Goal: Information Seeking & Learning: Check status

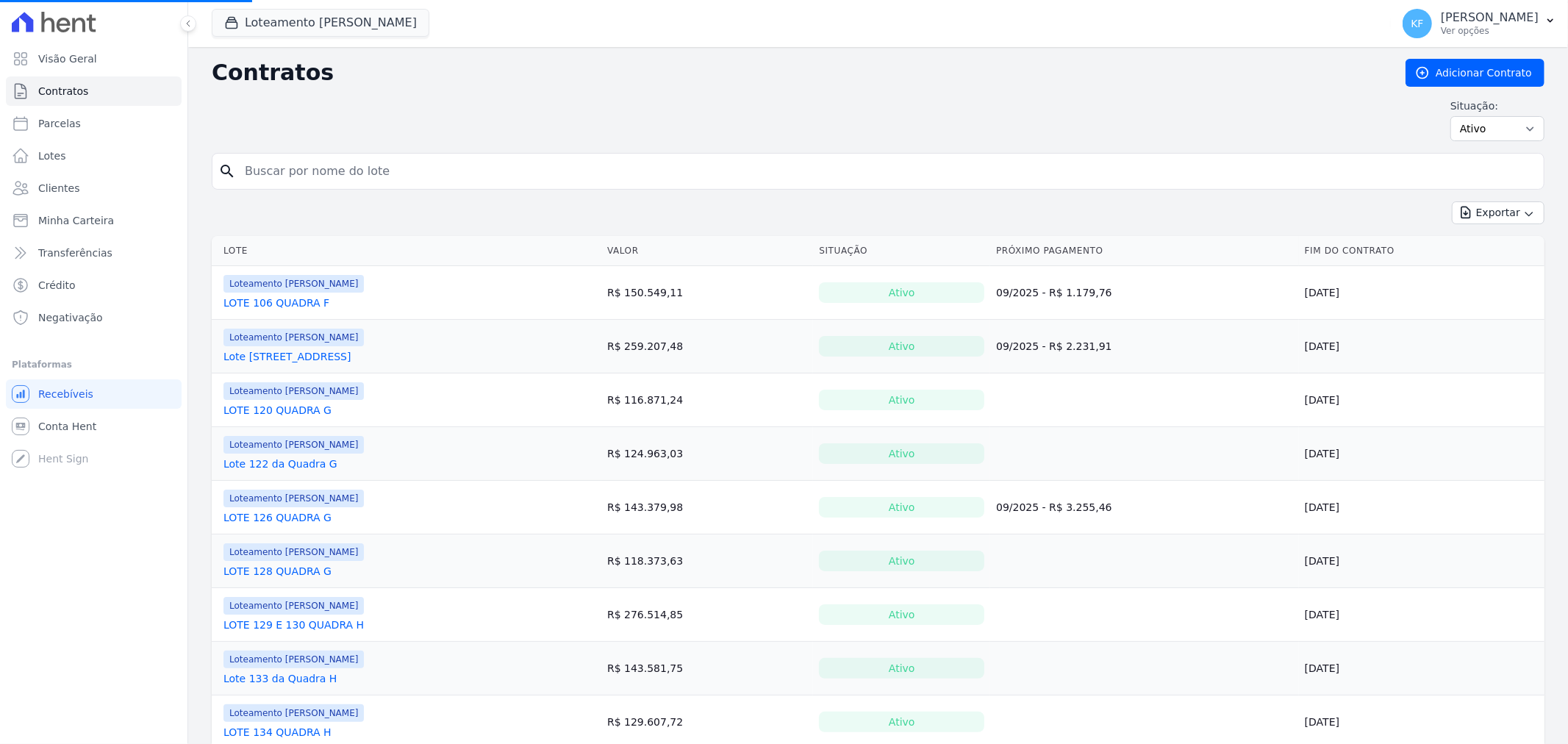
select select
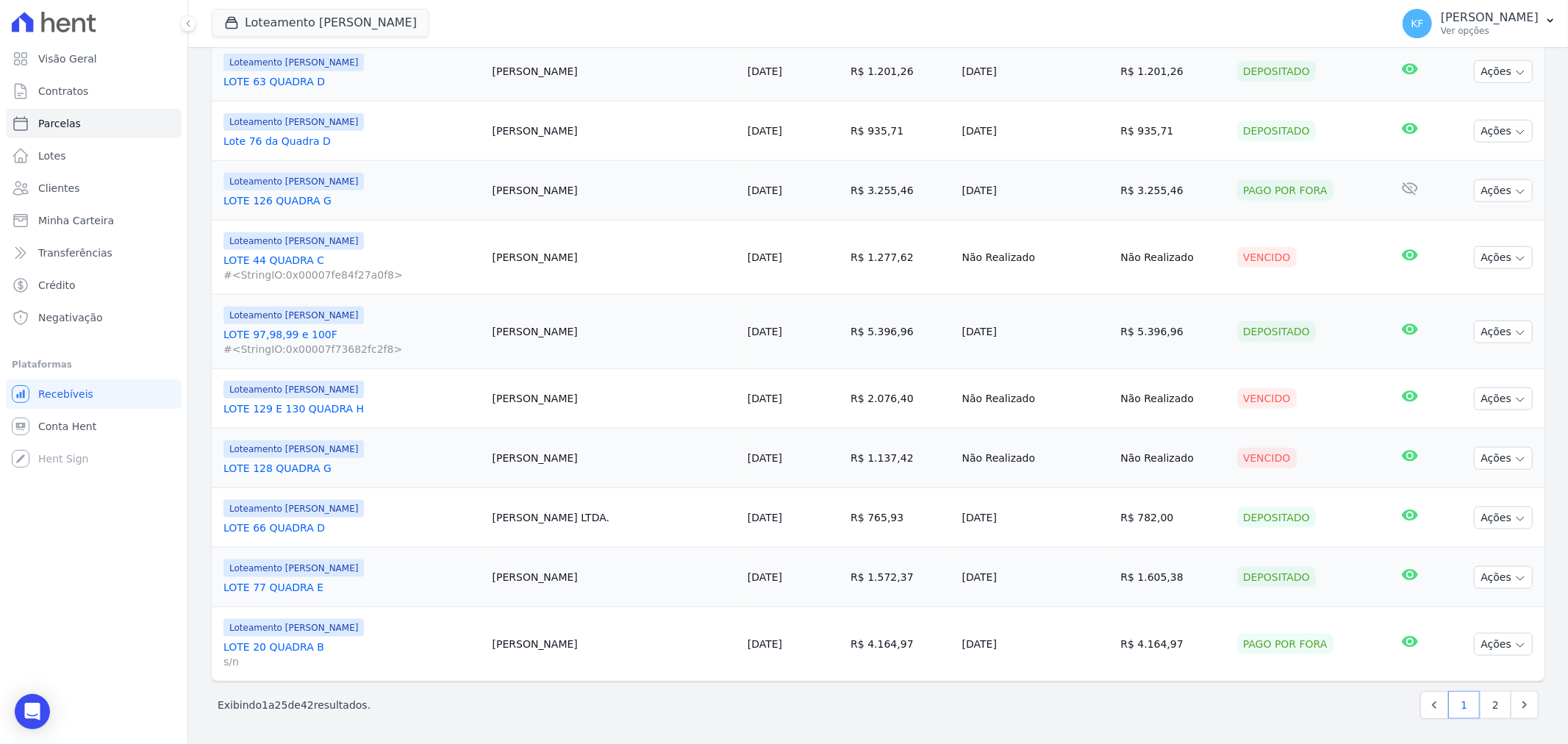
scroll to position [1330, 0]
click at [1491, 696] on link "2" at bounding box center [1494, 703] width 31 height 28
select select
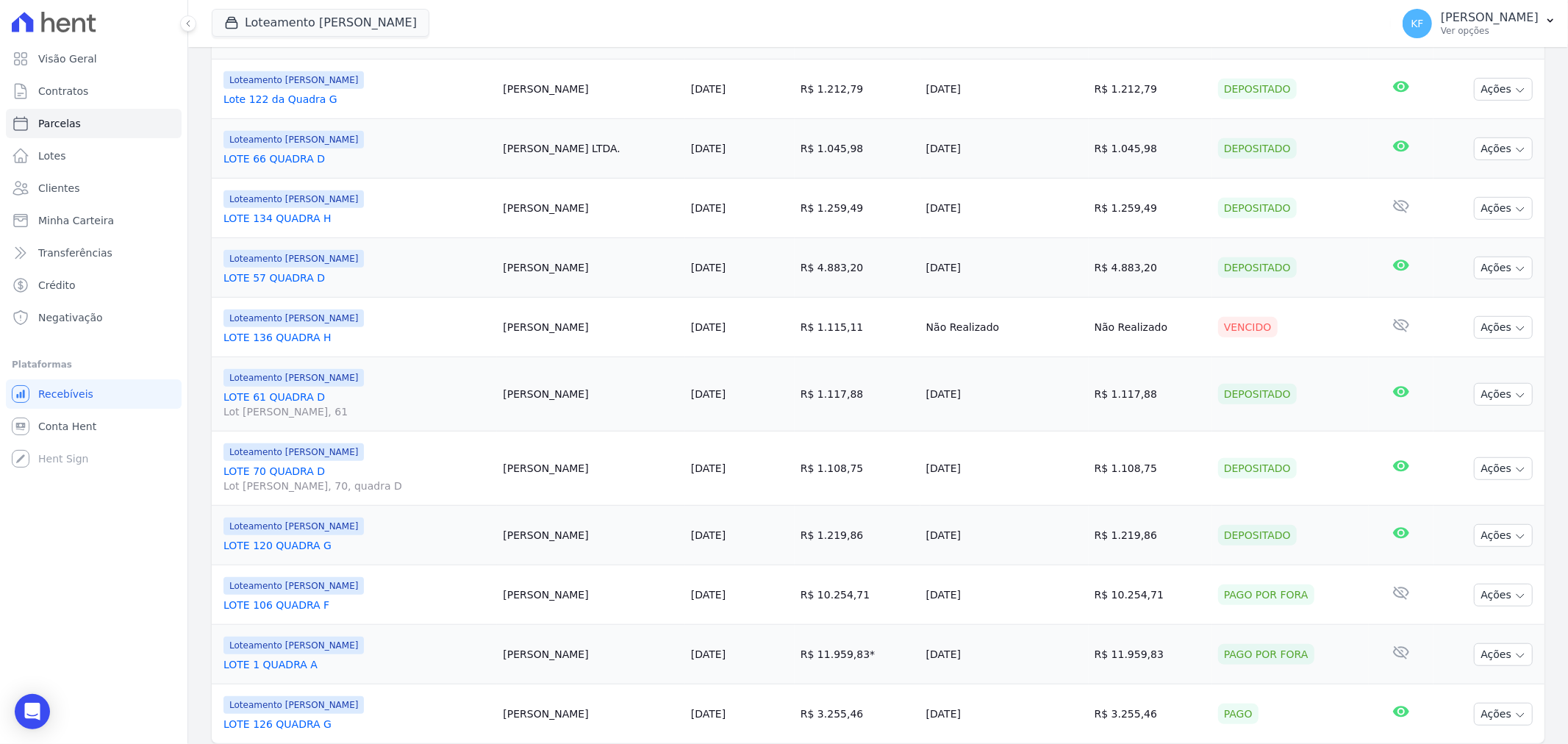
scroll to position [800, 0]
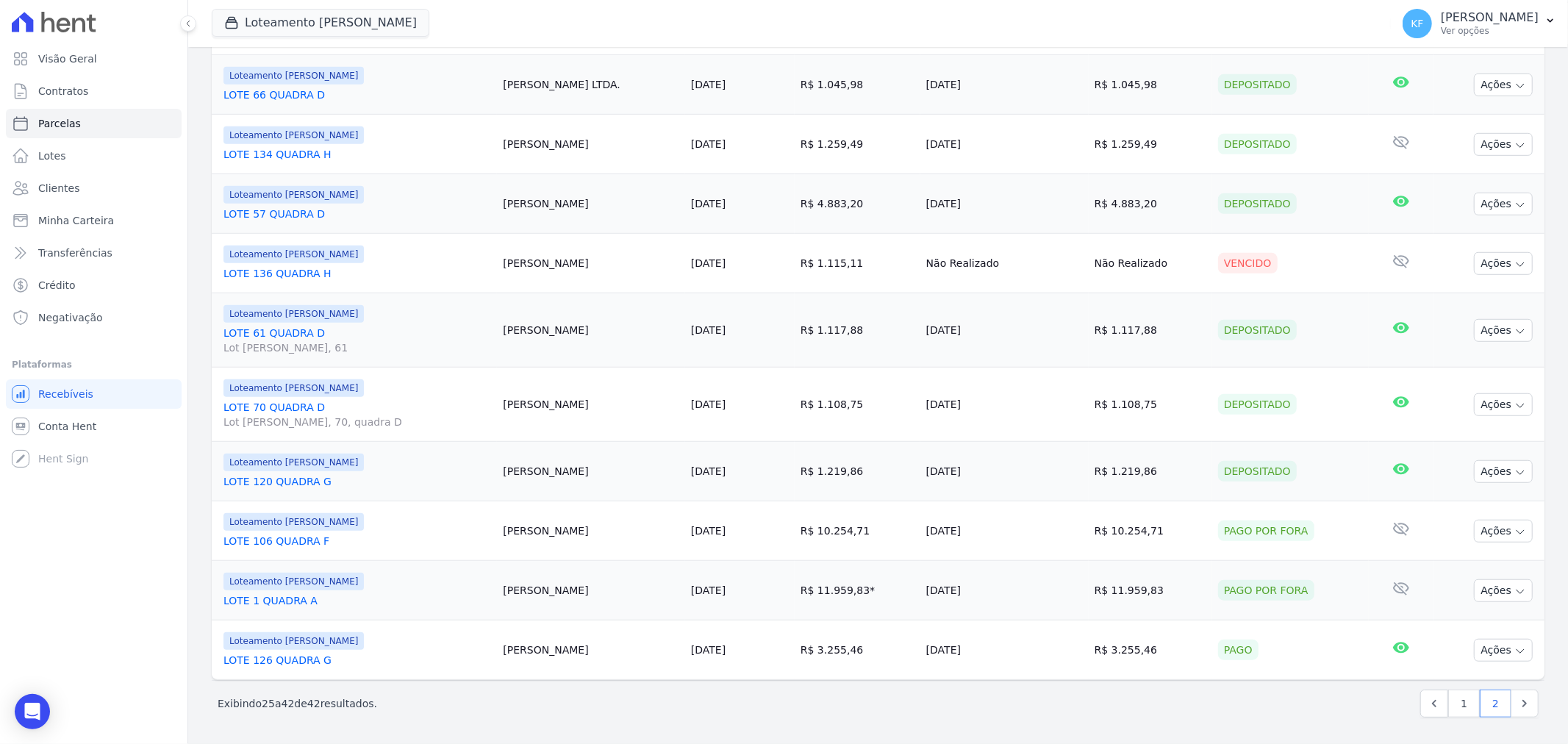
click at [294, 659] on link "LOTE 126 QUADRA G" at bounding box center [357, 660] width 267 height 14
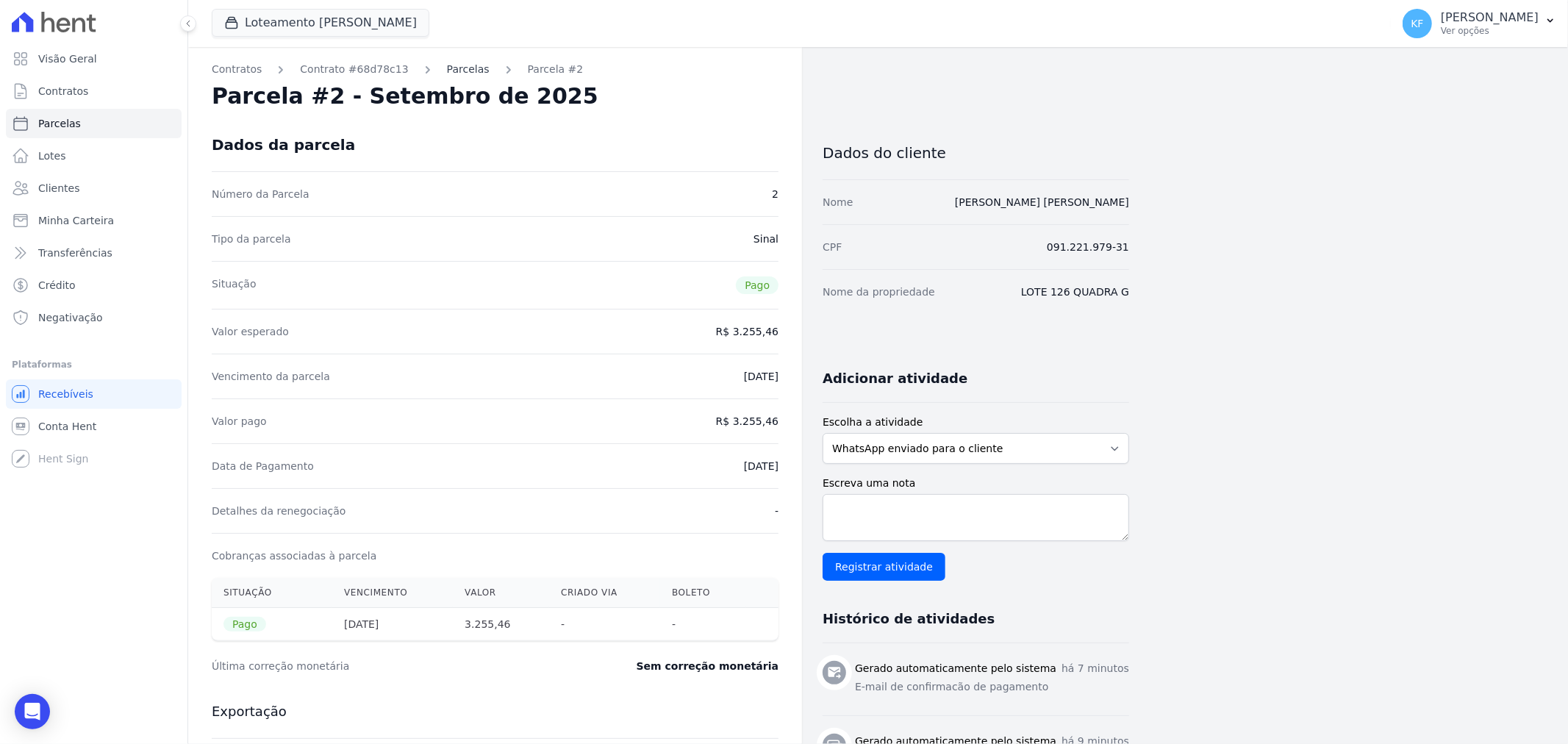
click at [450, 70] on link "Parcelas" at bounding box center [468, 69] width 42 height 15
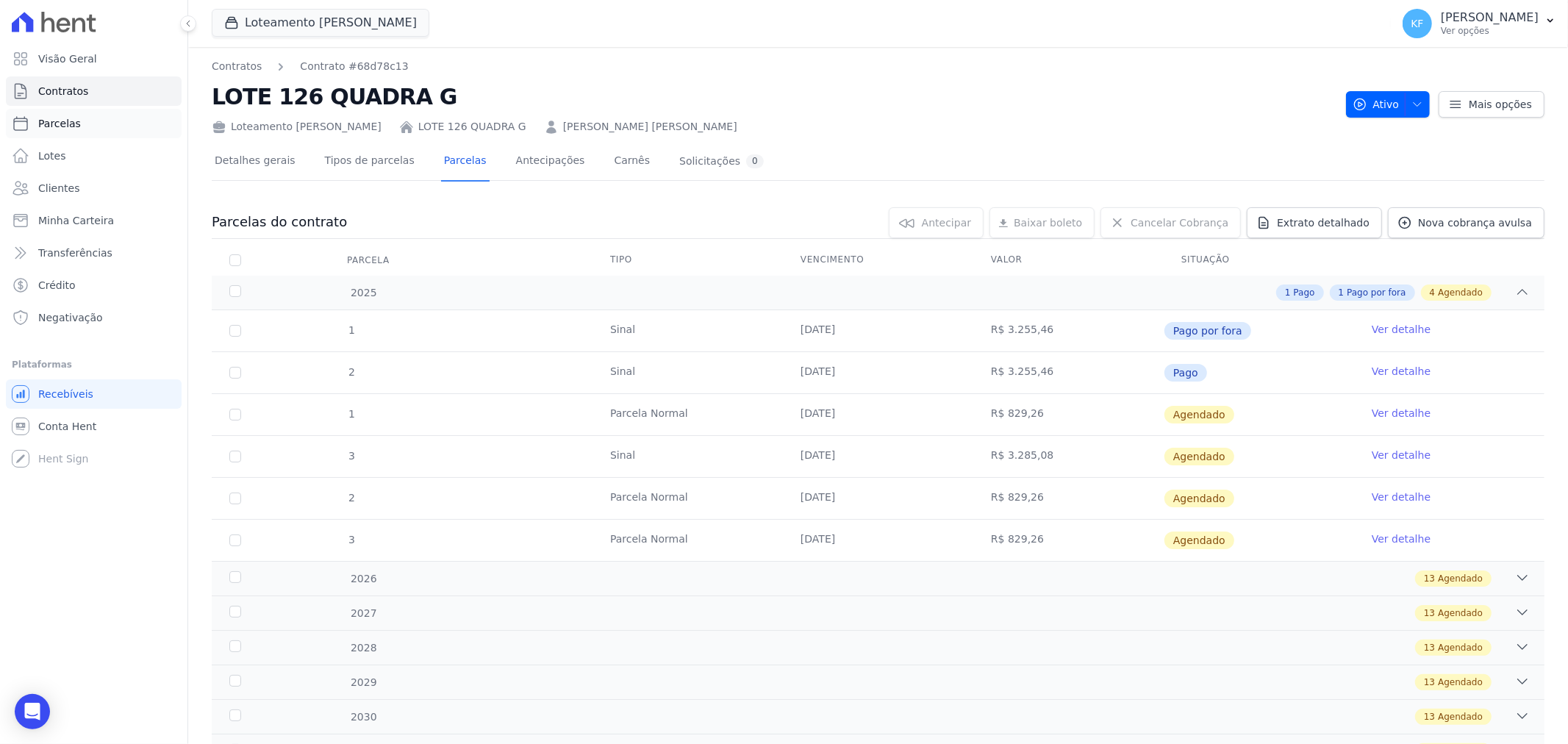
click at [57, 118] on span "Parcelas" at bounding box center [59, 123] width 42 height 14
select select
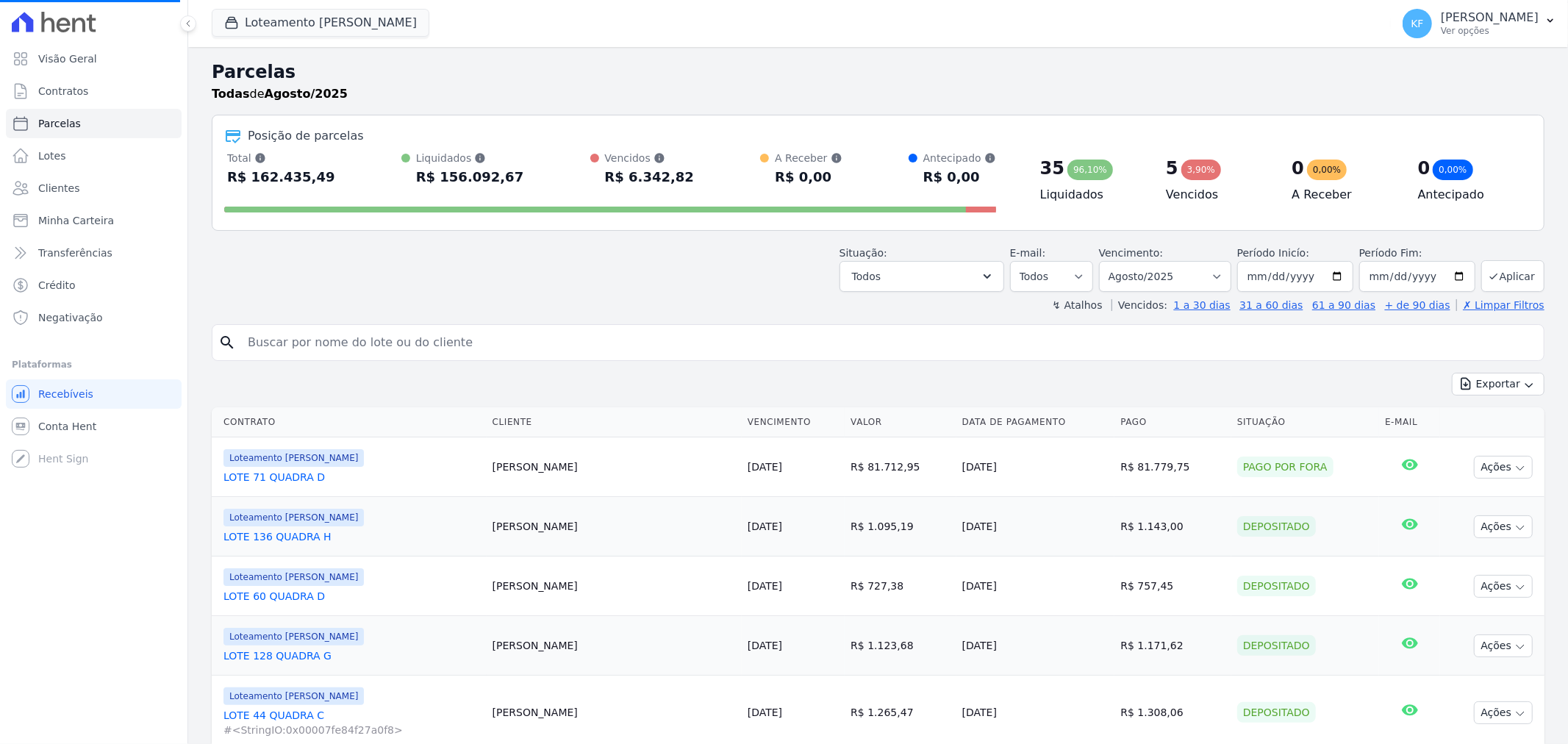
select select
click at [1170, 274] on select "Filtrar por período ──────── Todos os meses Setembro/2023 Outubro/2023 Novembro…" at bounding box center [1164, 276] width 132 height 31
select select "09/2025"
click at [1108, 261] on select "Filtrar por período ──────── Todos os meses Setembro/2023 Outubro/2023 Novembro…" at bounding box center [1164, 276] width 132 height 31
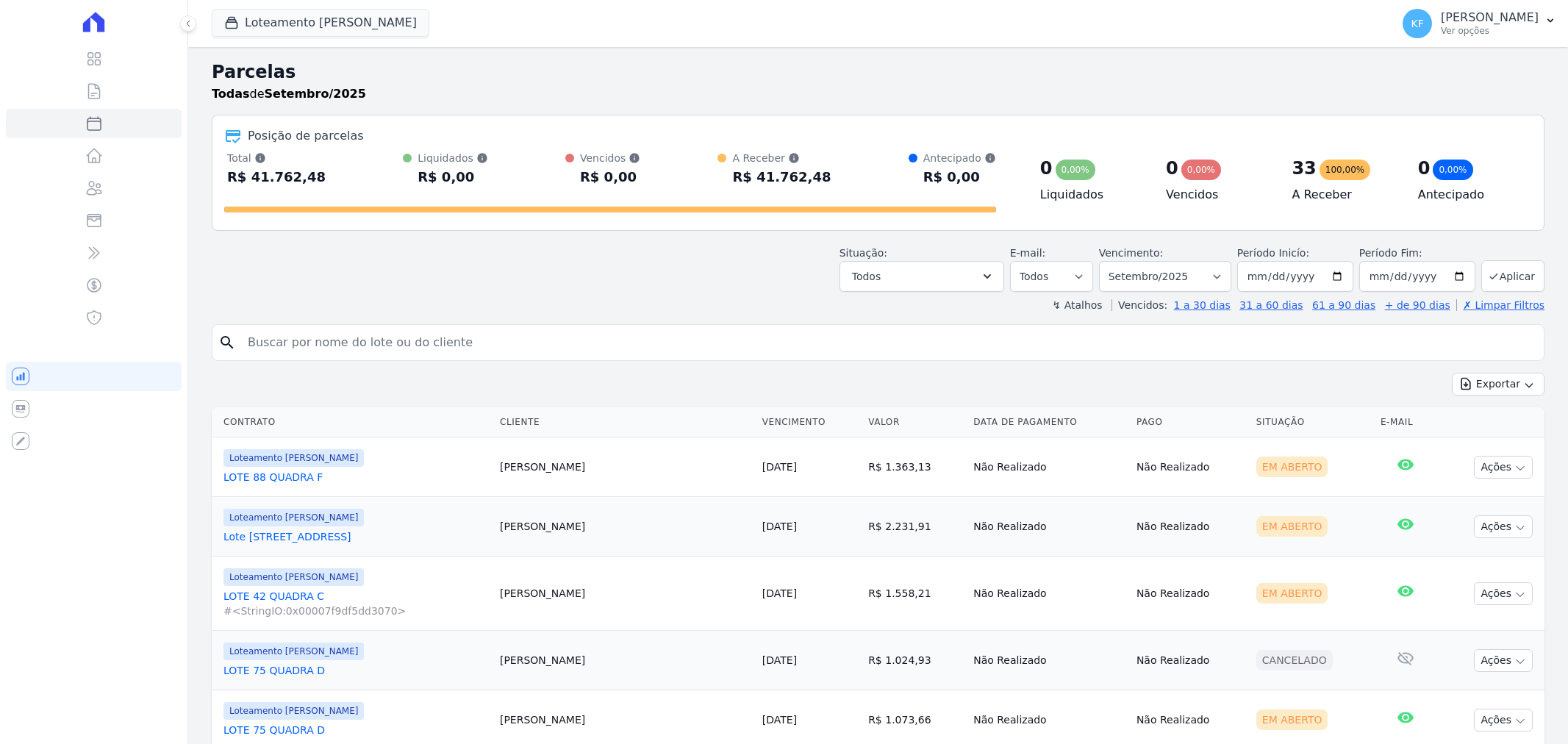
select select
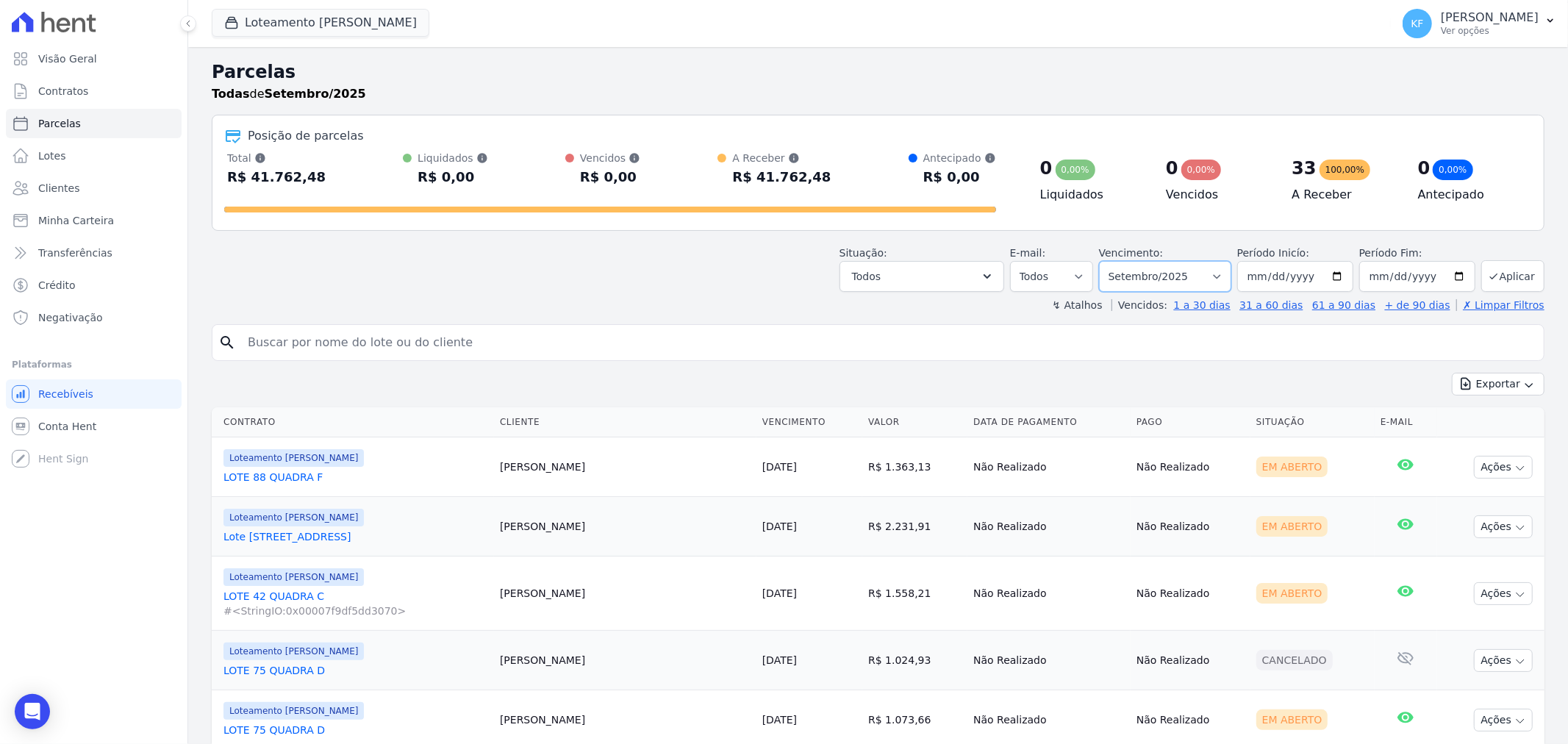
click at [1147, 282] on select "Filtrar por período ──────── Todos os meses Setembro/2023 Outubro/2023 Novembro…" at bounding box center [1164, 276] width 132 height 31
select select "10/2025"
click at [1108, 261] on select "Filtrar por período ──────── Todos os meses Setembro/2023 Outubro/2023 Novembro…" at bounding box center [1164, 276] width 132 height 31
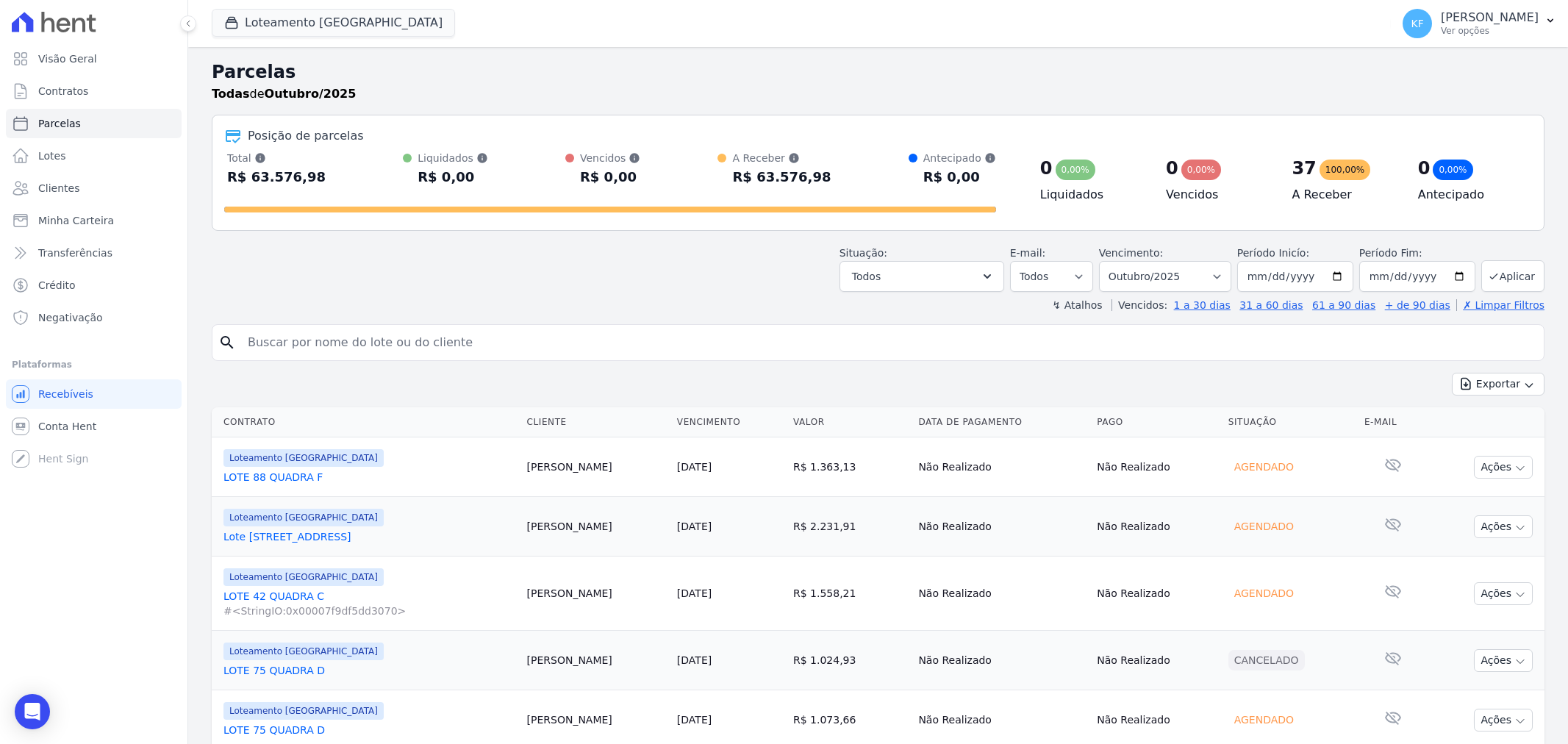
select select
click at [1162, 286] on select "Filtrar por período ──────── Todos os meses Setembro/2023 Outubro/2023 Novembro…" at bounding box center [1164, 276] width 132 height 31
select select "11/2025"
click at [1108, 261] on select "Filtrar por período ──────── Todos os meses Setembro/2023 Outubro/2023 Novembro…" at bounding box center [1164, 276] width 132 height 31
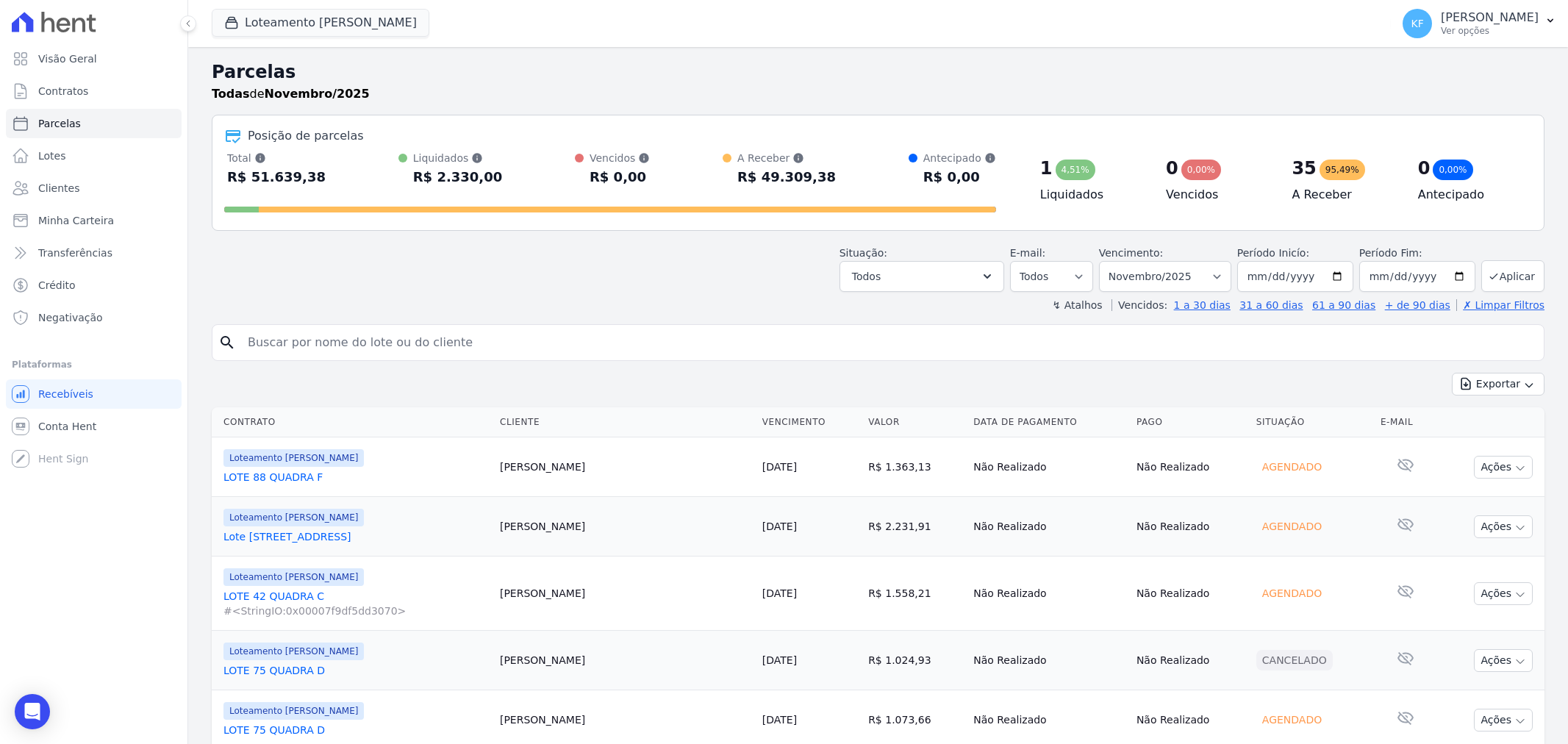
select select
click at [1122, 288] on select "Filtrar por período ──────── Todos os meses Setembro/2023 Outubro/2023 Novembro…" at bounding box center [1164, 276] width 132 height 31
select select "12/2025"
click at [1108, 261] on select "Filtrar por período ──────── Todos os meses Setembro/2023 Outubro/2023 Novembro…" at bounding box center [1164, 276] width 132 height 31
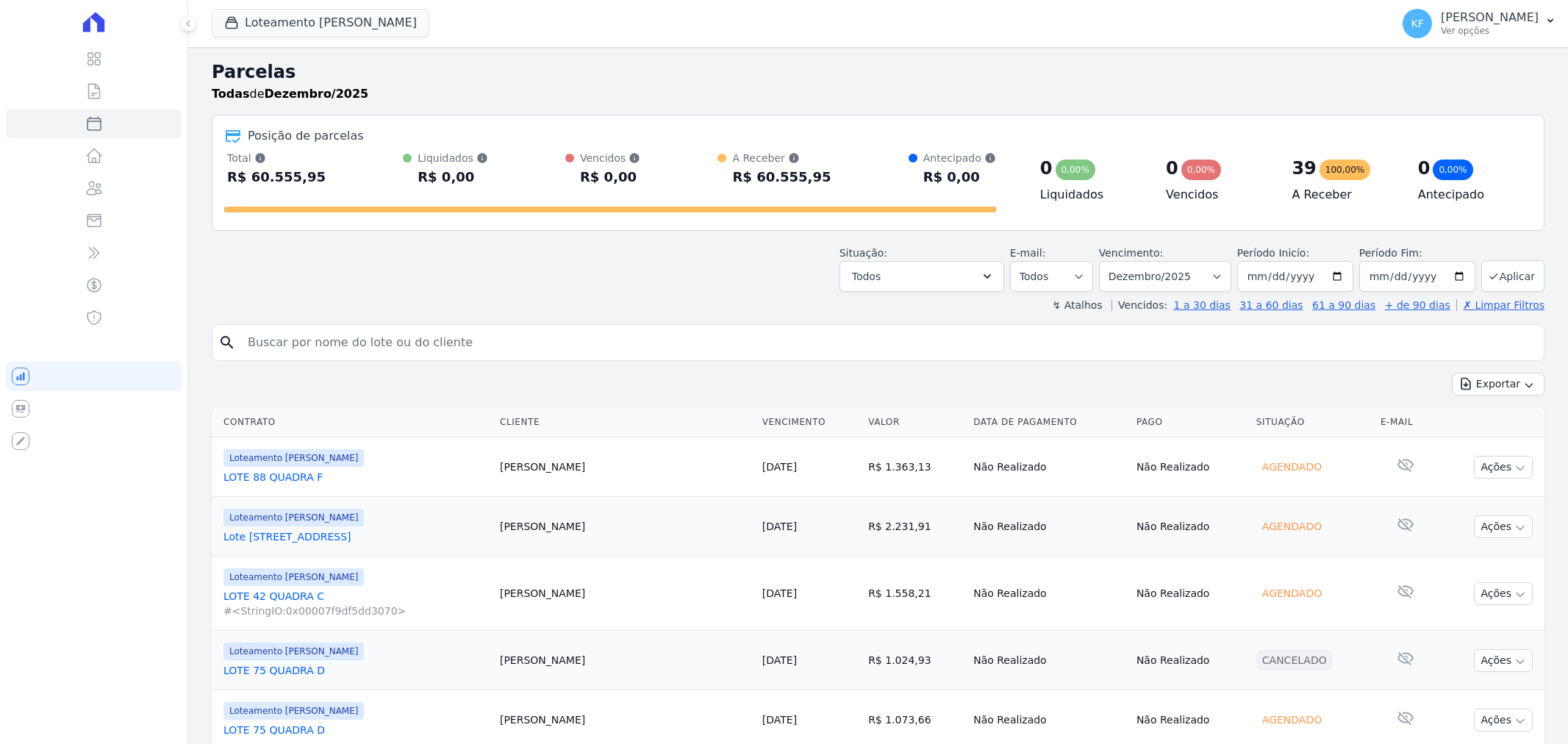
select select
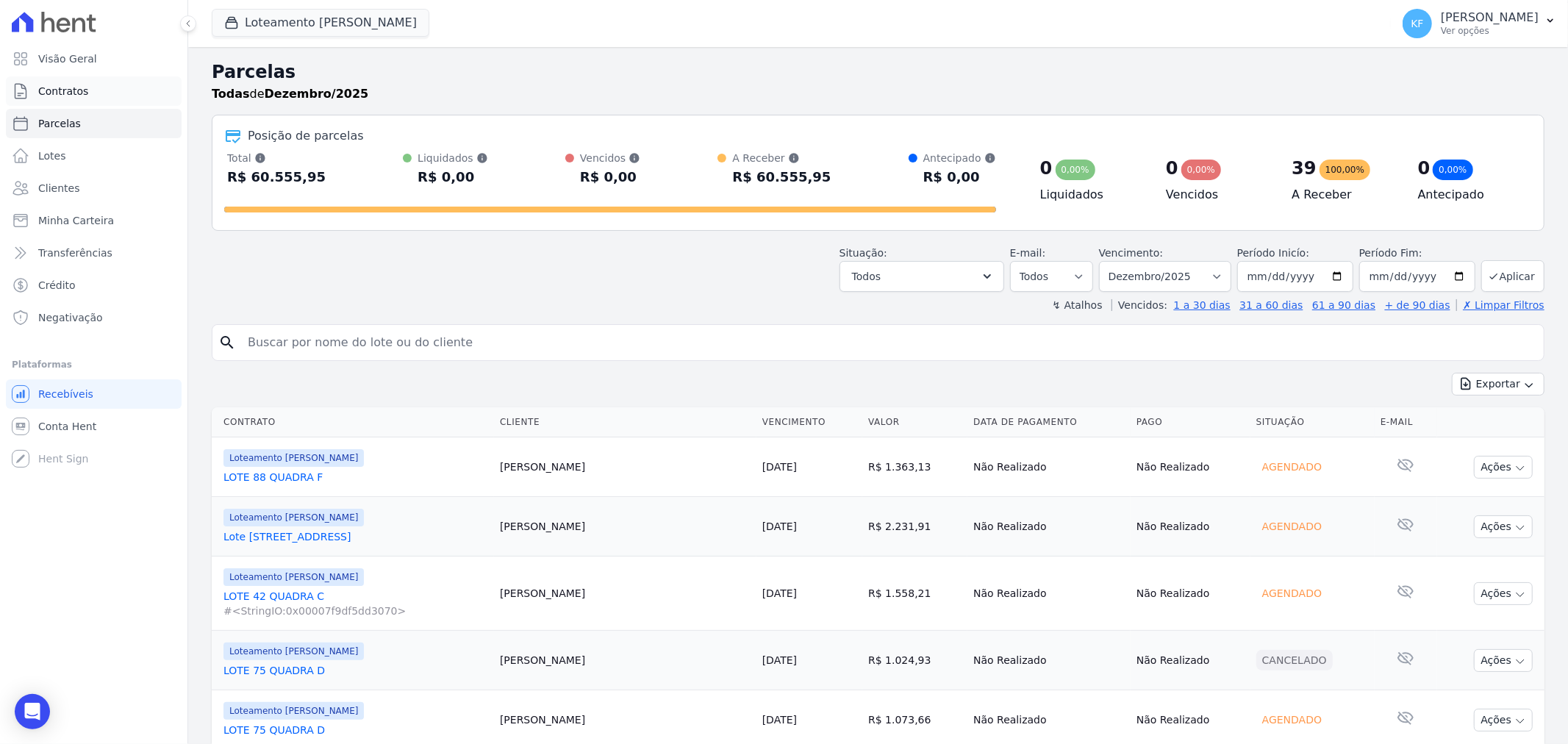
click at [49, 94] on span "Contratos" at bounding box center [64, 91] width 50 height 14
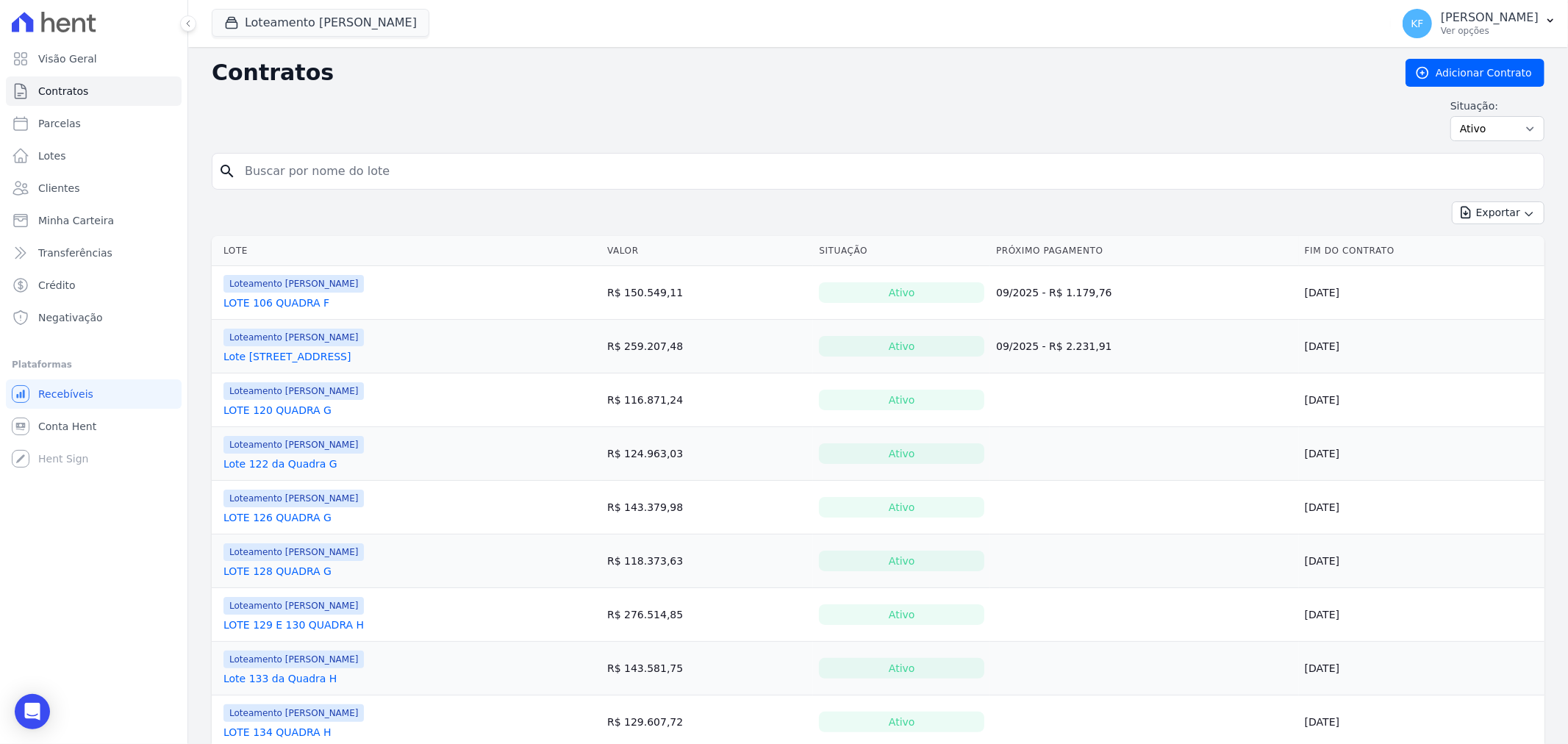
click at [303, 302] on link "LOTE 106 QUADRA F" at bounding box center [276, 302] width 106 height 14
click at [258, 359] on link "Lote [STREET_ADDRESS]" at bounding box center [287, 356] width 127 height 14
click at [311, 410] on link "LOTE 120 QUADRA G" at bounding box center [277, 410] width 108 height 14
click at [279, 466] on link "Lote 122 da Quadra G" at bounding box center [280, 464] width 114 height 14
click at [284, 518] on link "LOTE 126 QUADRA G" at bounding box center [277, 517] width 108 height 14
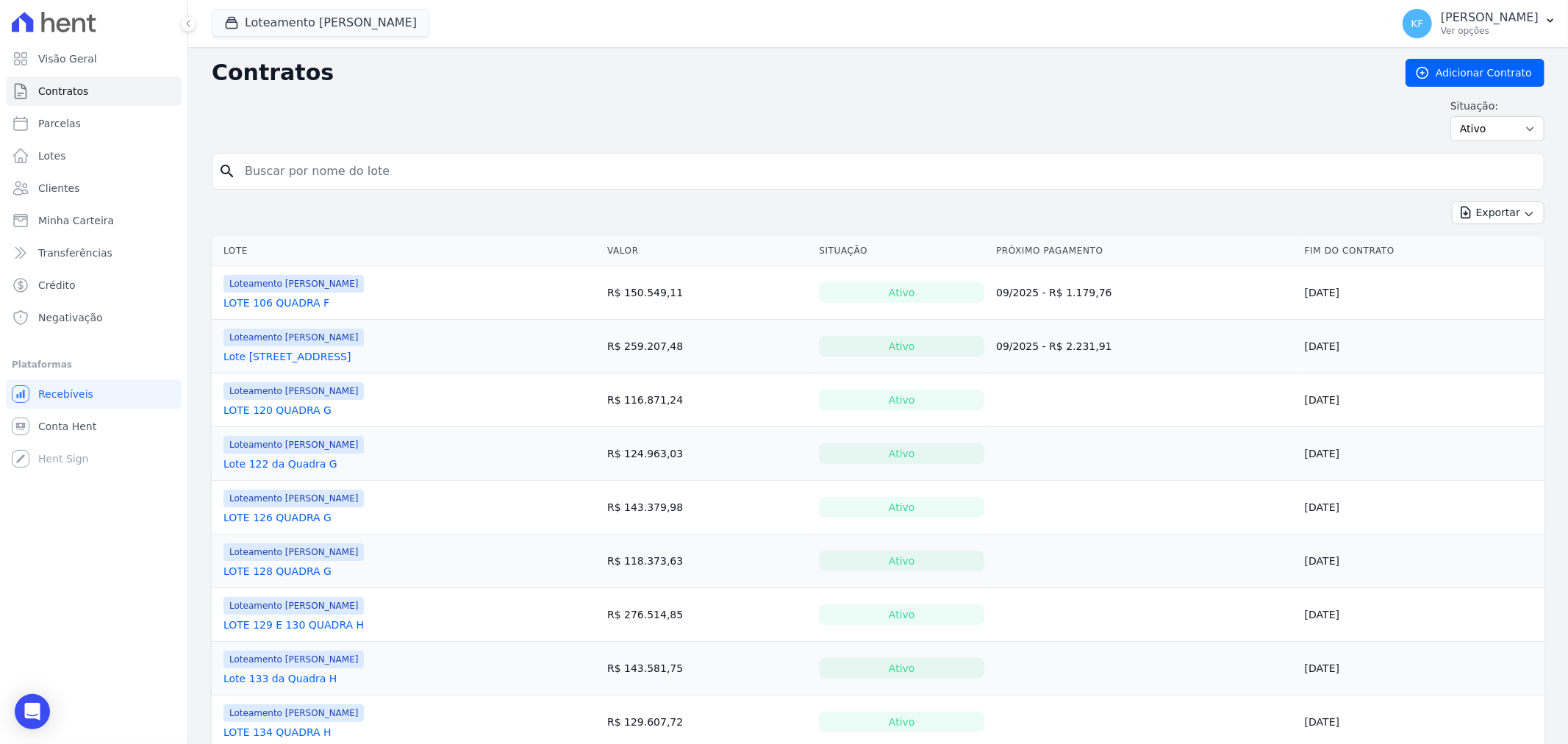
click at [278, 570] on link "LOTE 128 QUADRA G" at bounding box center [277, 571] width 108 height 14
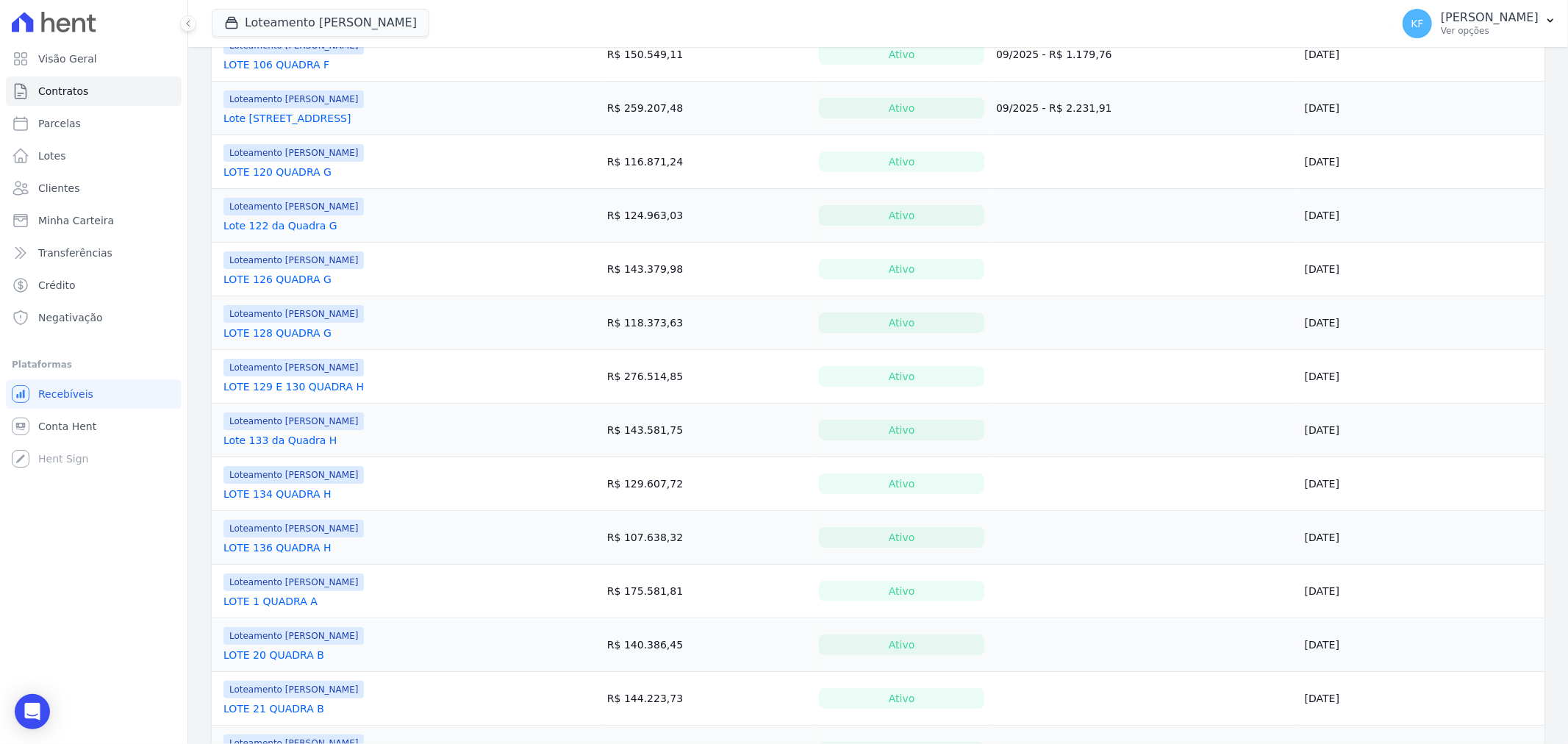
scroll to position [245, 0]
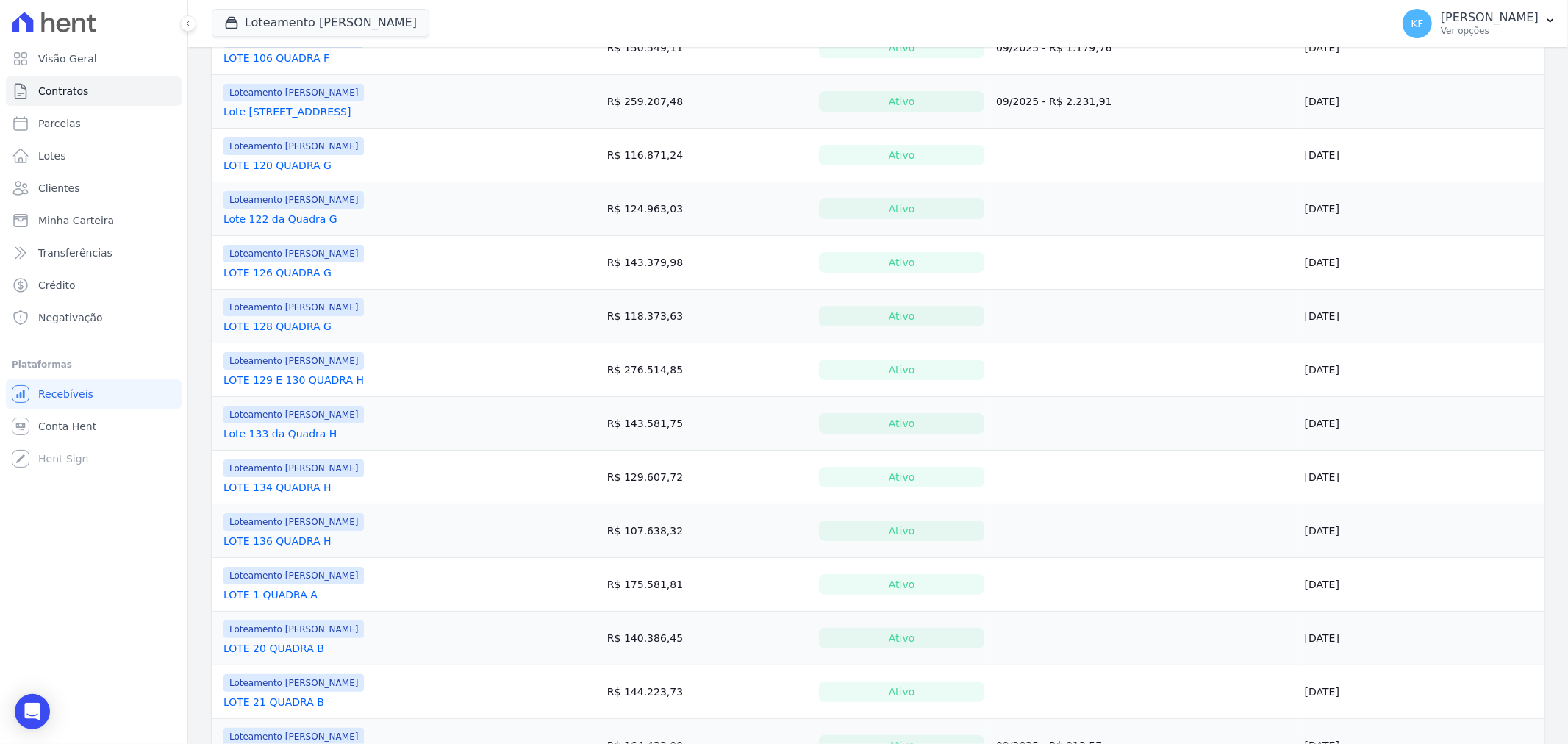
click at [285, 379] on link "LOTE 129 E 130 QUADRA H" at bounding box center [293, 380] width 140 height 14
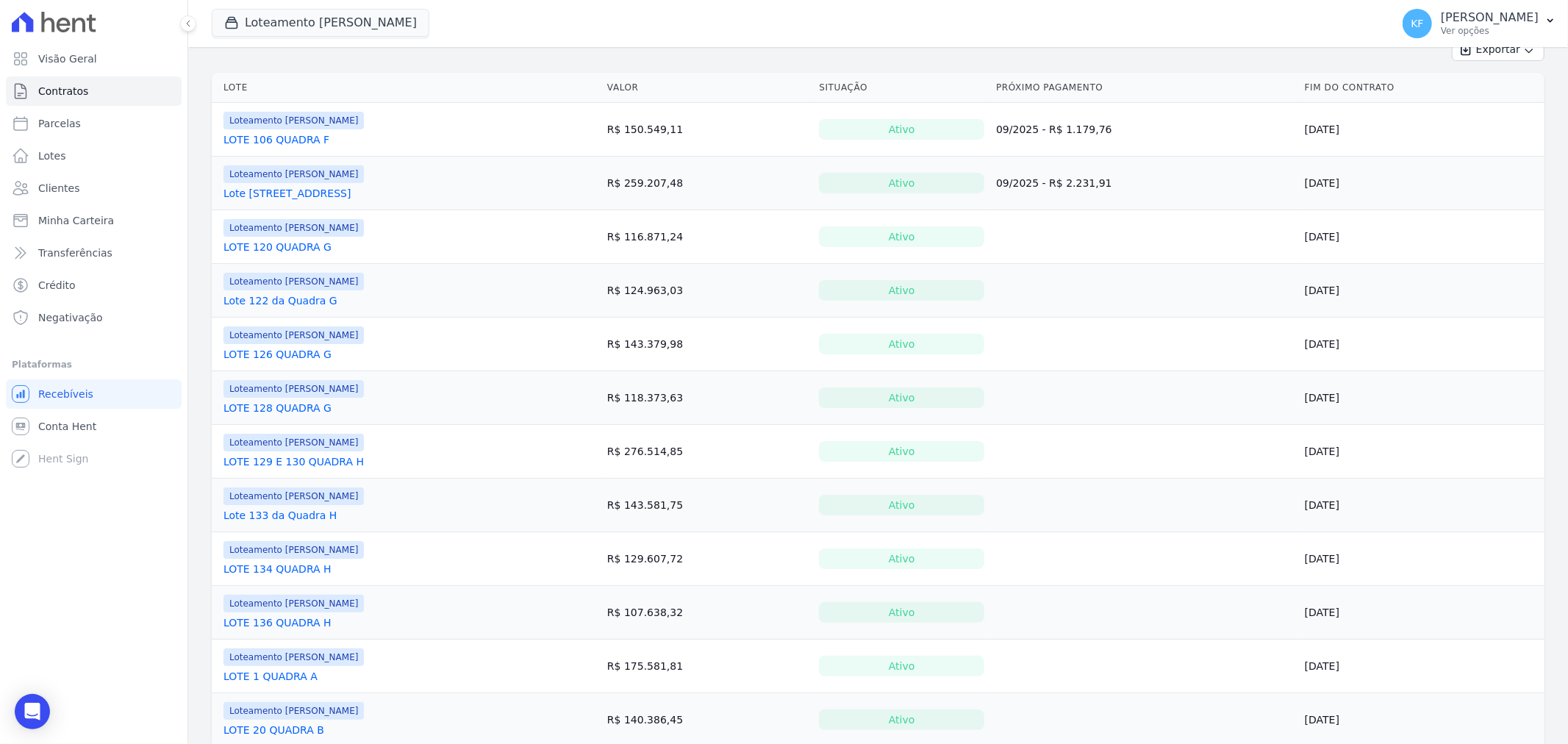
scroll to position [327, 0]
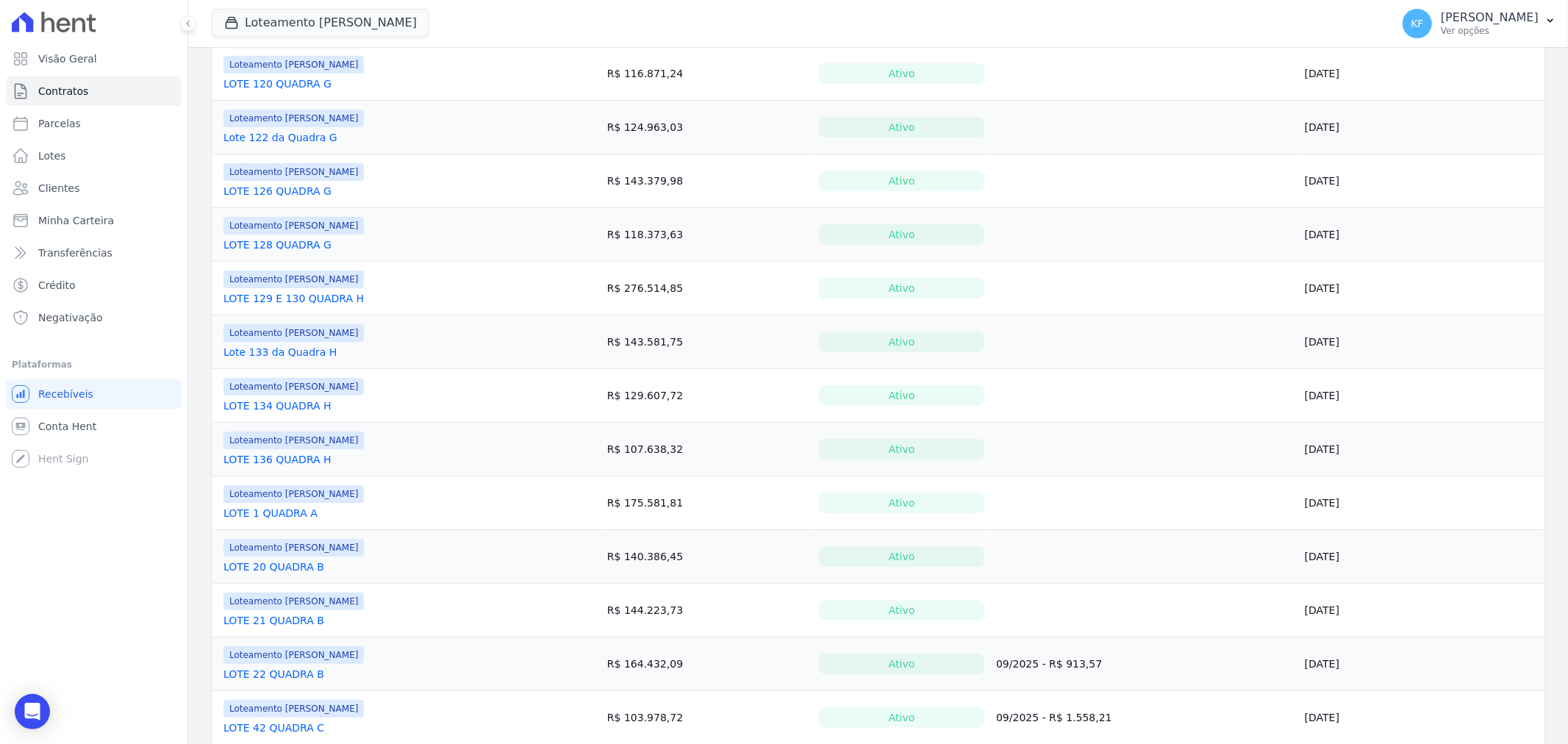
click at [294, 351] on link "Lote 133 da Quadra H" at bounding box center [280, 352] width 113 height 14
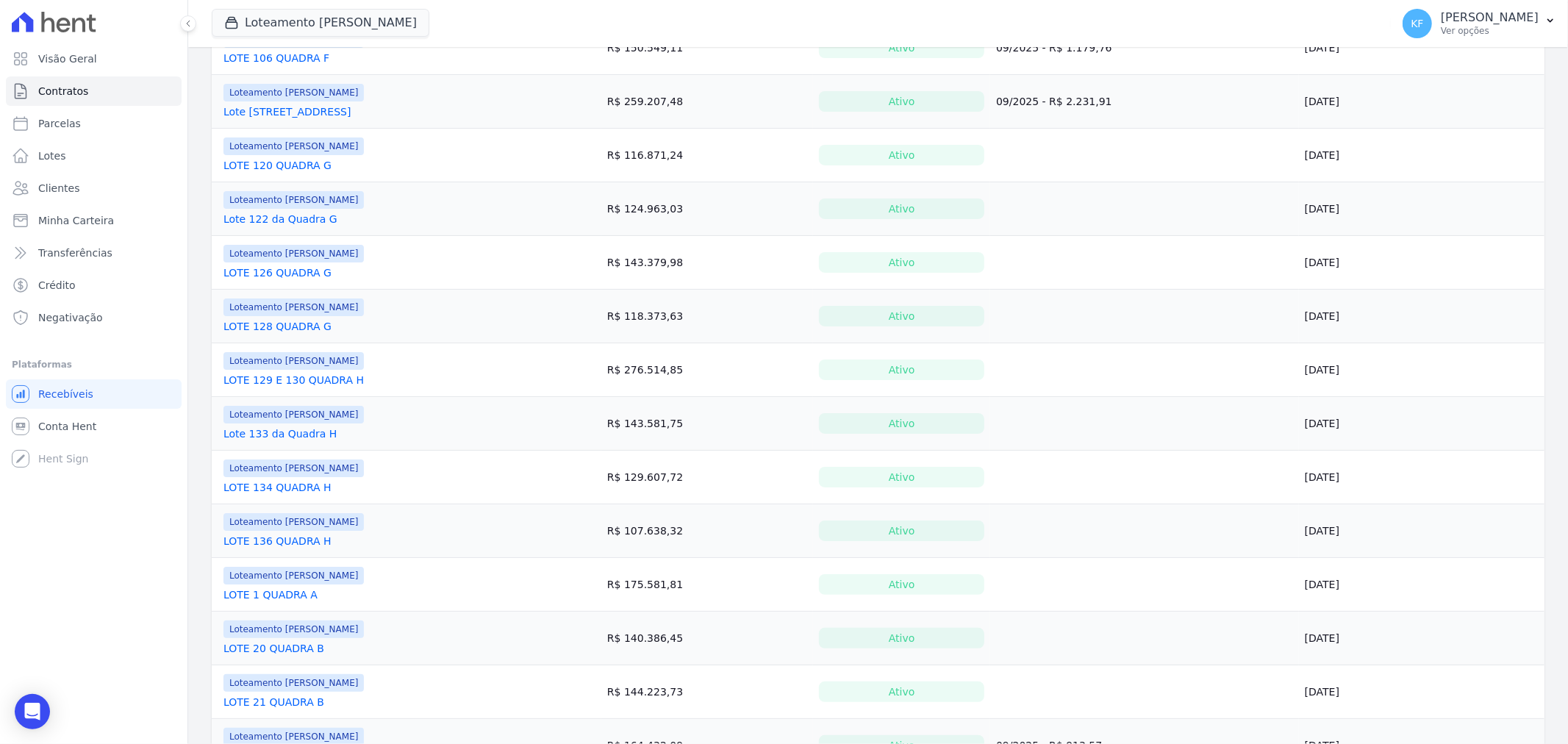
click at [294, 491] on link "LOTE 134 QUADRA H" at bounding box center [277, 487] width 108 height 14
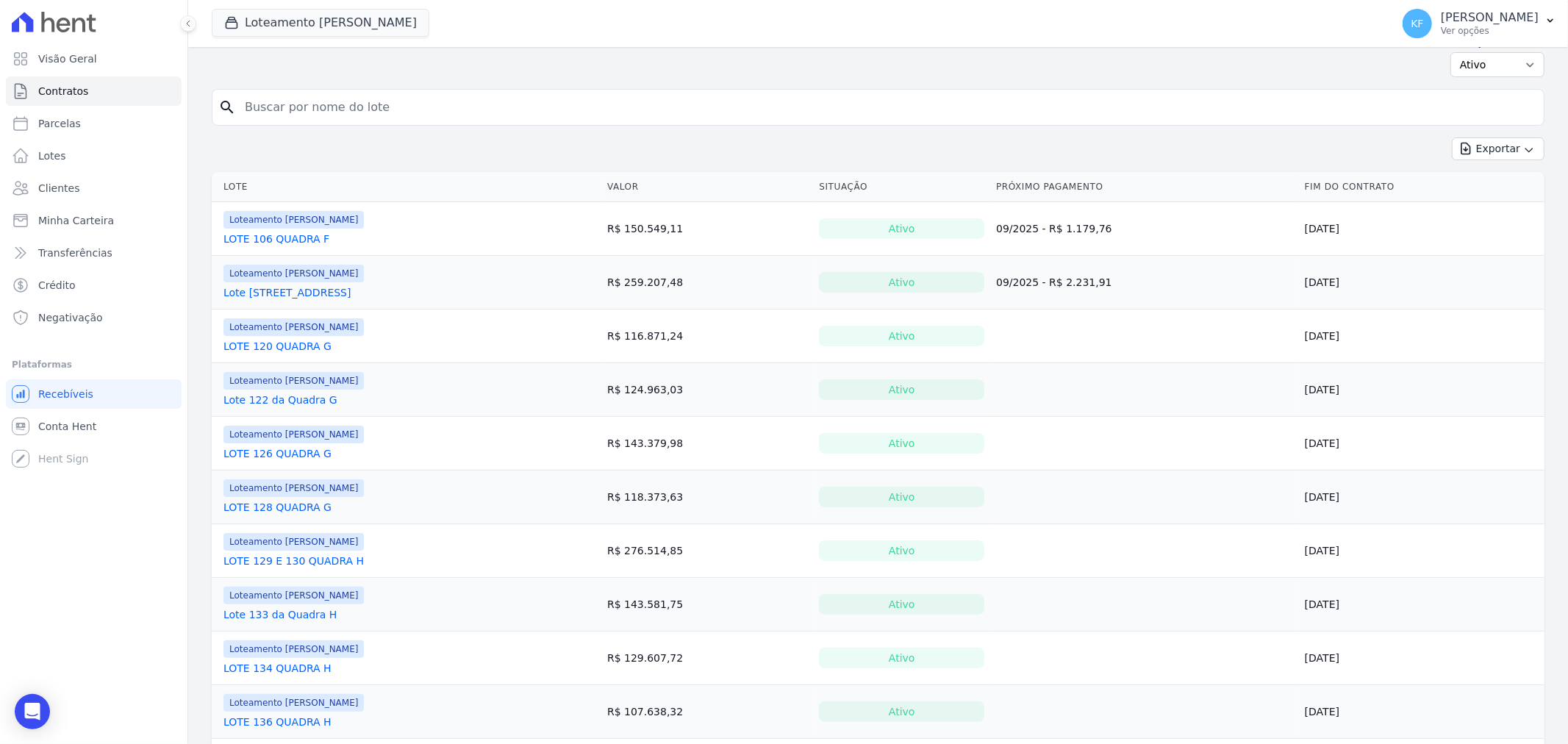
scroll to position [163, 0]
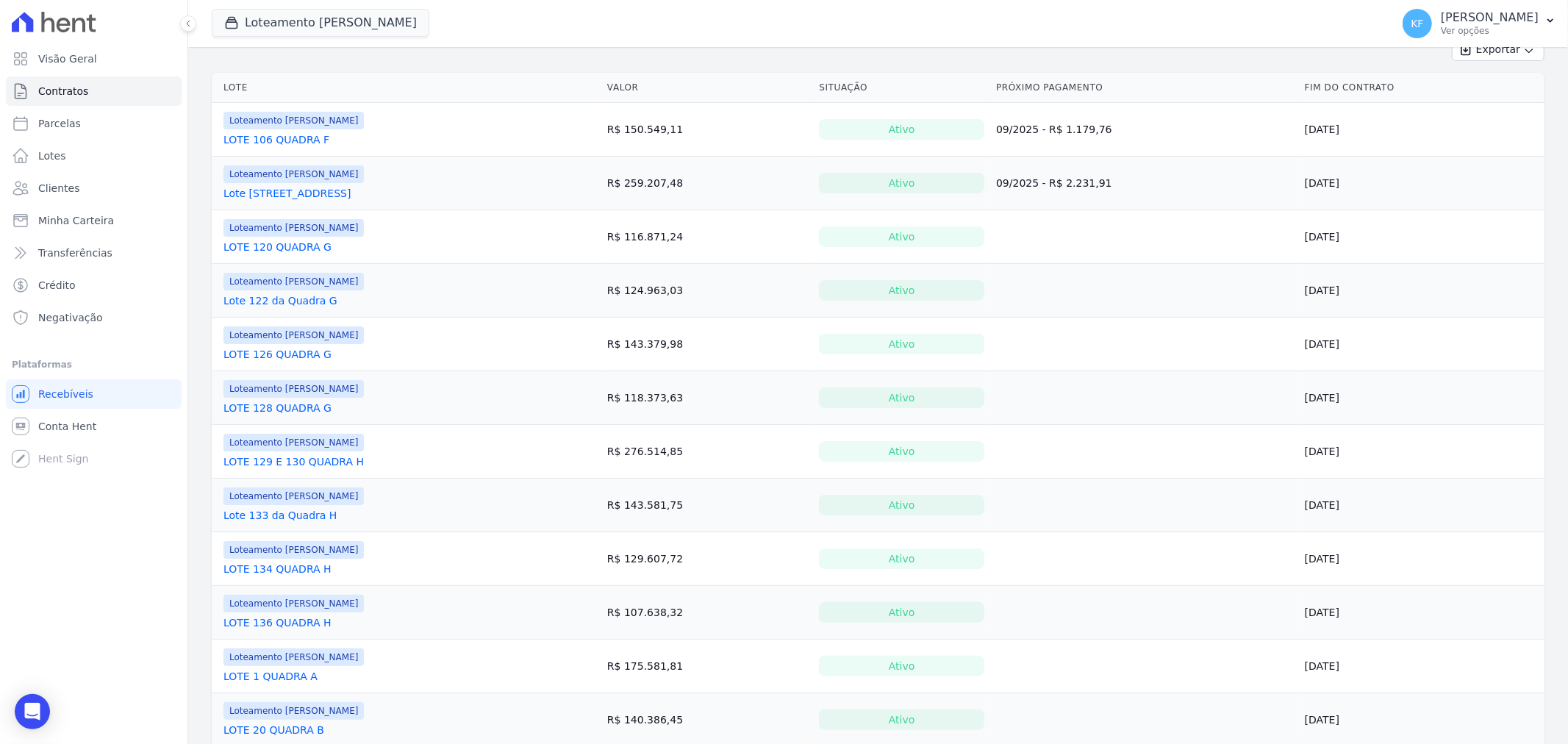
click at [288, 569] on link "LOTE 134 QUADRA H" at bounding box center [277, 569] width 108 height 14
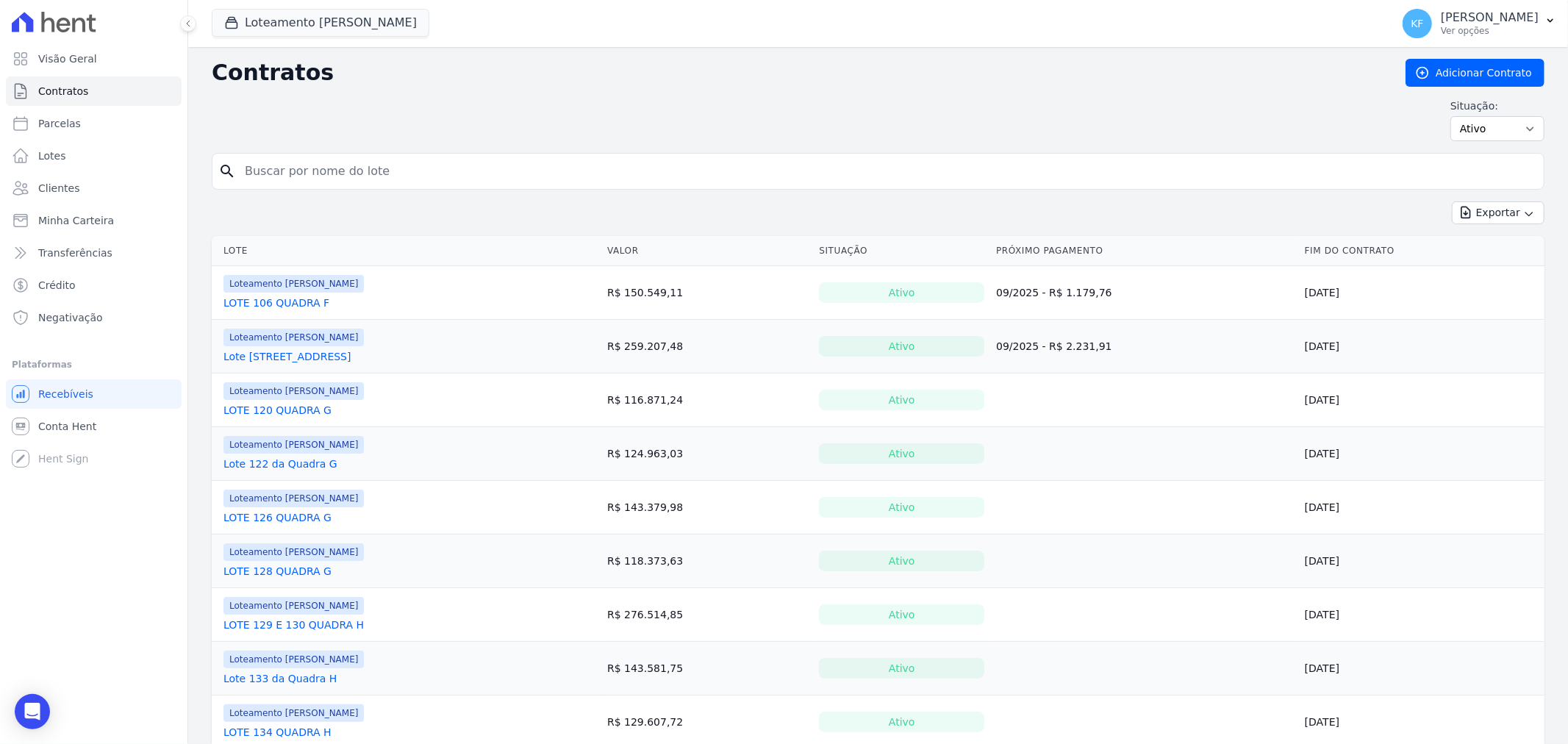
scroll to position [163, 0]
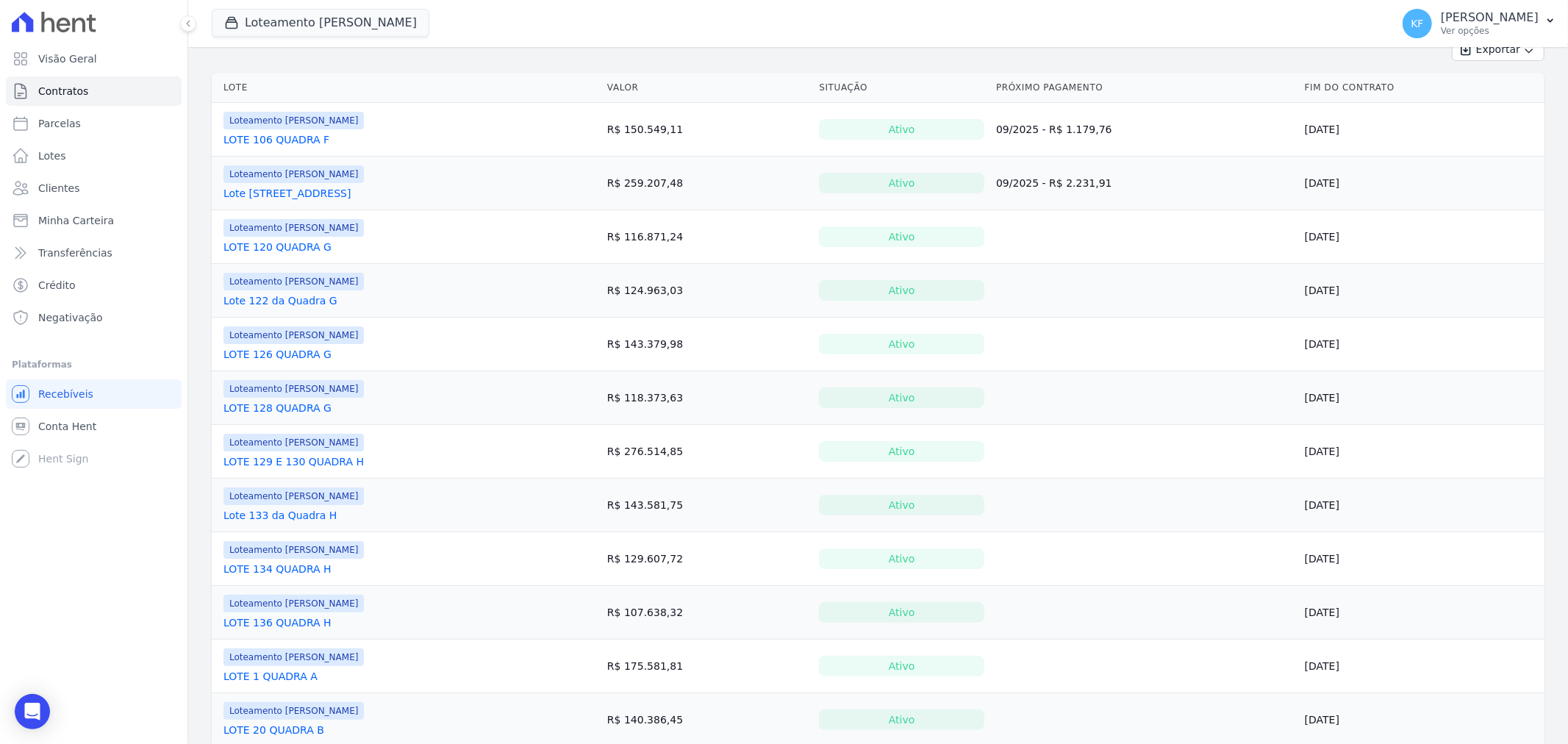
click at [286, 623] on link "LOTE 136 QUADRA H" at bounding box center [277, 622] width 108 height 14
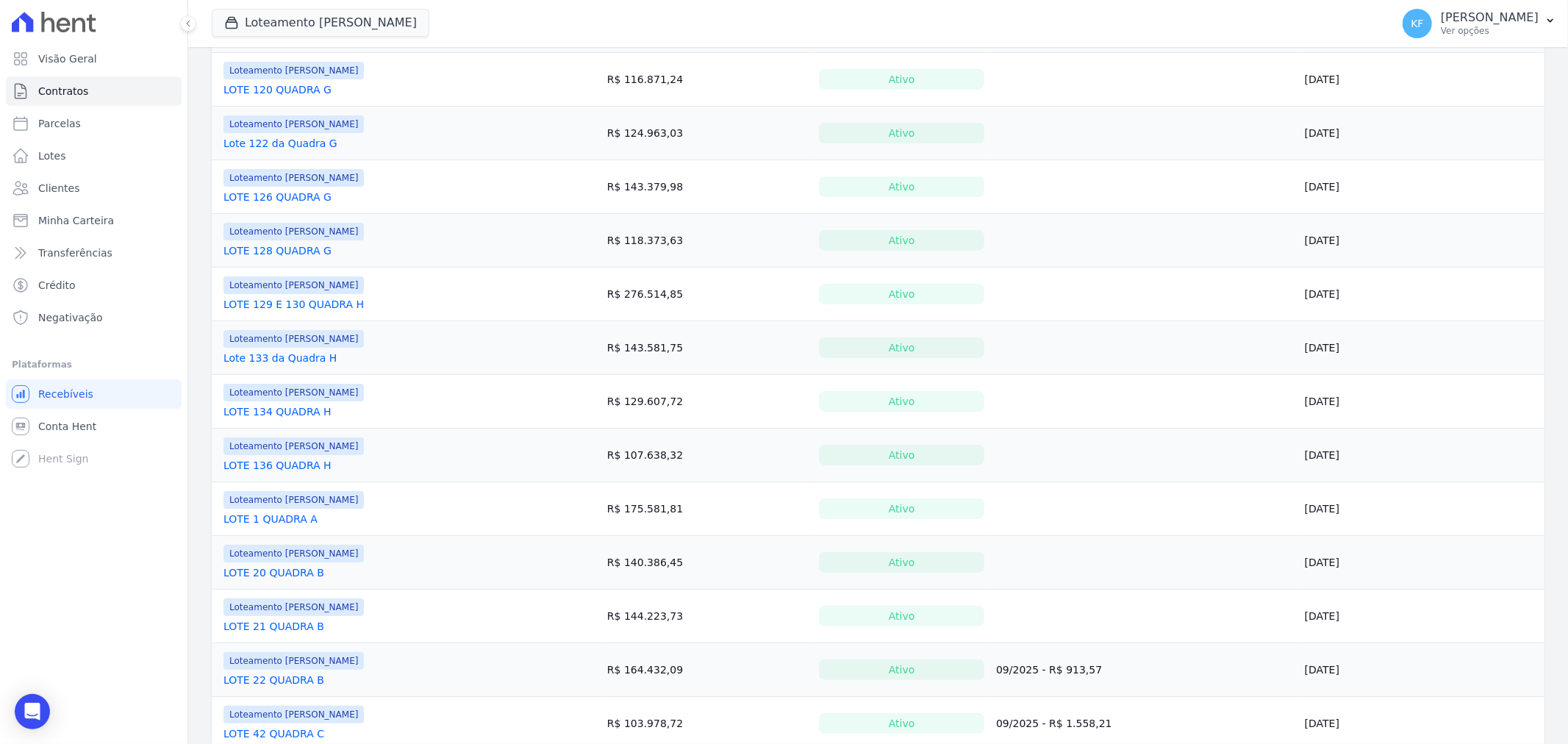
scroll to position [327, 0]
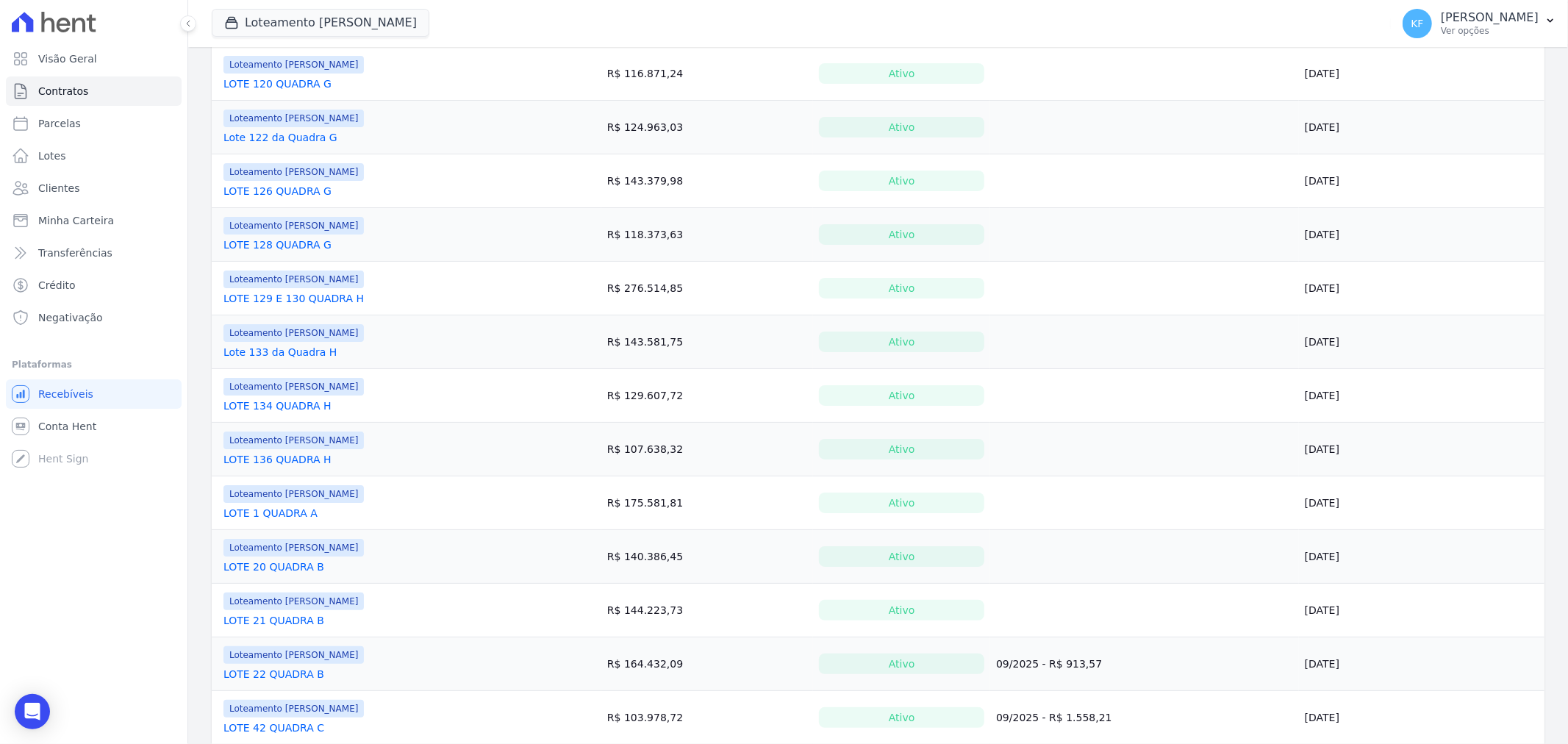
click at [283, 516] on link "LOTE 1 QUADRA A" at bounding box center [270, 512] width 94 height 14
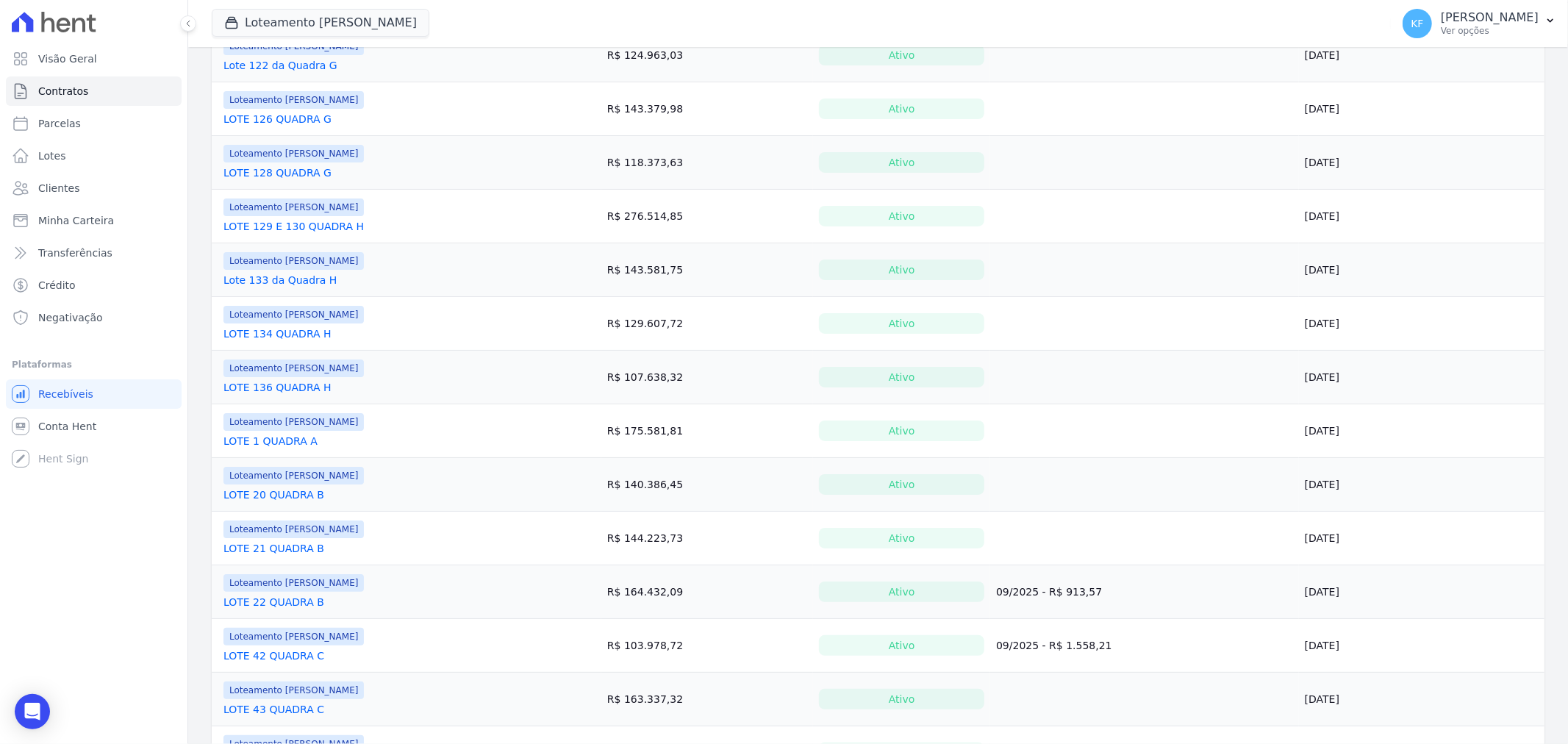
scroll to position [407, 0]
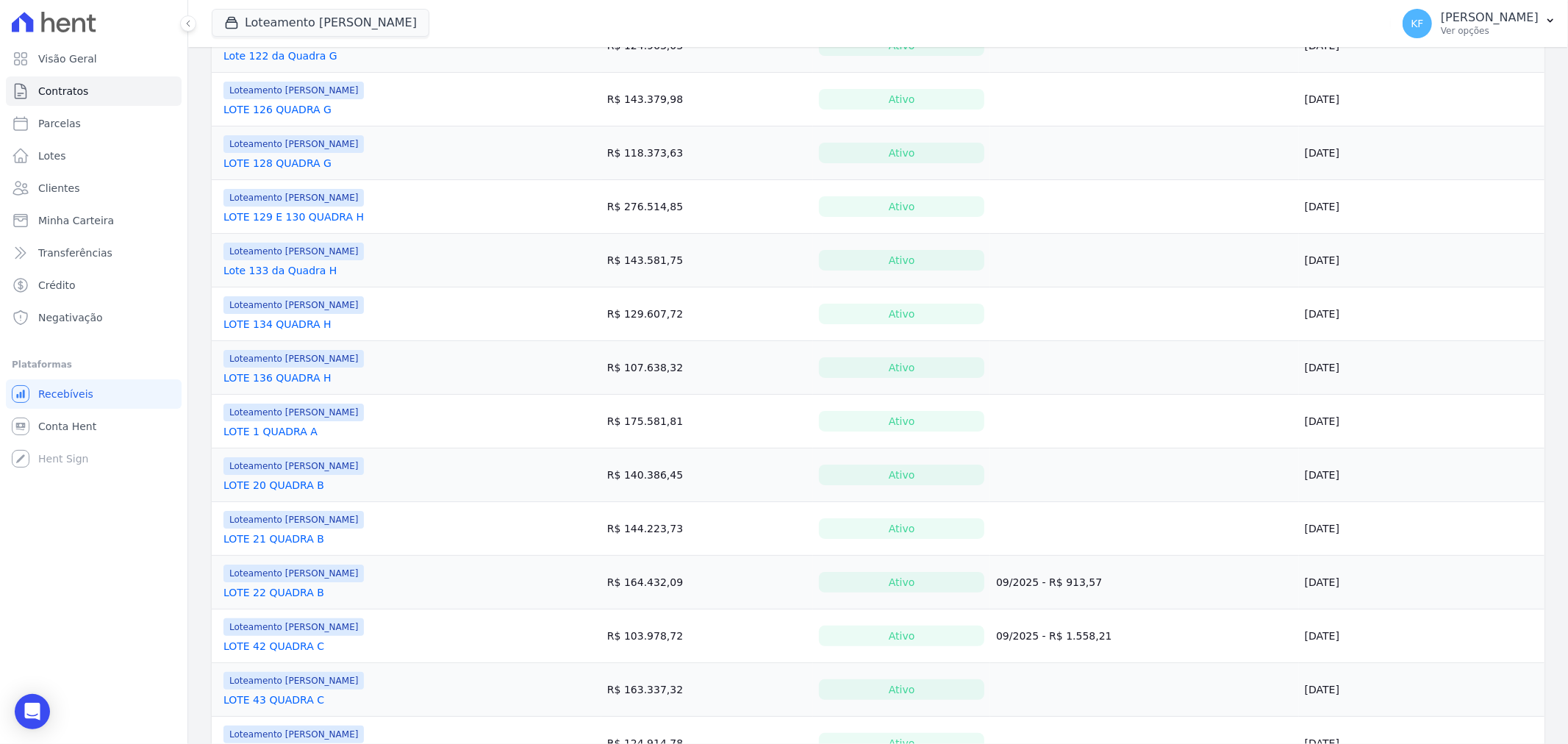
click at [270, 486] on link "LOTE 20 QUADRA B" at bounding box center [274, 485] width 101 height 14
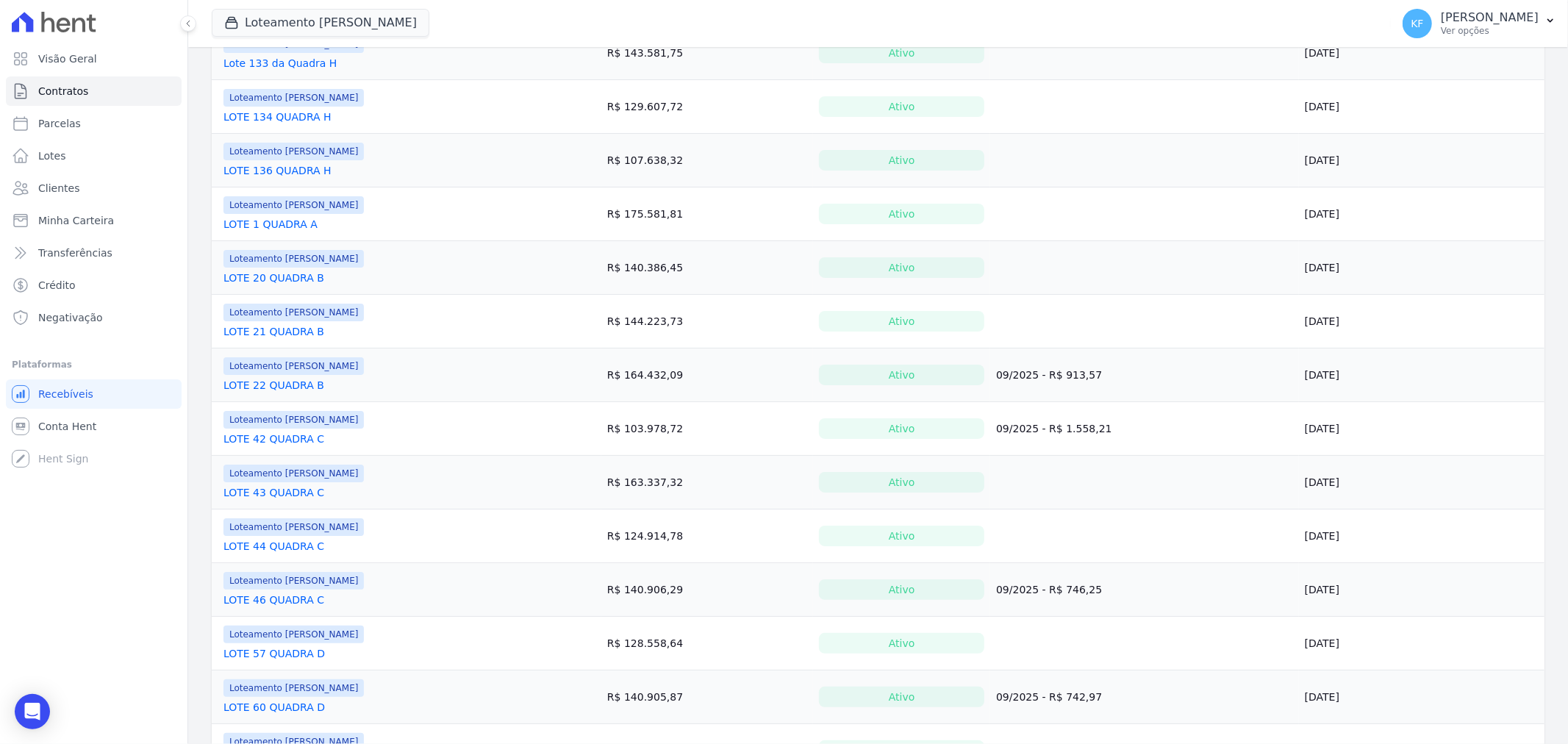
scroll to position [652, 0]
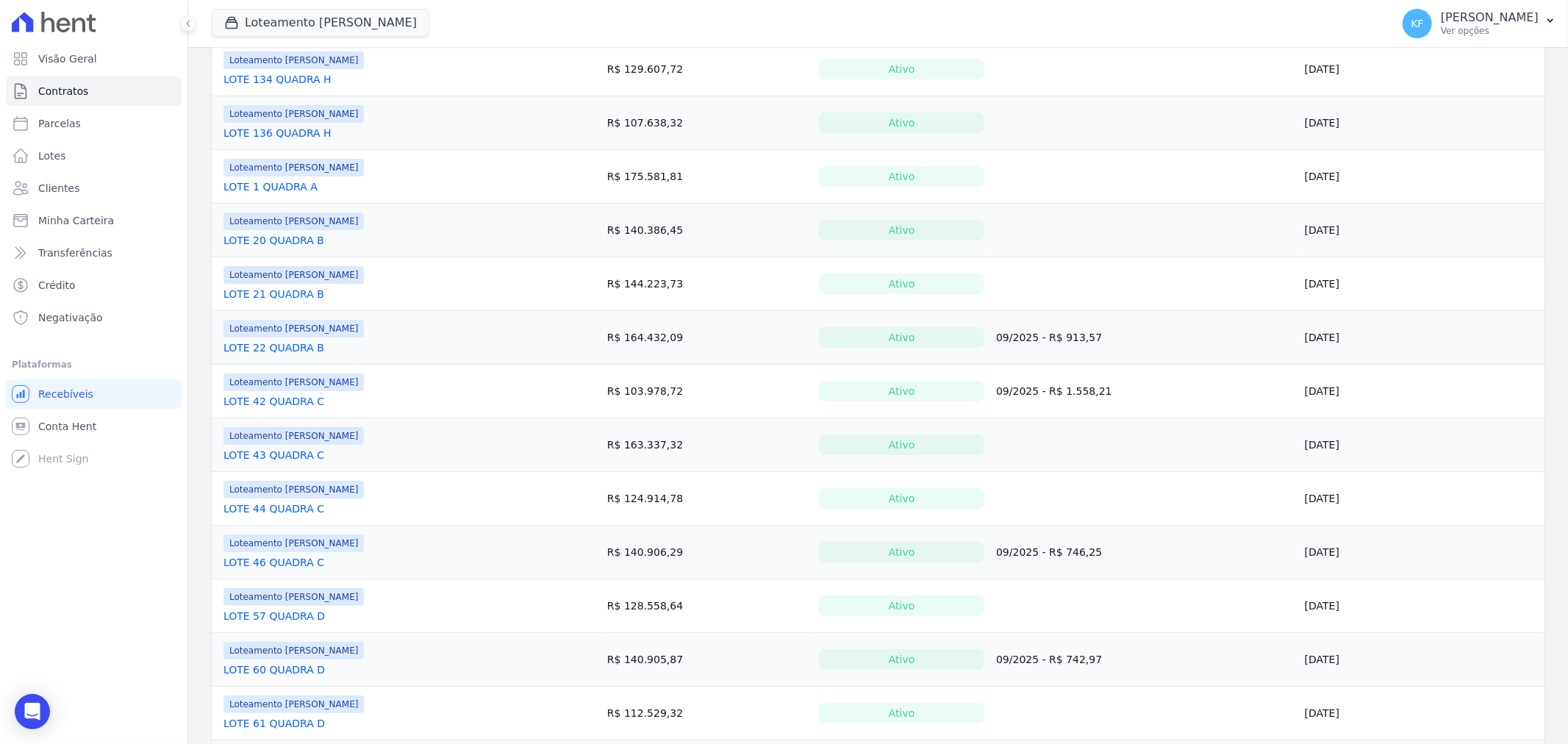
click at [277, 297] on link "LOTE 21 QUADRA B" at bounding box center [274, 293] width 101 height 14
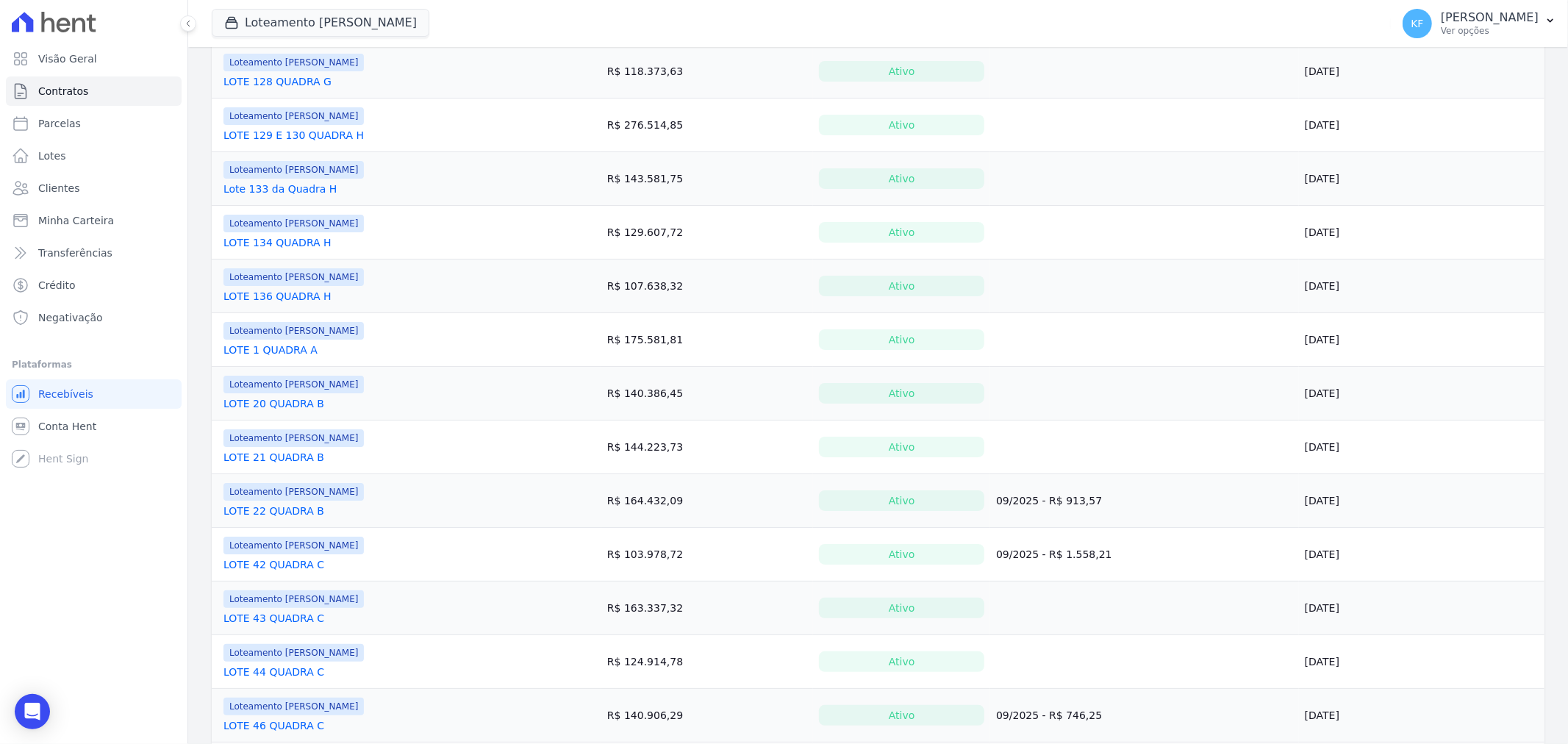
scroll to position [652, 0]
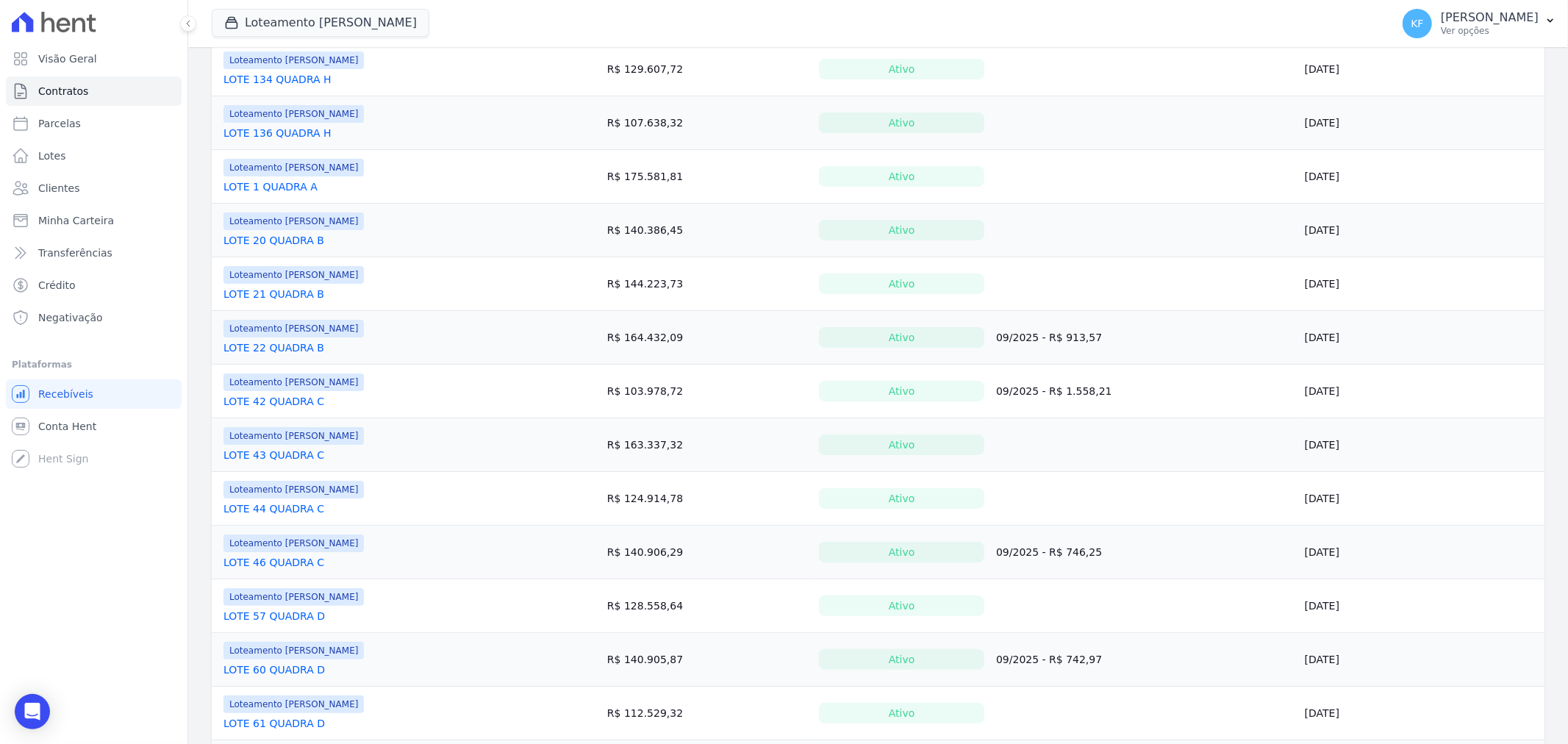
click at [258, 341] on link "LOTE 22 QUADRA B" at bounding box center [274, 347] width 101 height 14
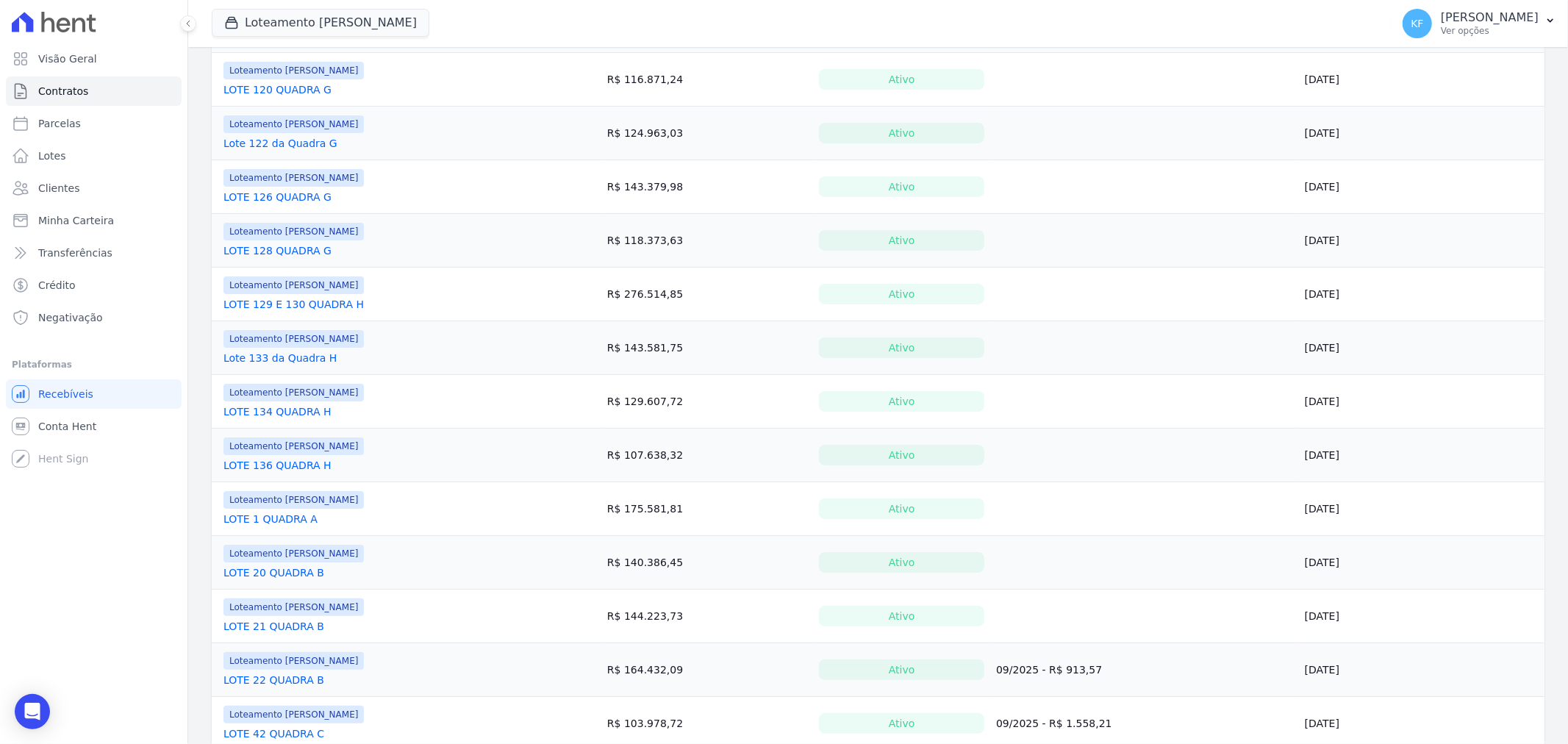
scroll to position [489, 0]
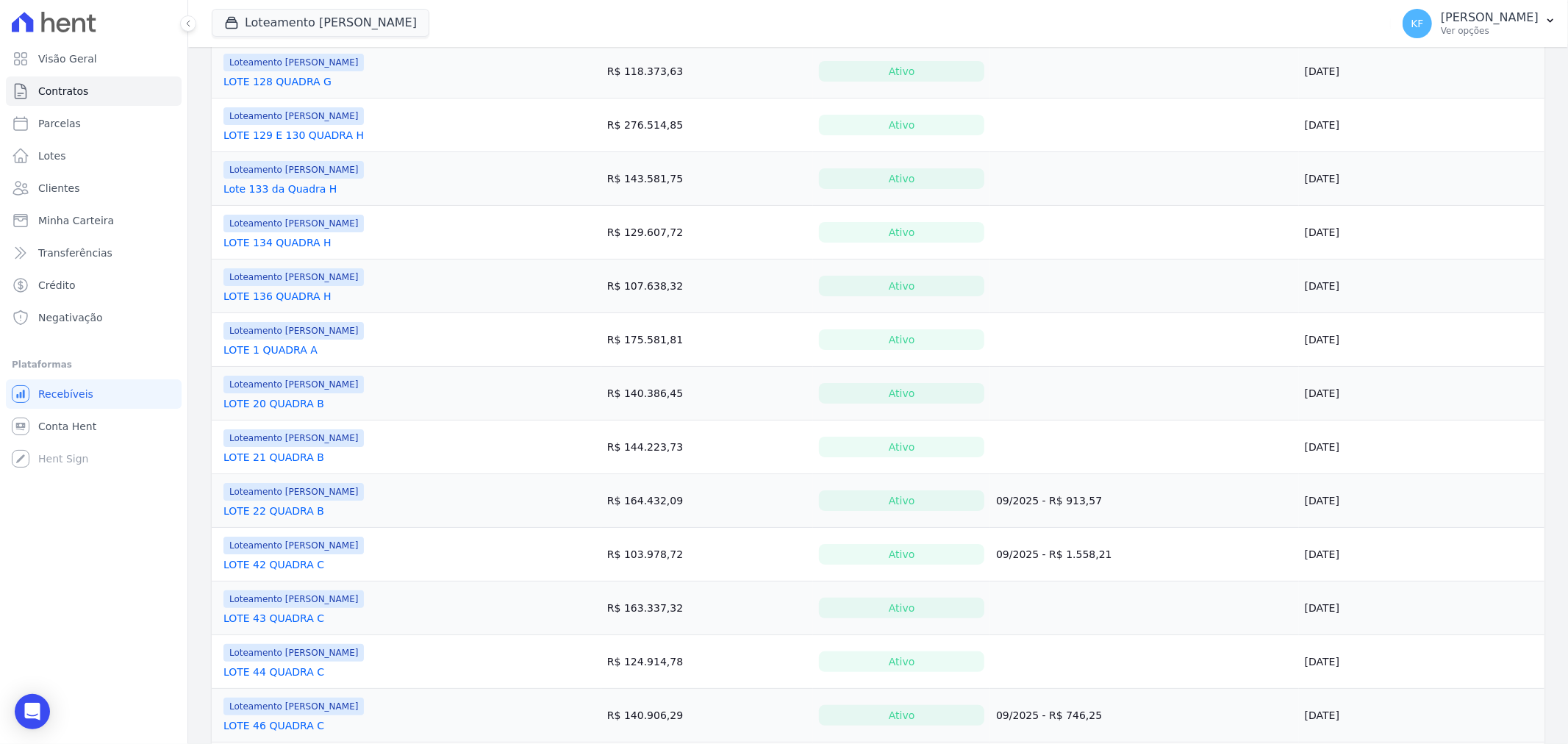
click at [282, 574] on td "Loteamento [PERSON_NAME] LOTE 42 QUADRA C" at bounding box center [407, 554] width 390 height 53
click at [283, 566] on link "LOTE 42 QUADRA C" at bounding box center [274, 565] width 101 height 14
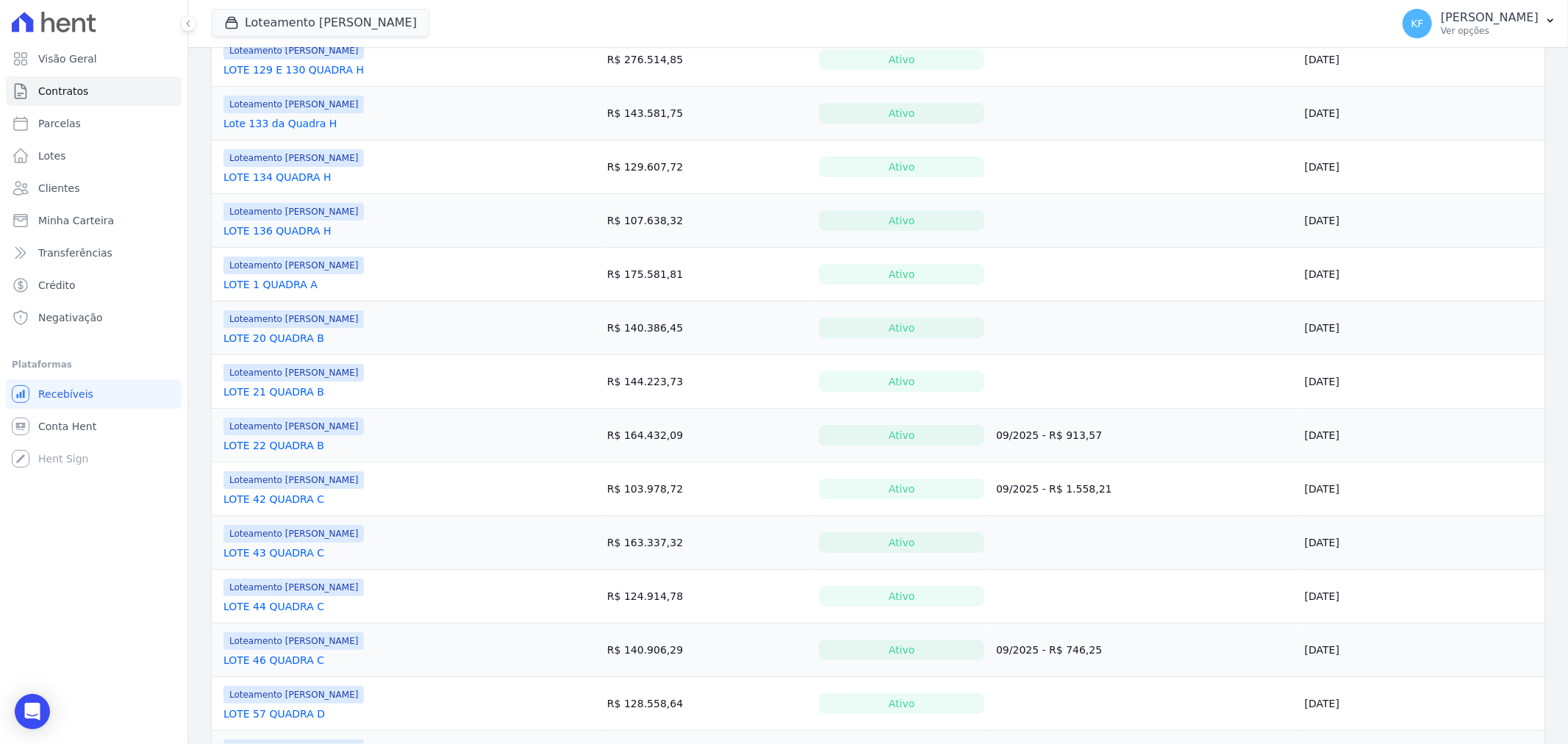
scroll to position [571, 0]
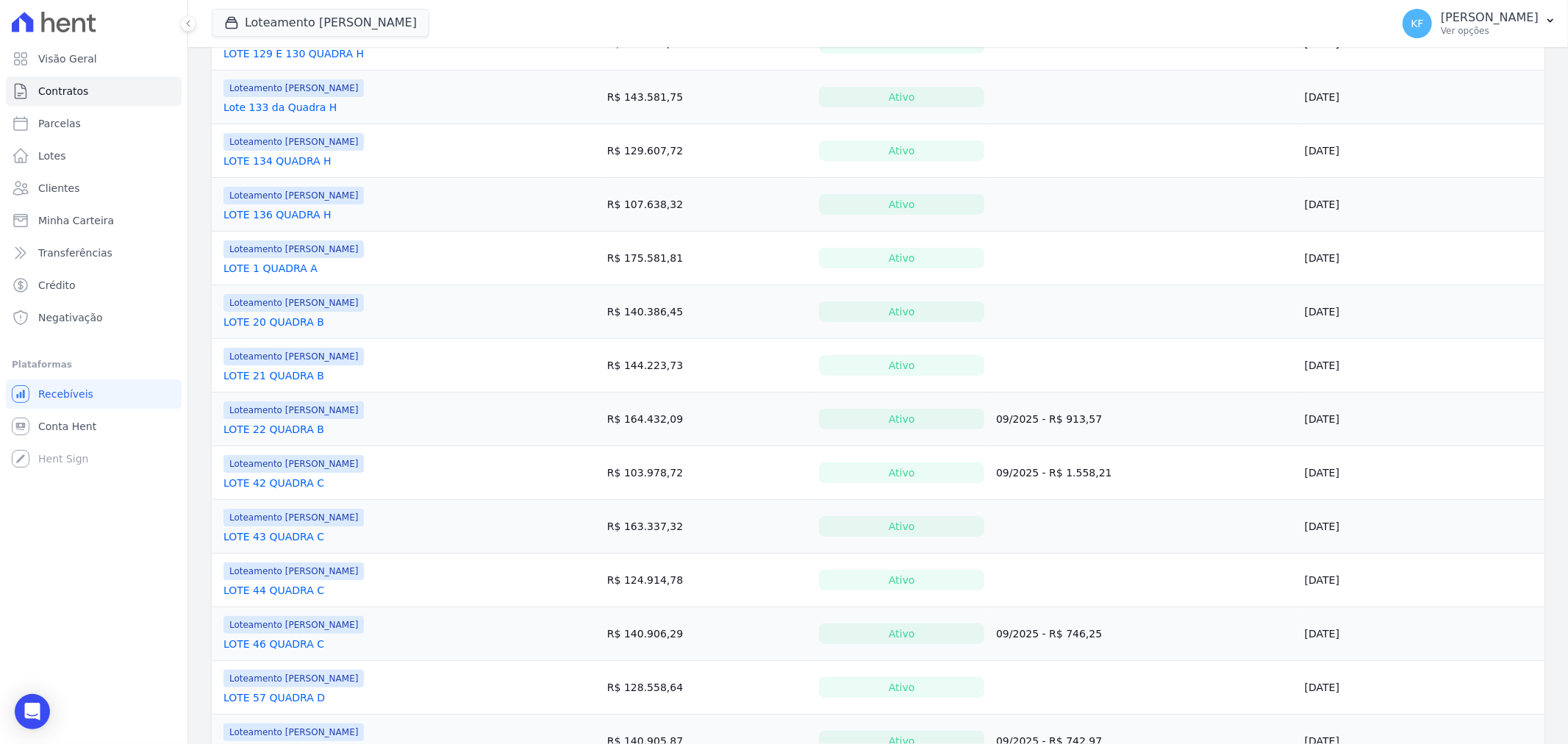
click at [293, 433] on link "LOTE 22 QUADRA B" at bounding box center [274, 429] width 101 height 14
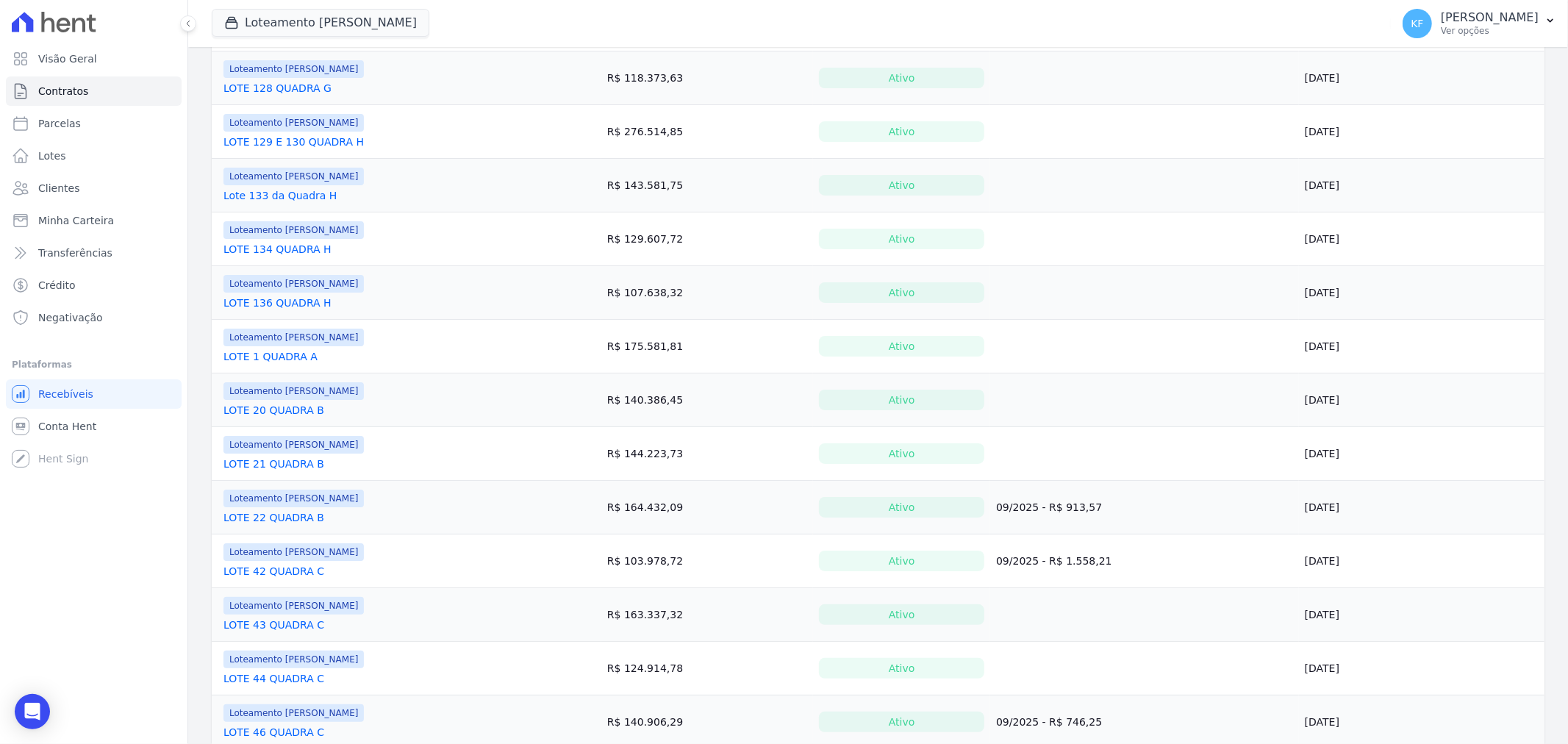
scroll to position [489, 0]
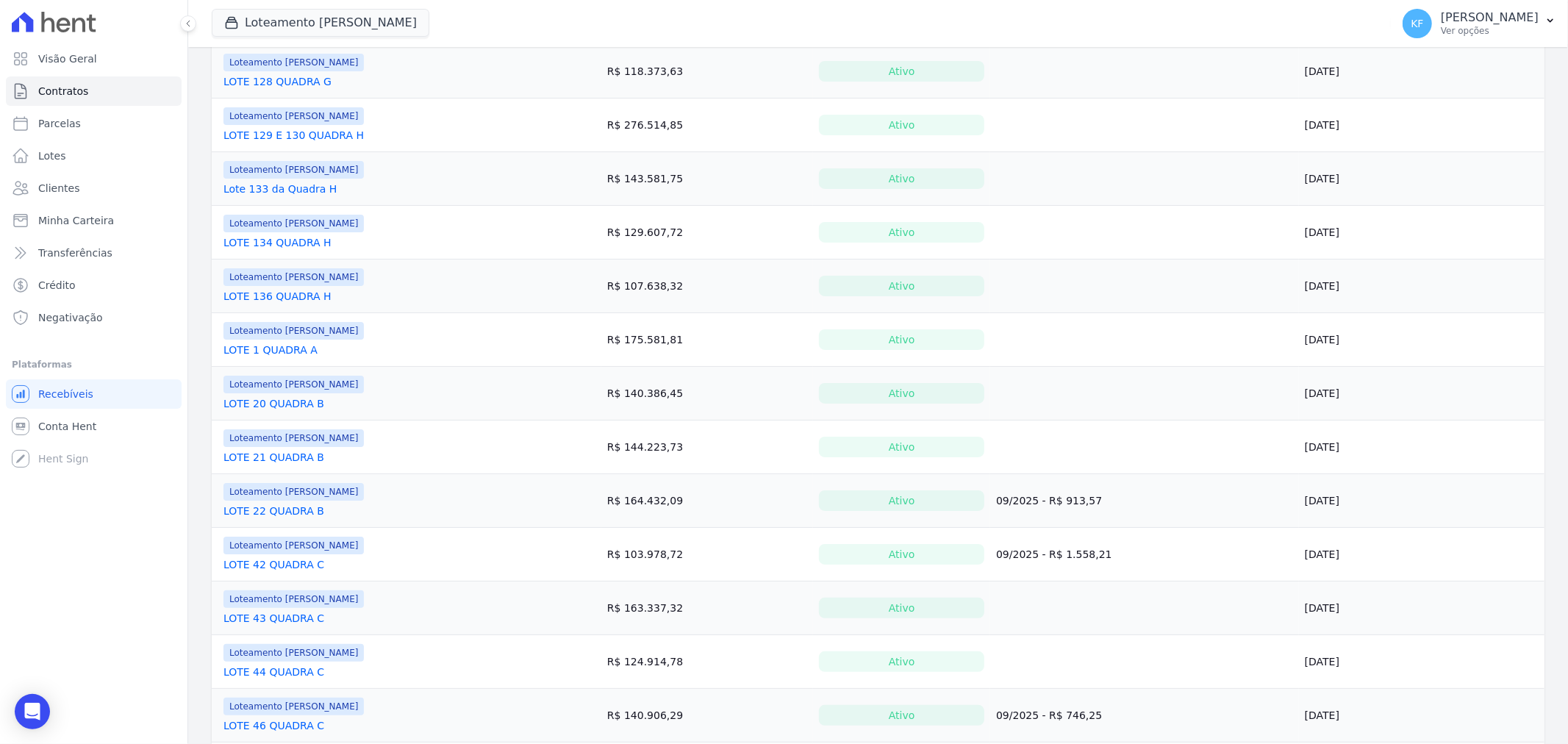
click at [306, 621] on link "LOTE 43 QUADRA C" at bounding box center [274, 617] width 101 height 14
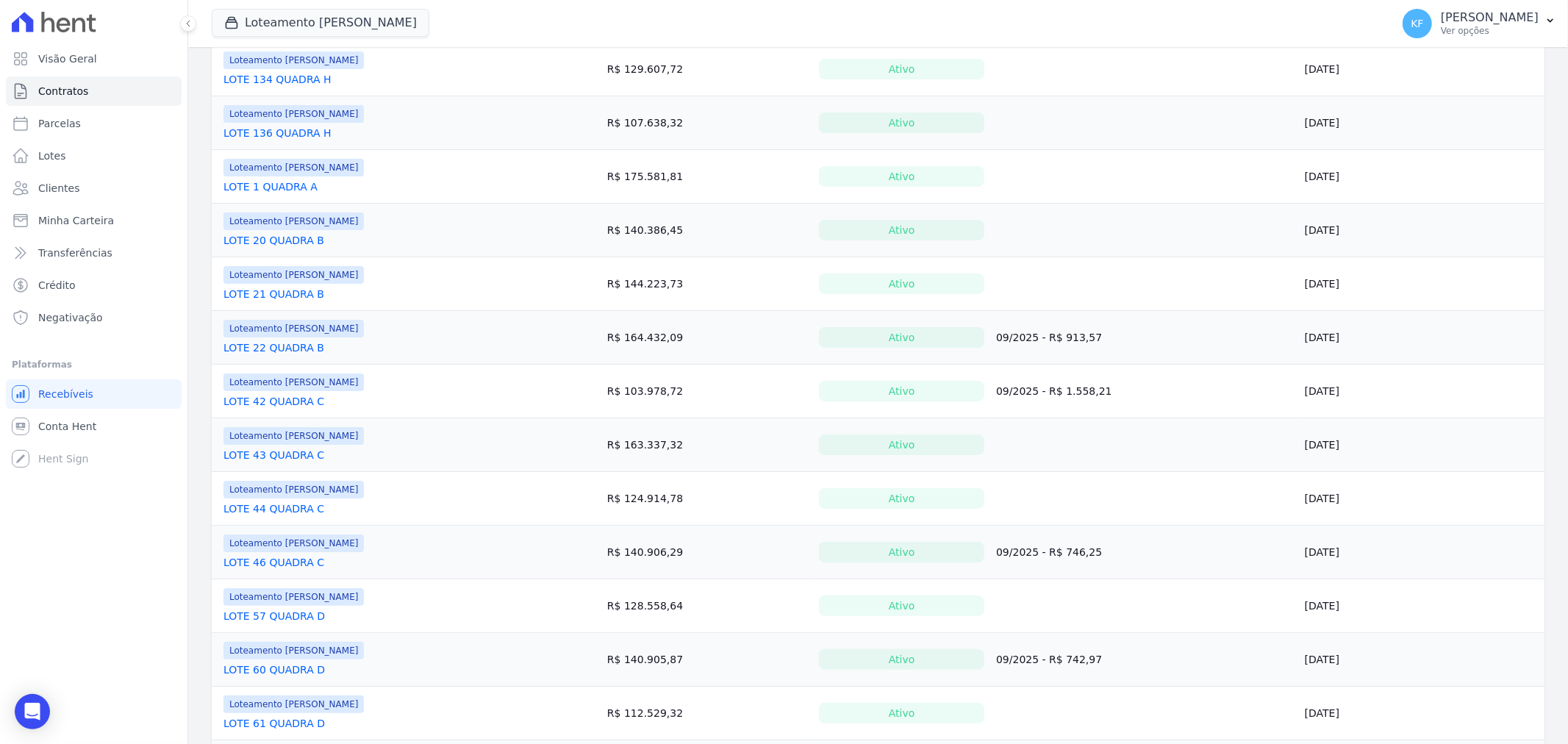
click at [307, 562] on link "LOTE 46 QUADRA C" at bounding box center [274, 562] width 101 height 14
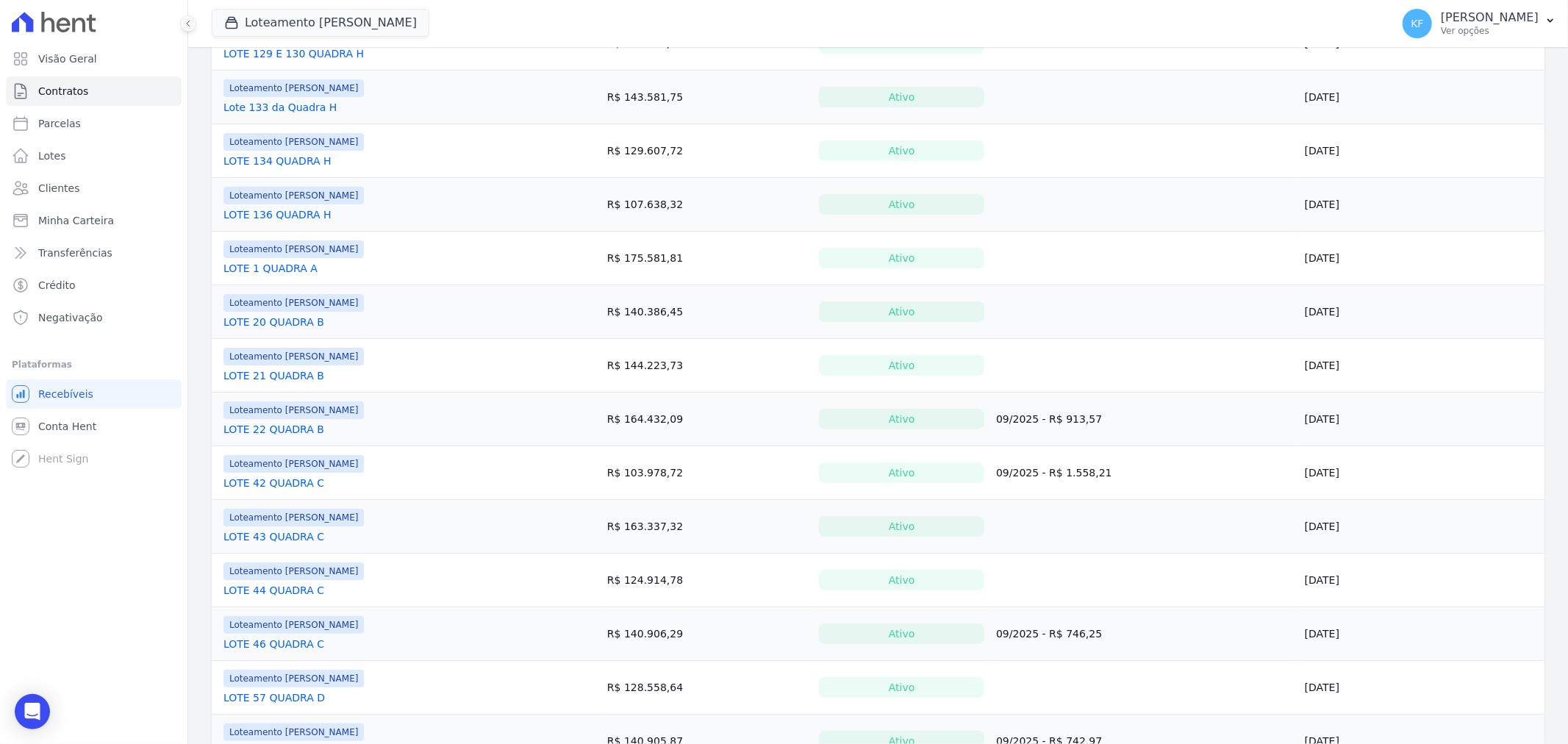
click at [255, 593] on link "LOTE 44 QUADRA C" at bounding box center [274, 590] width 101 height 14
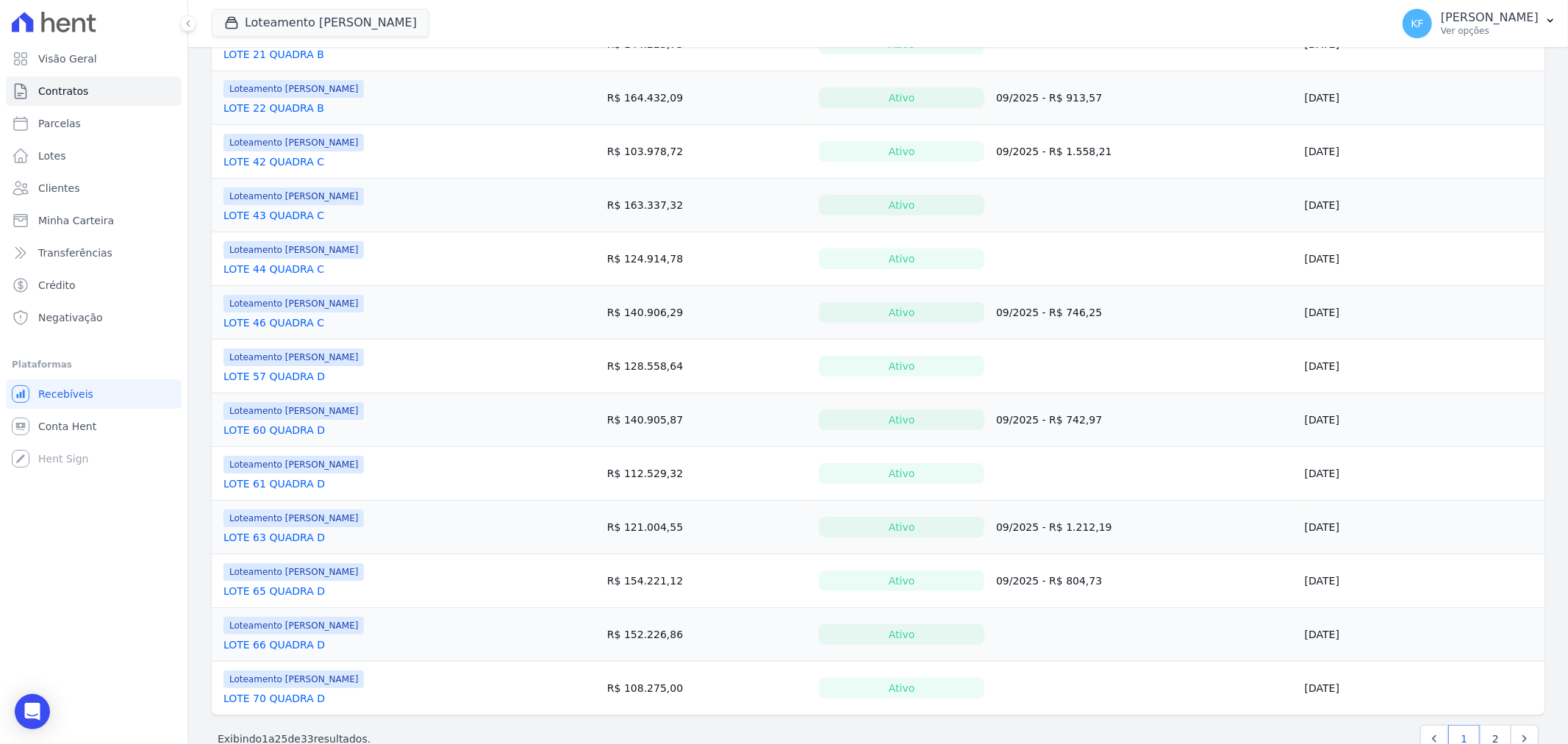
scroll to position [898, 0]
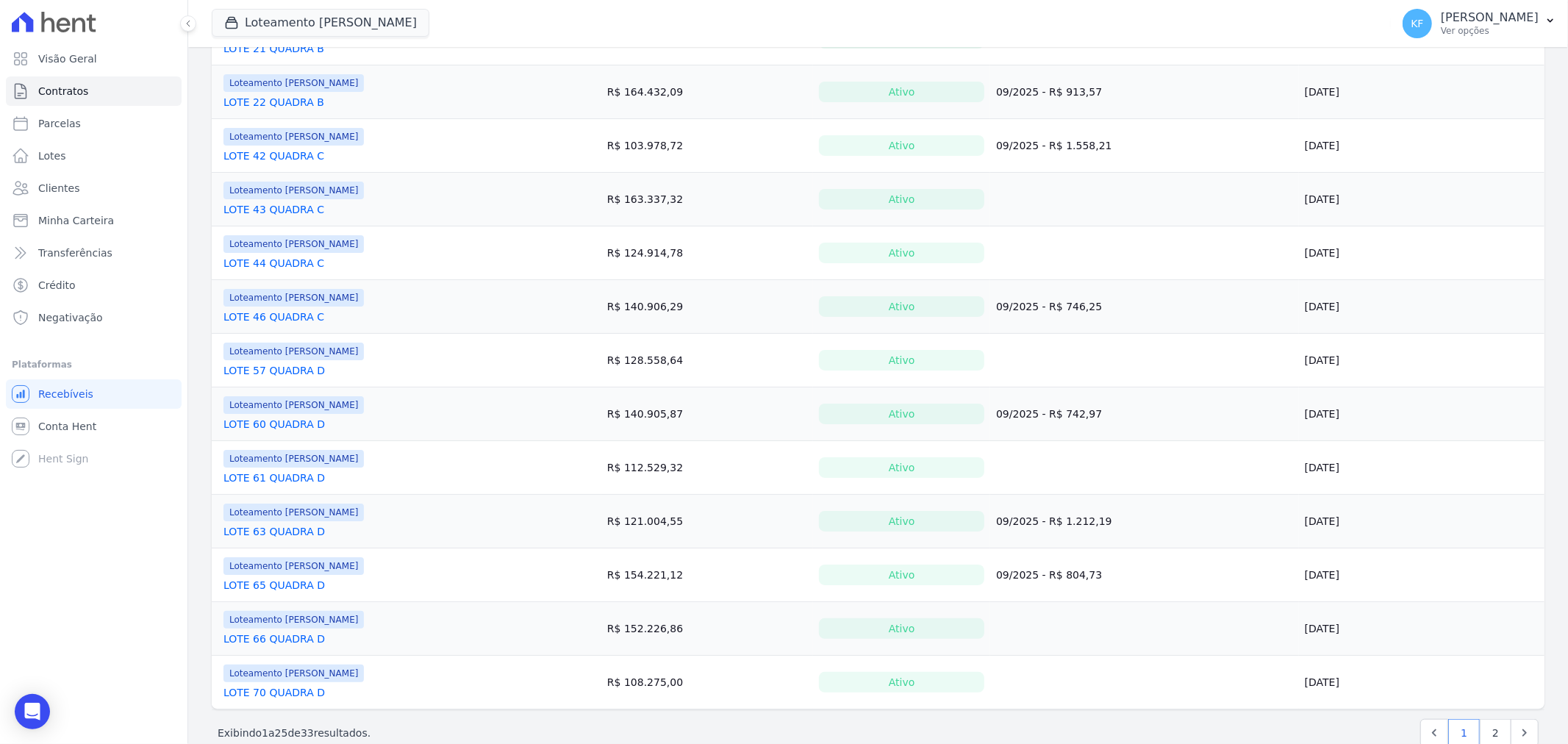
drag, startPoint x: 285, startPoint y: 372, endPoint x: 298, endPoint y: 380, distance: 15.3
click at [285, 372] on link "LOTE 57 QUADRA D" at bounding box center [274, 371] width 101 height 14
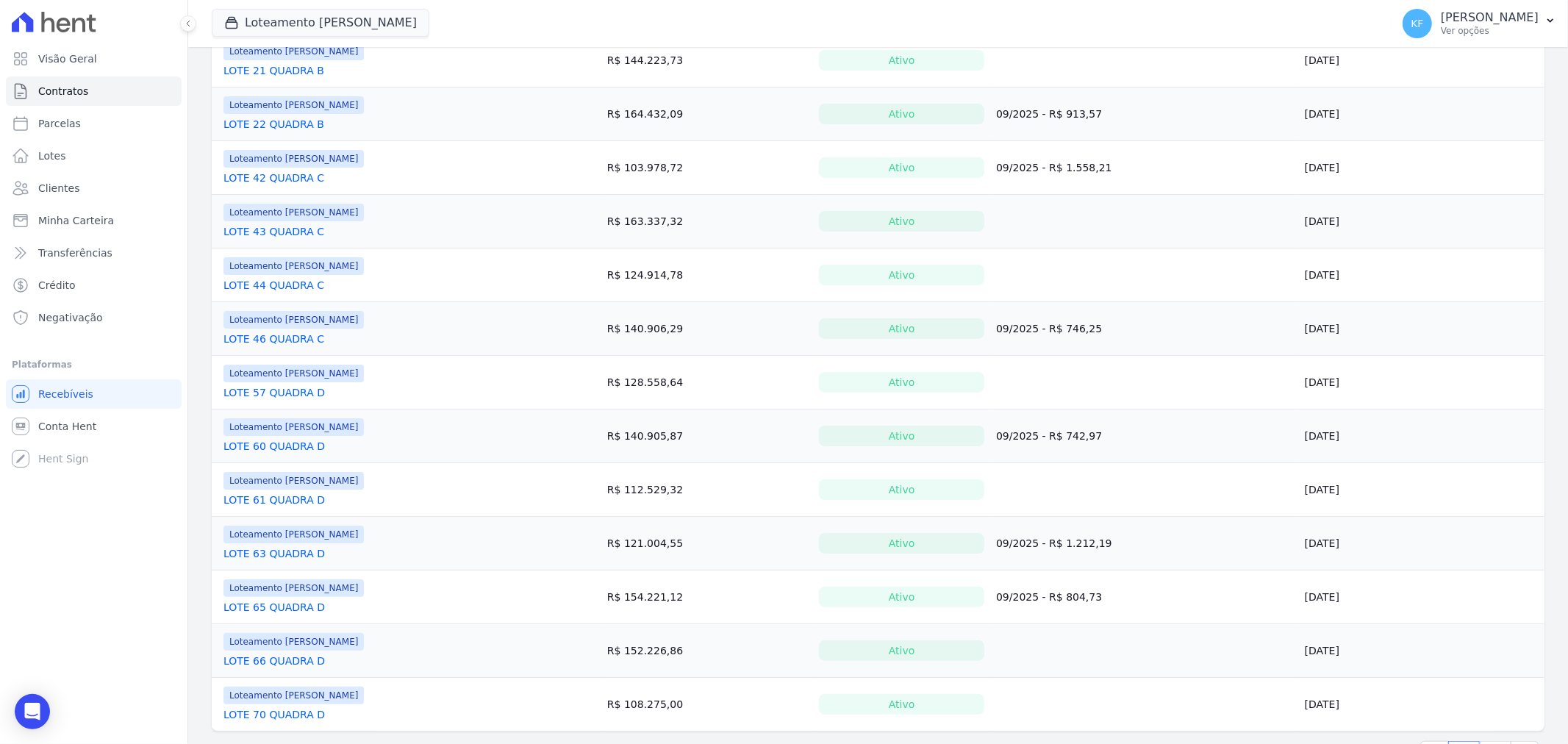
scroll to position [930, 0]
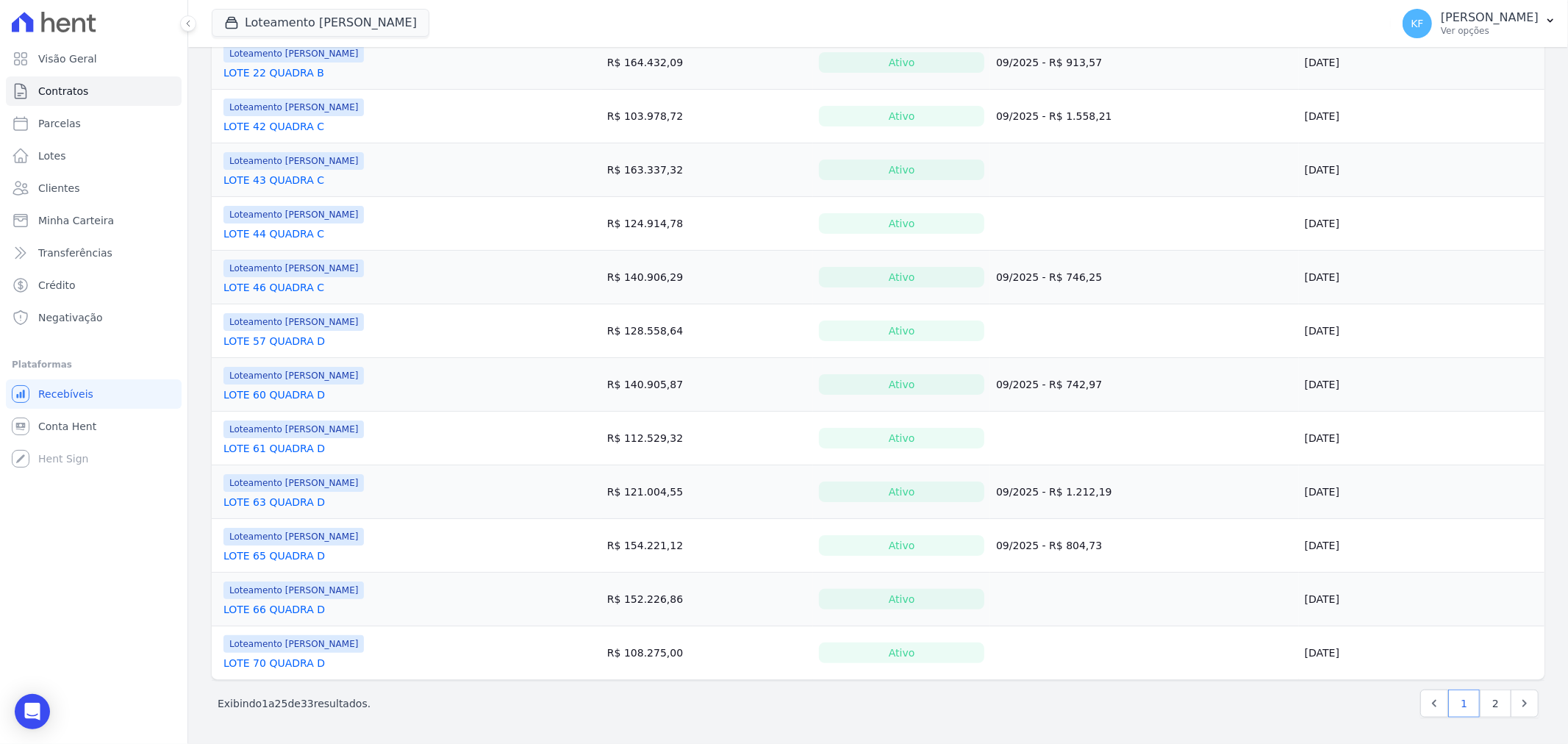
drag, startPoint x: 281, startPoint y: 396, endPoint x: 309, endPoint y: 421, distance: 37.5
click at [281, 396] on link "LOTE 60 QUADRA D" at bounding box center [274, 395] width 101 height 14
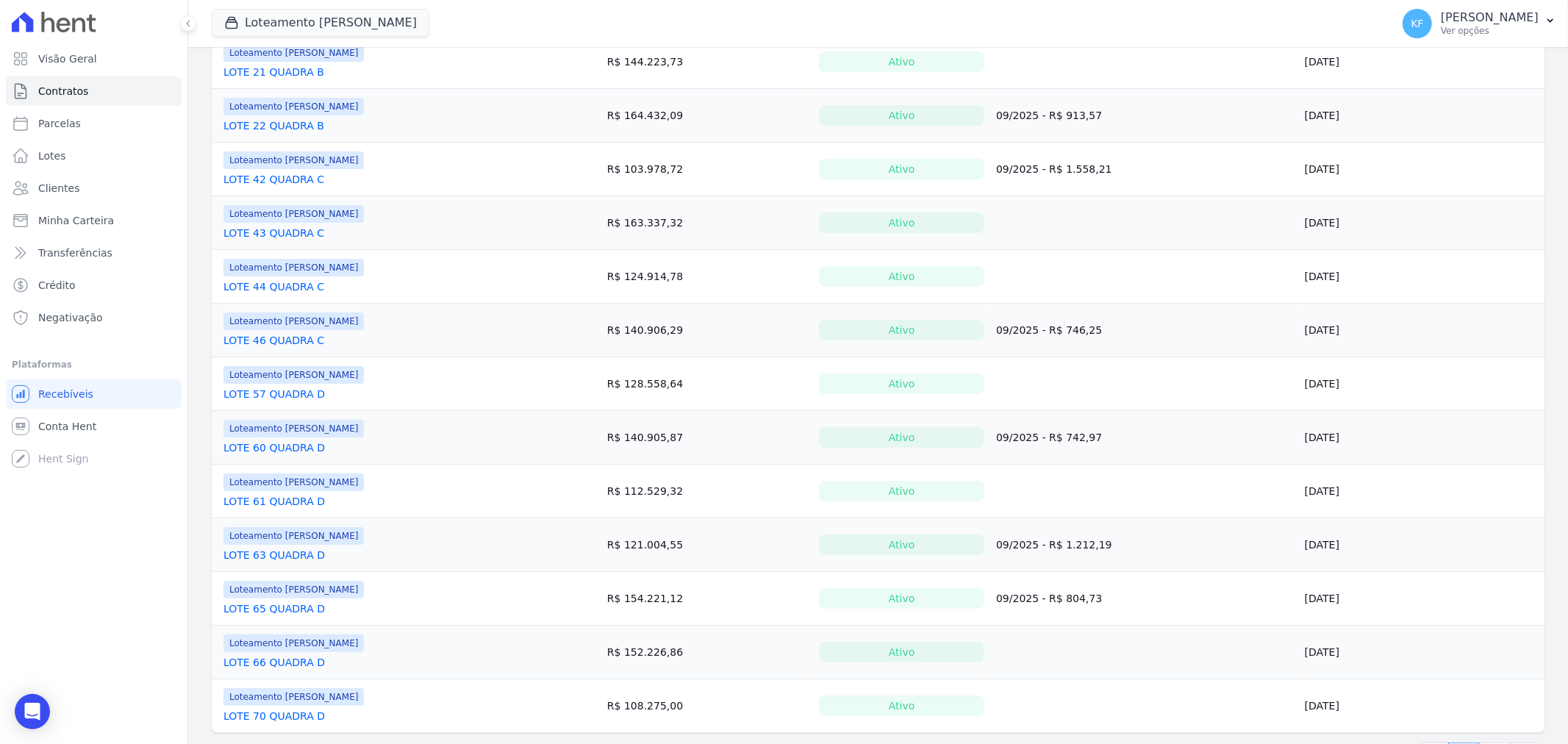
scroll to position [930, 0]
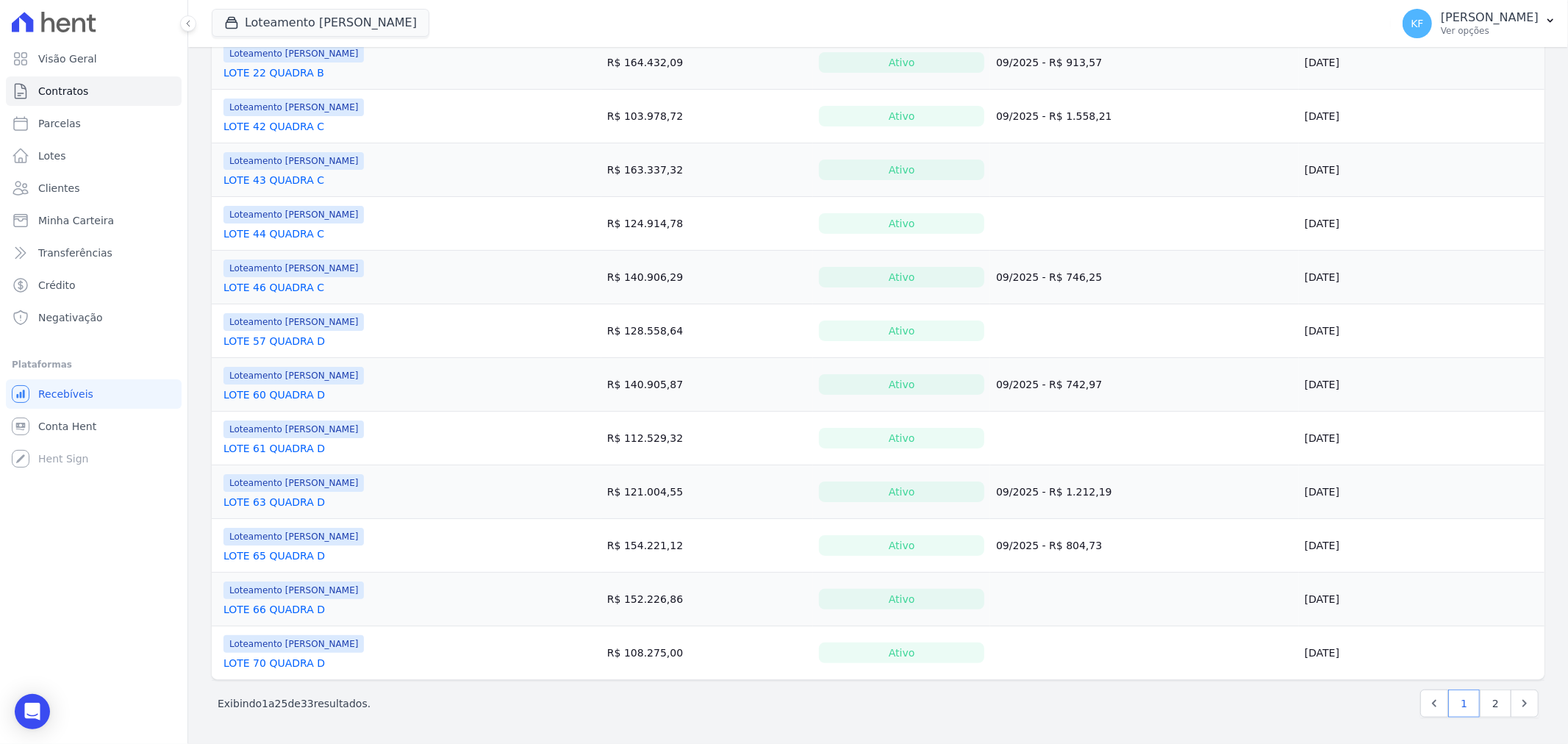
click at [273, 445] on link "LOTE 61 QUADRA D" at bounding box center [274, 448] width 101 height 14
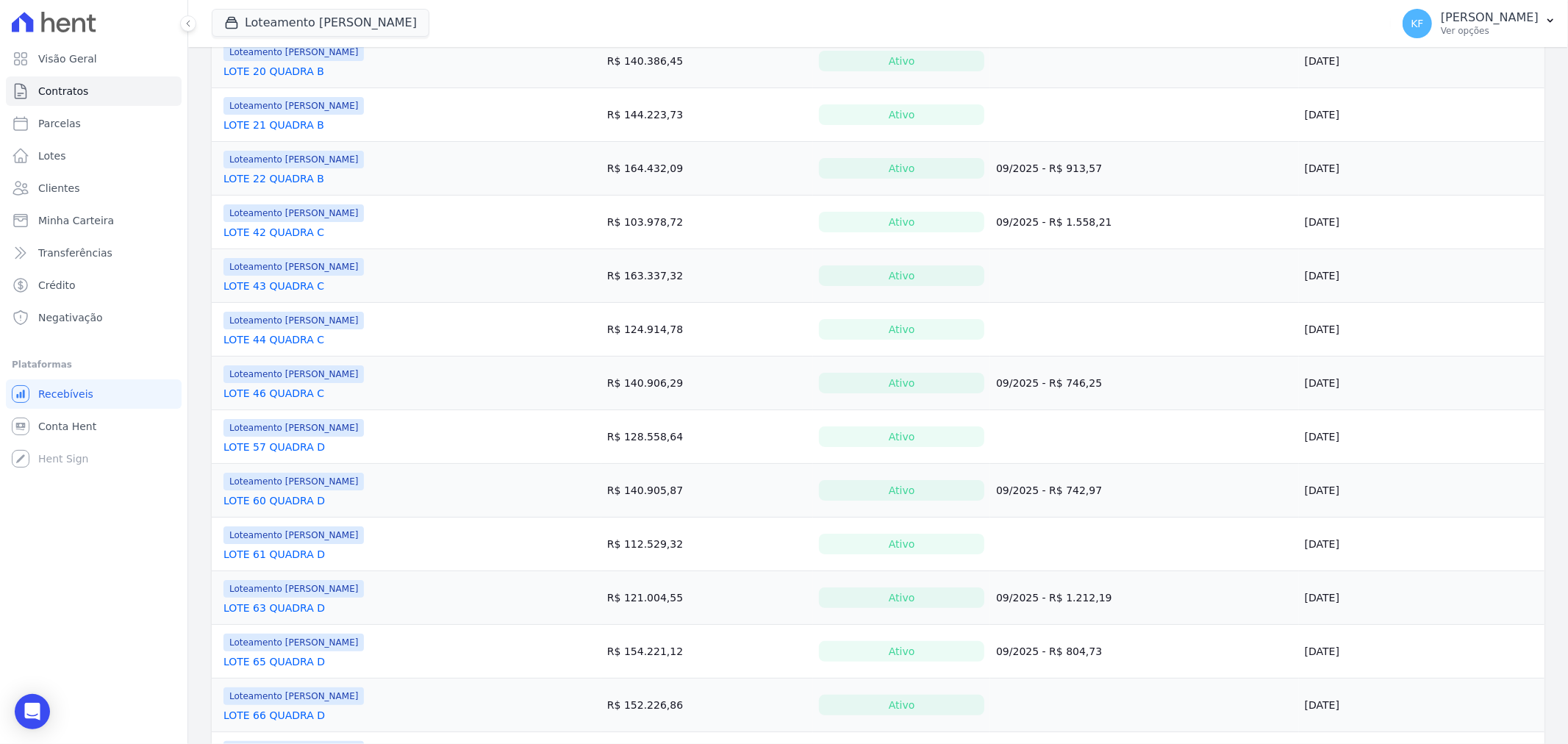
scroll to position [930, 0]
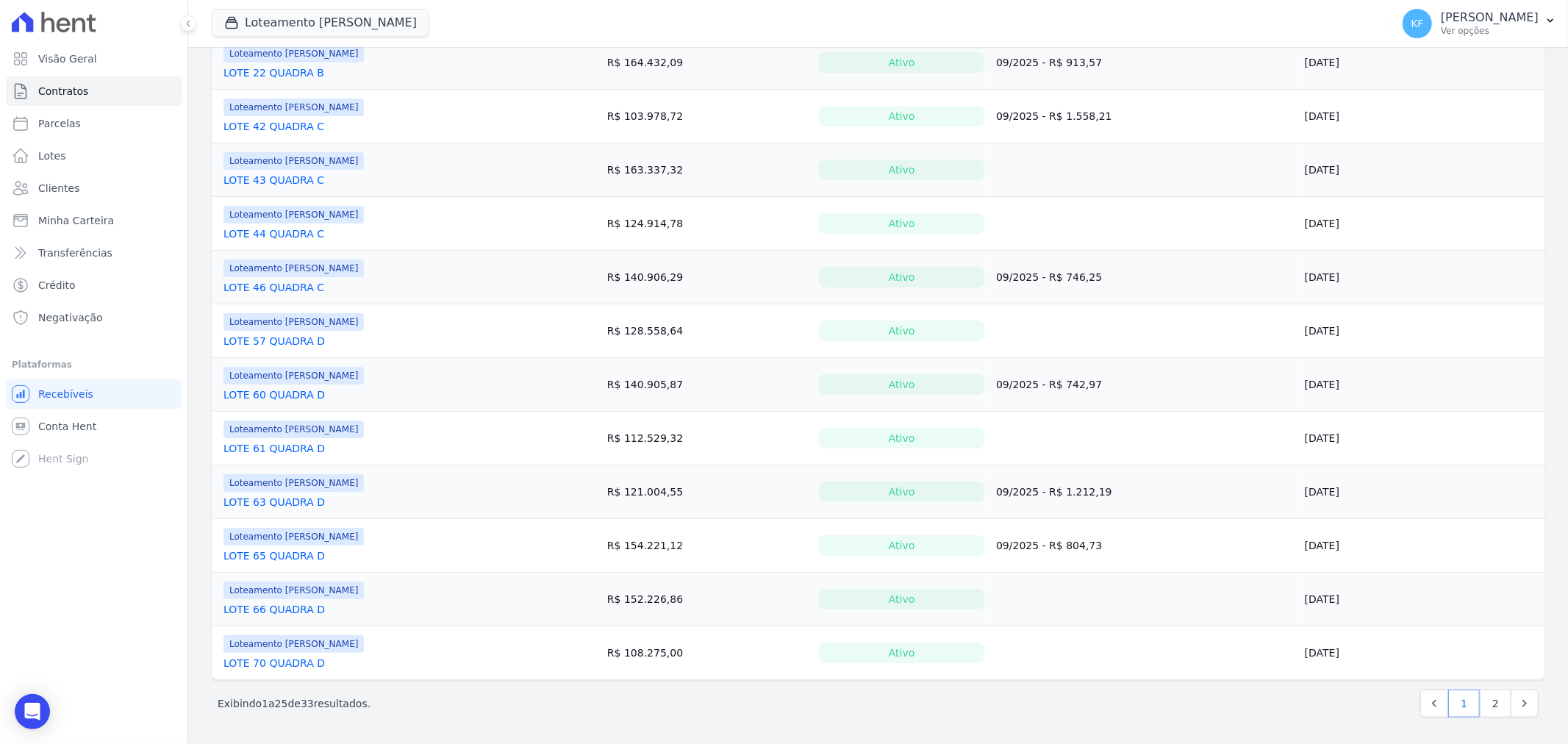
click at [281, 554] on link "LOTE 65 QUADRA D" at bounding box center [274, 556] width 101 height 14
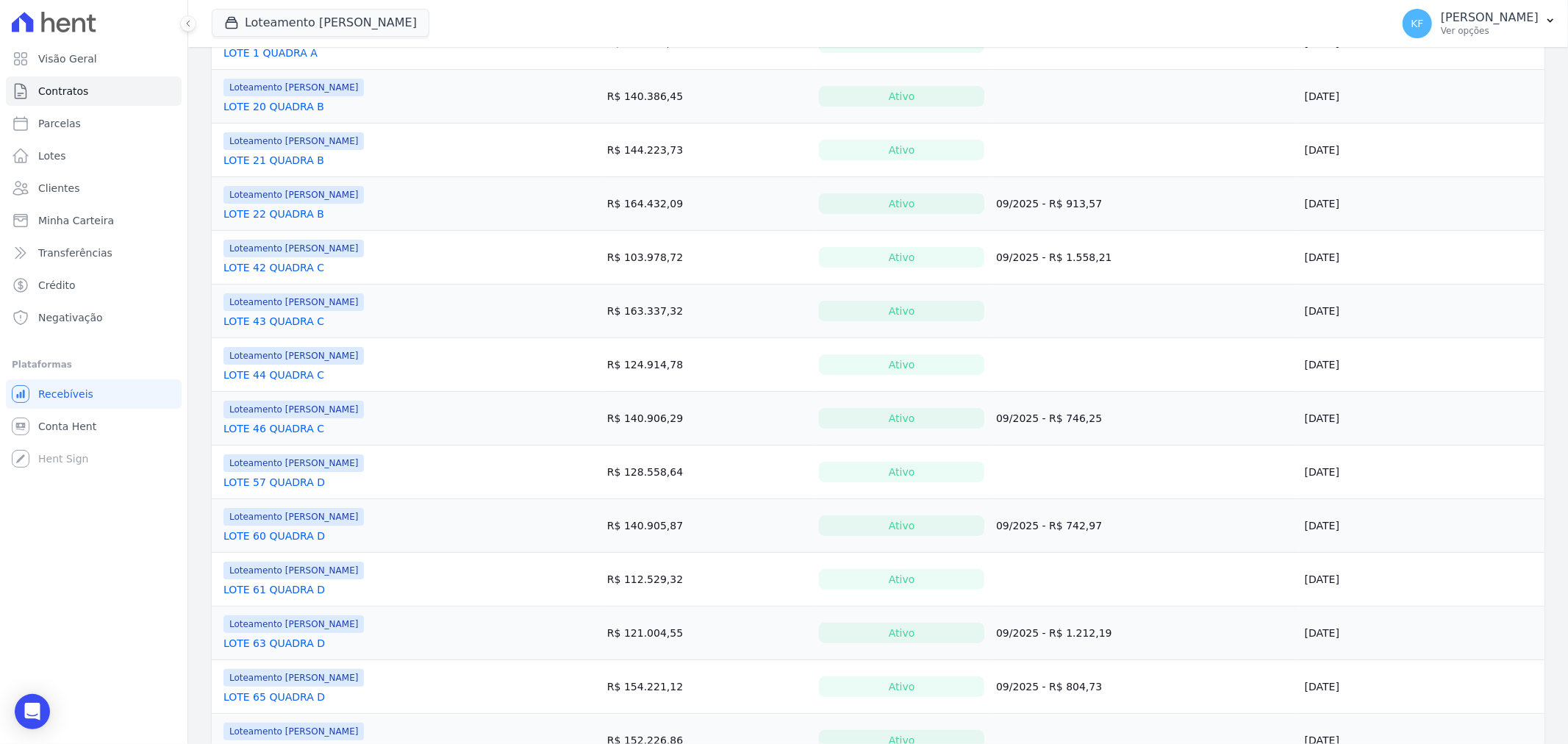
scroll to position [930, 0]
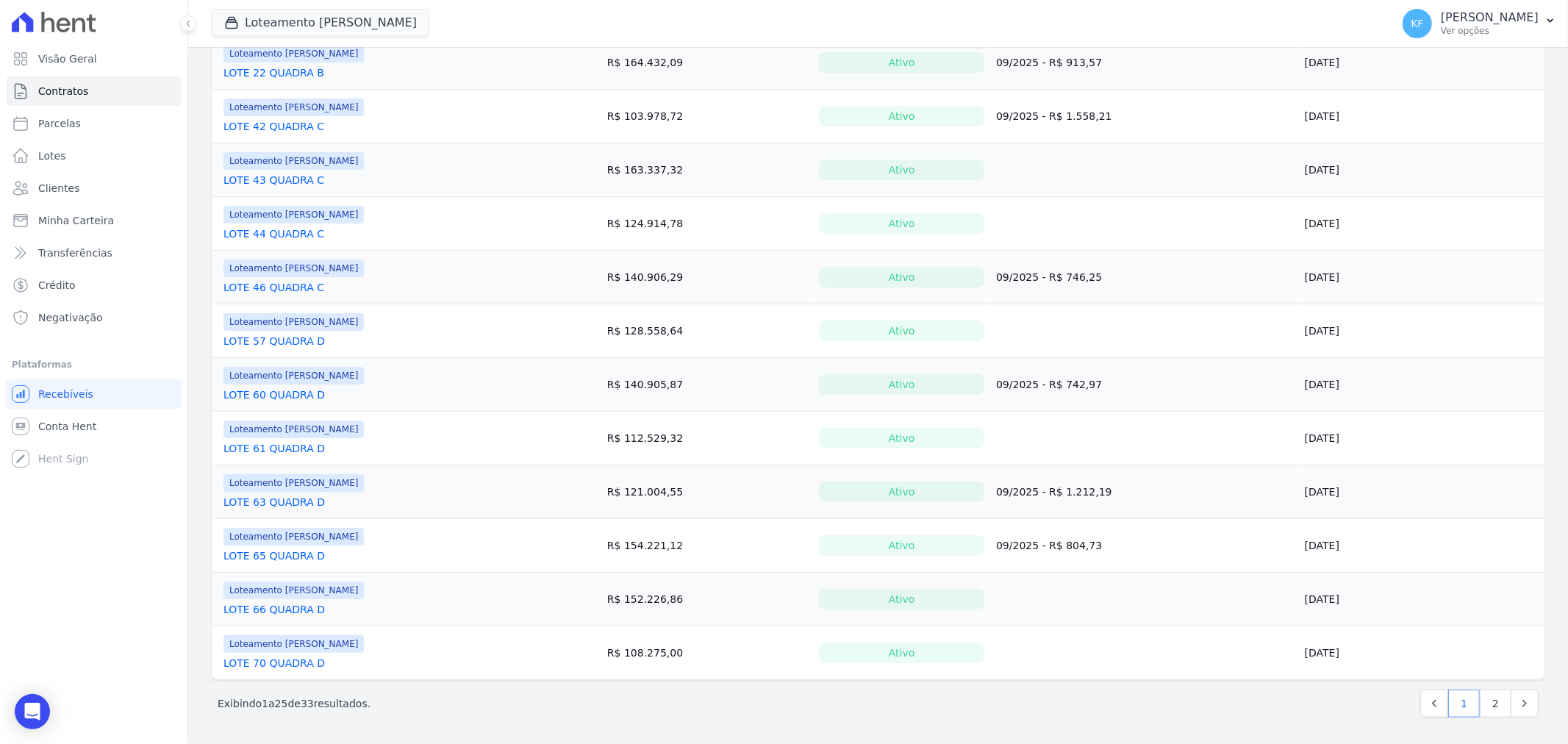
click at [286, 500] on link "LOTE 63 QUADRA D" at bounding box center [274, 502] width 101 height 14
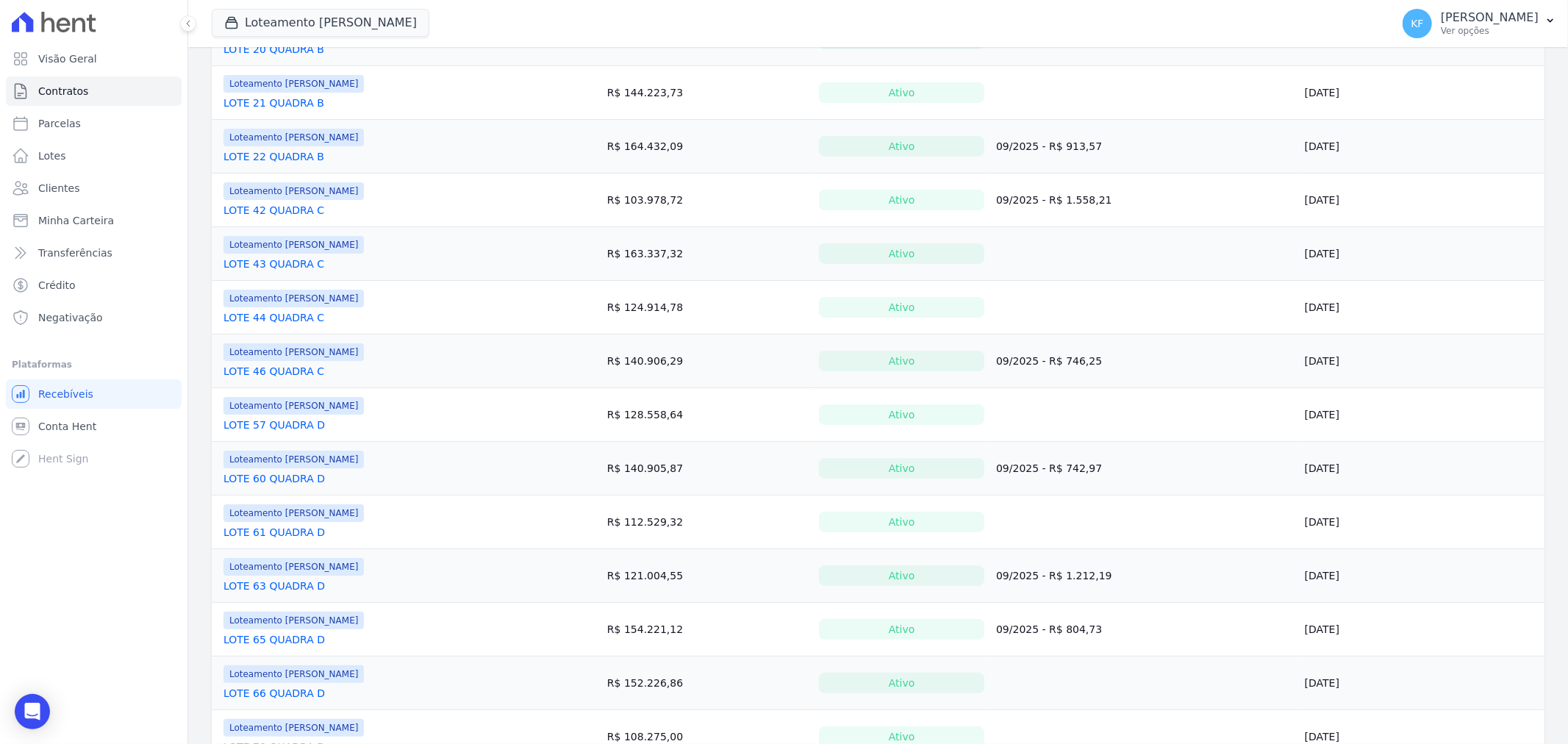
scroll to position [930, 0]
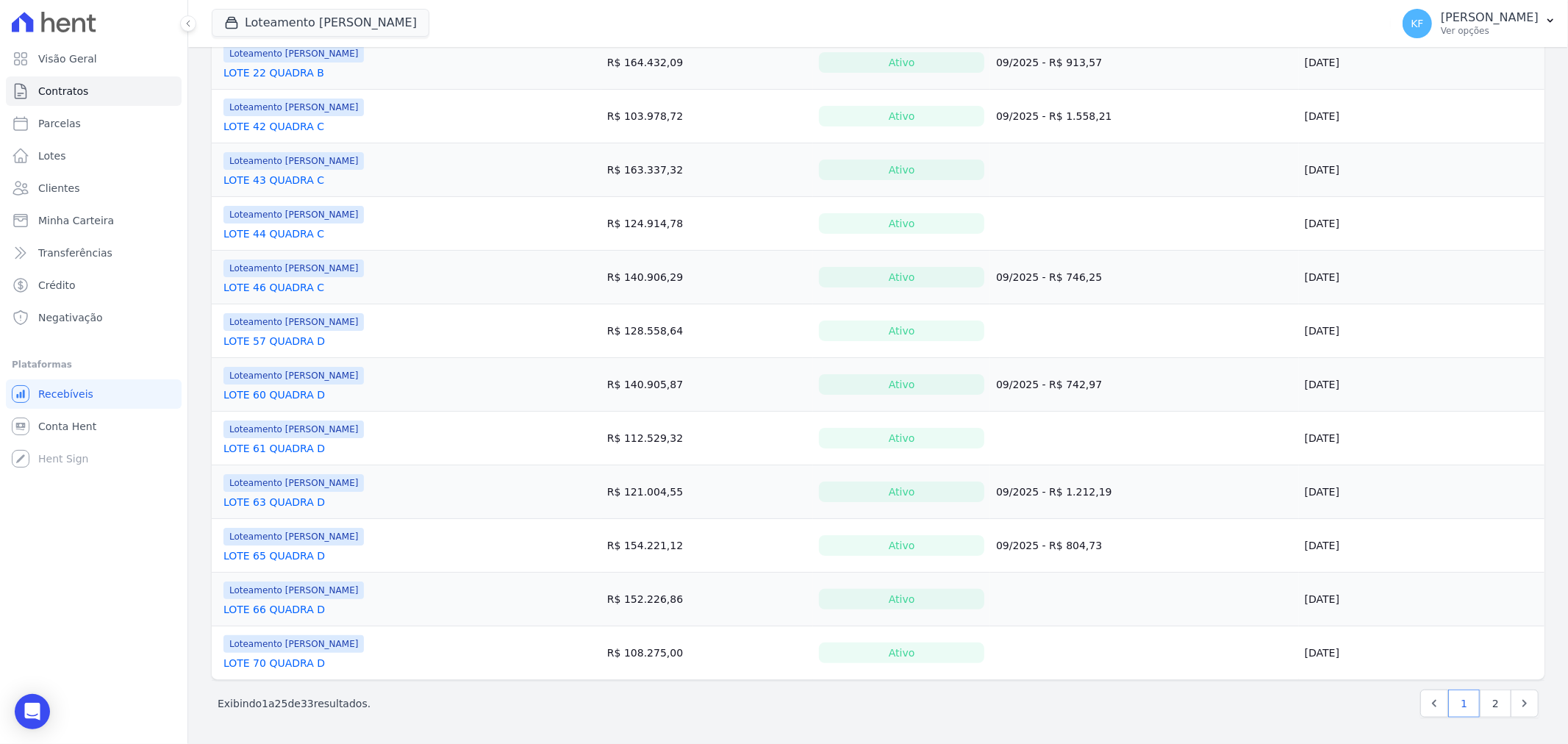
click at [287, 614] on link "LOTE 66 QUADRA D" at bounding box center [274, 609] width 101 height 14
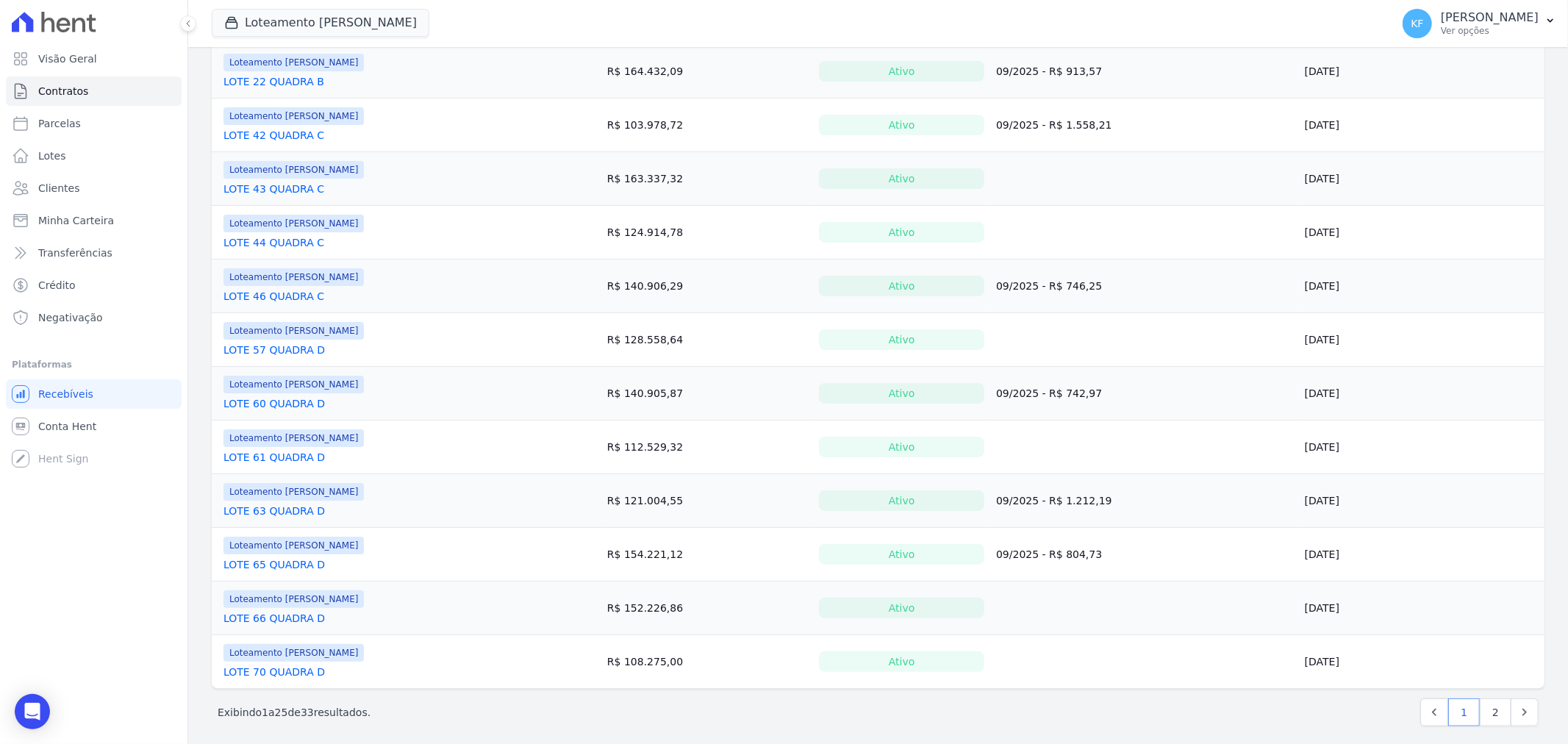
scroll to position [930, 0]
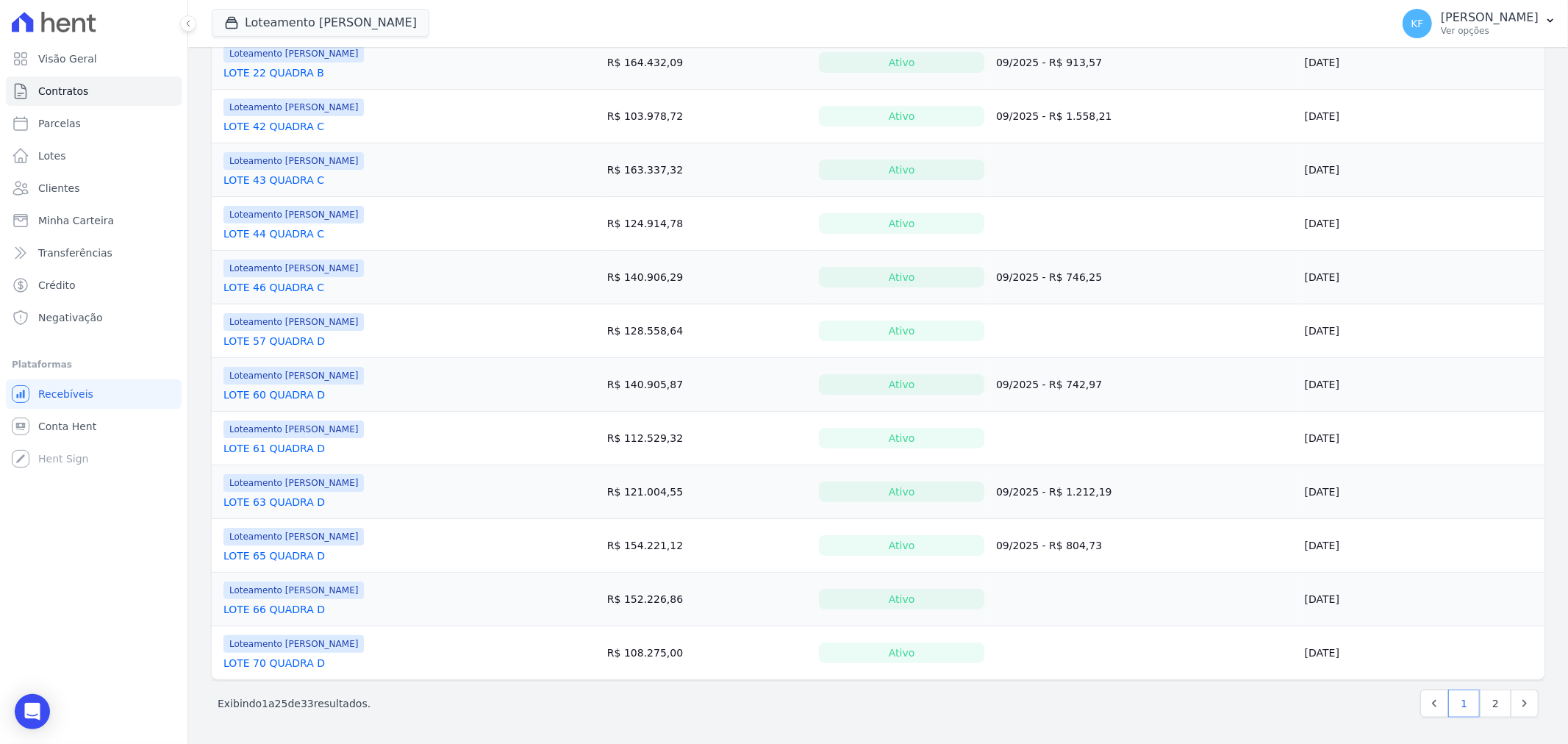
click at [311, 665] on link "LOTE 70 QUADRA D" at bounding box center [274, 662] width 101 height 14
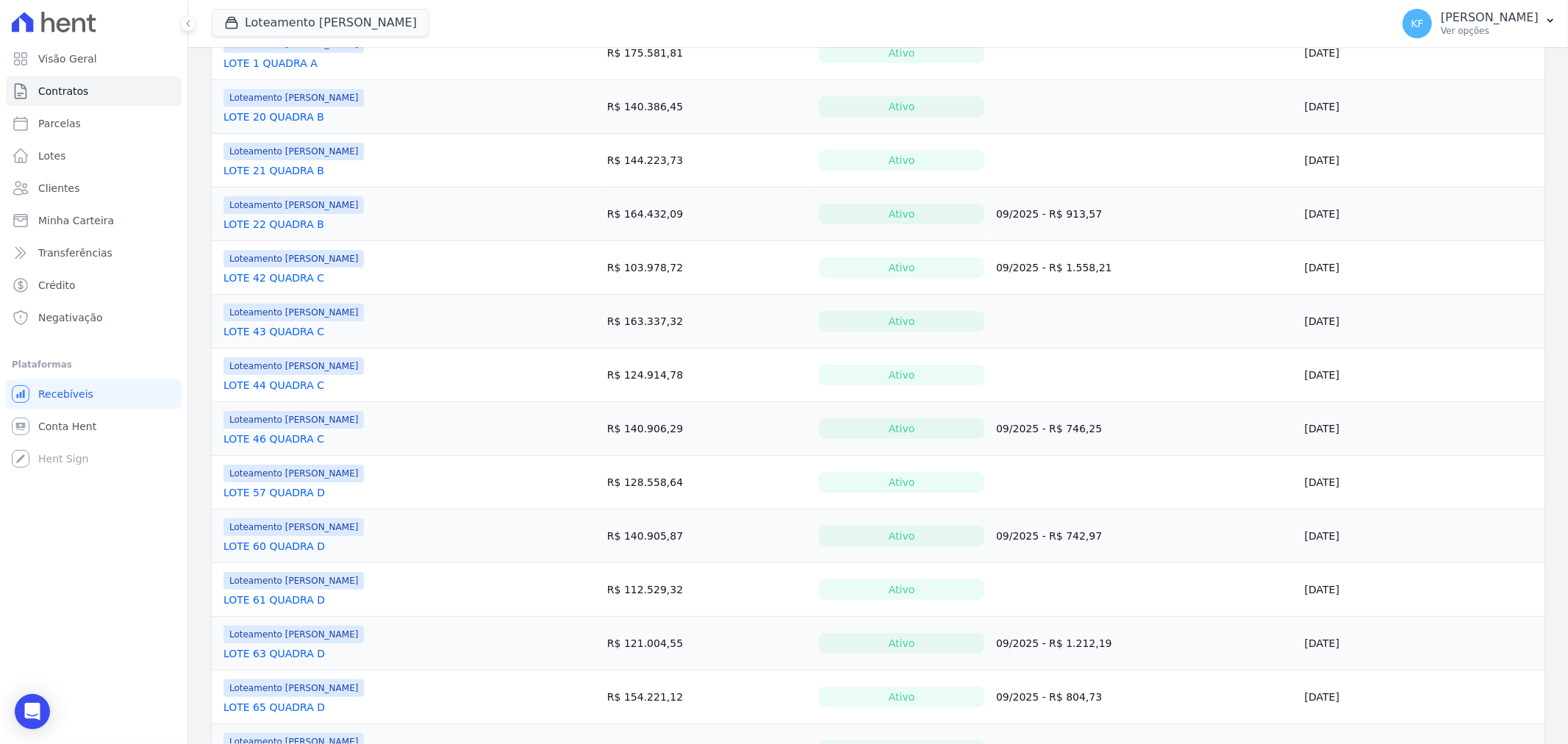
scroll to position [930, 0]
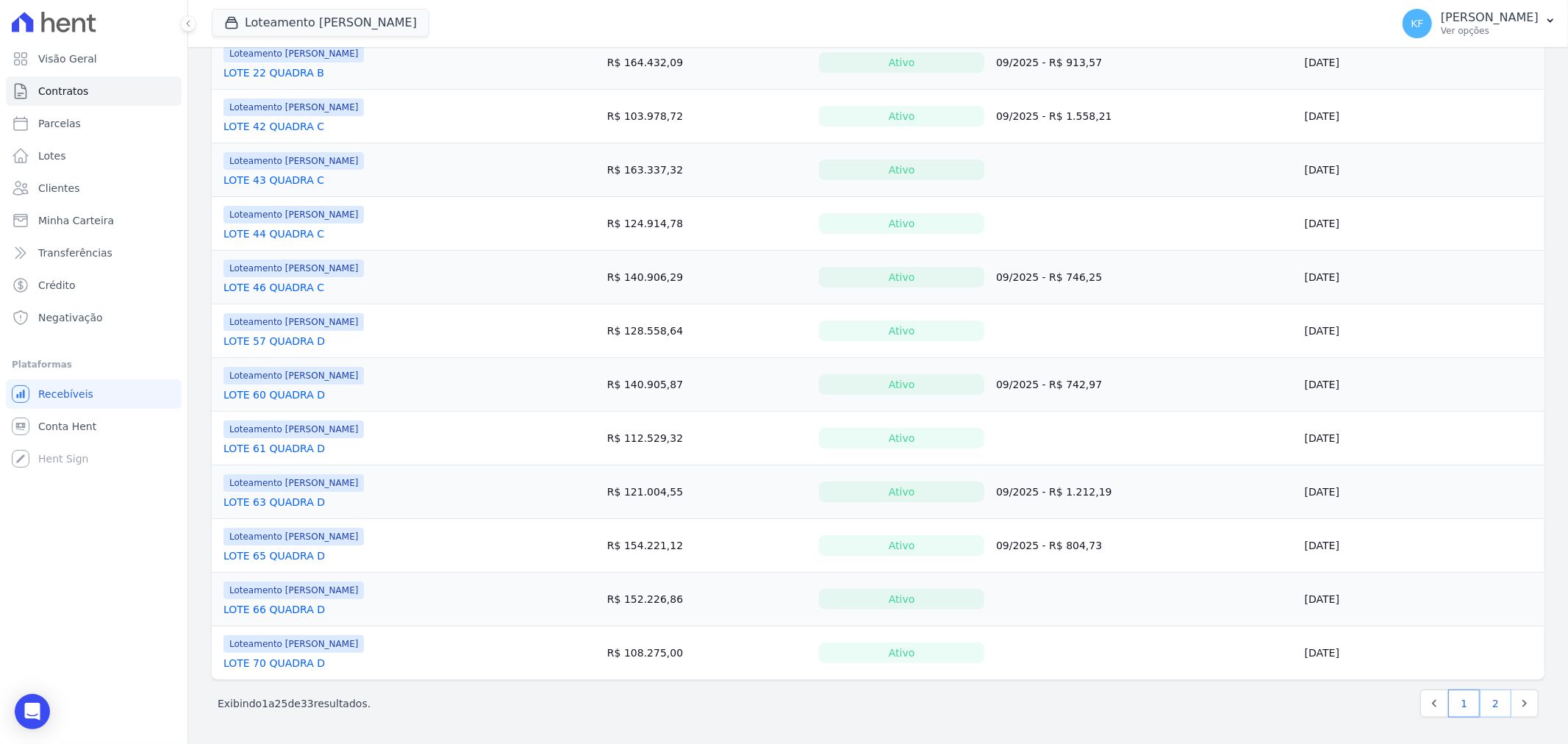
click at [1487, 705] on link "2" at bounding box center [1494, 703] width 31 height 28
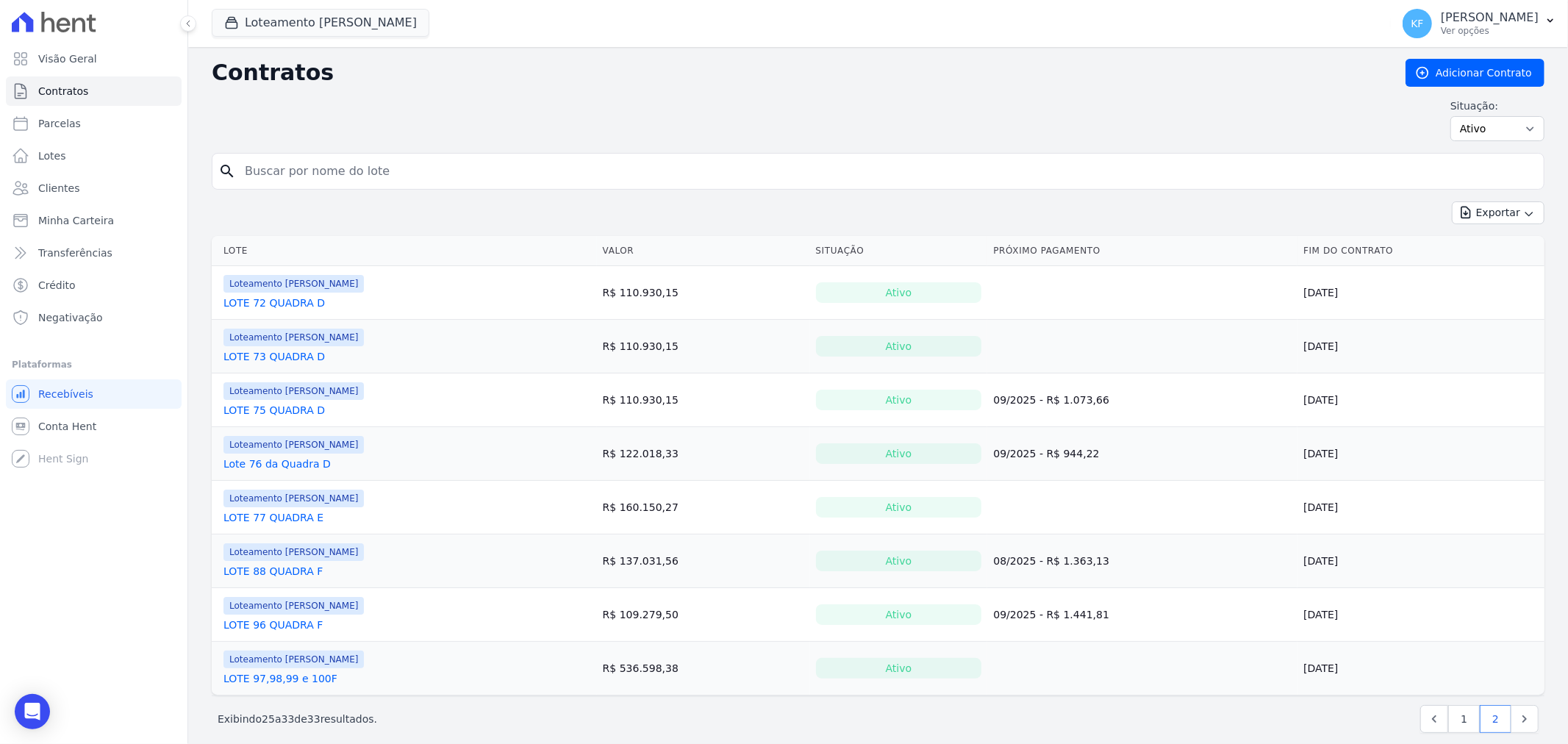
click at [311, 298] on link "LOTE 72 QUADRA D" at bounding box center [274, 302] width 101 height 14
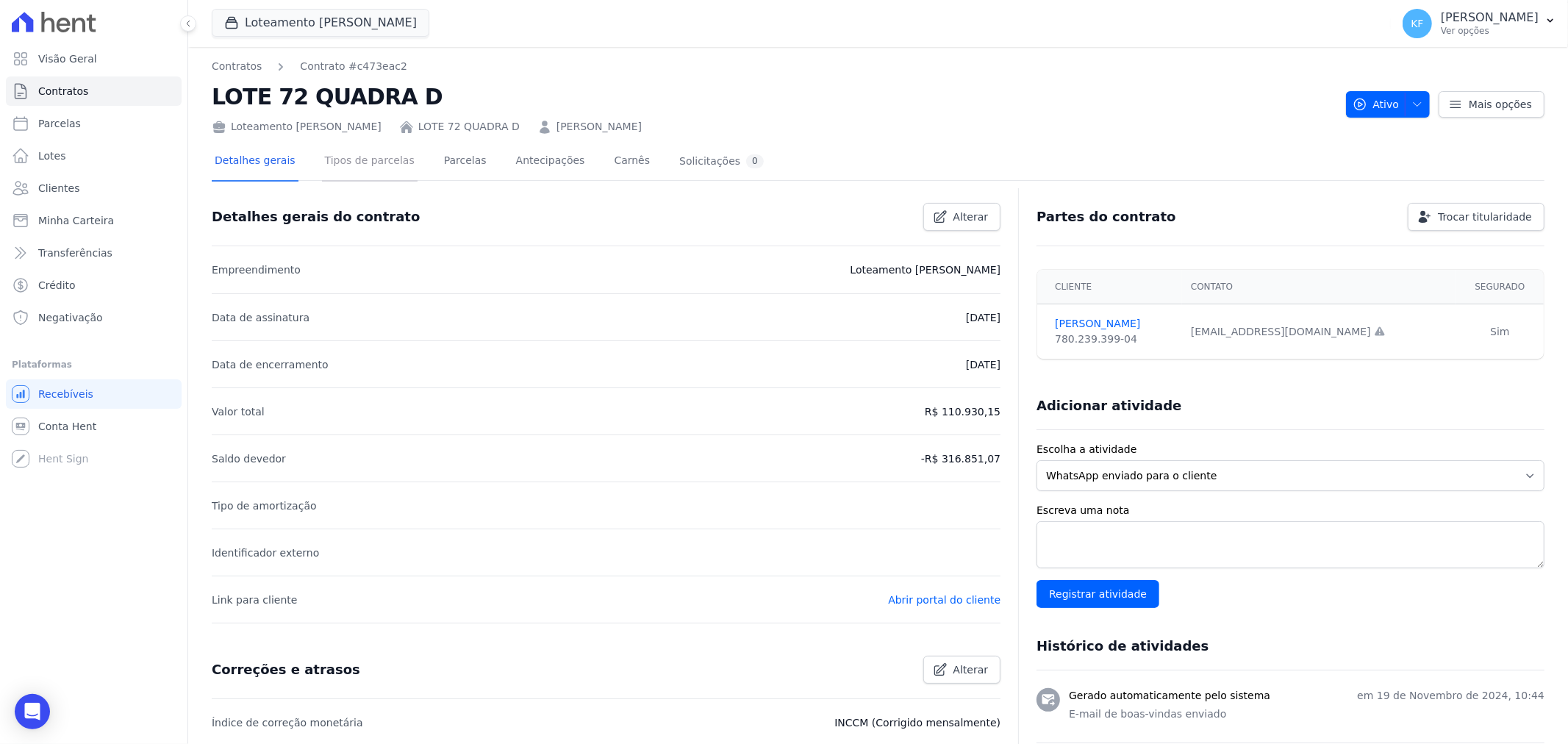
click at [337, 161] on link "Tipos de parcelas" at bounding box center [370, 162] width 95 height 39
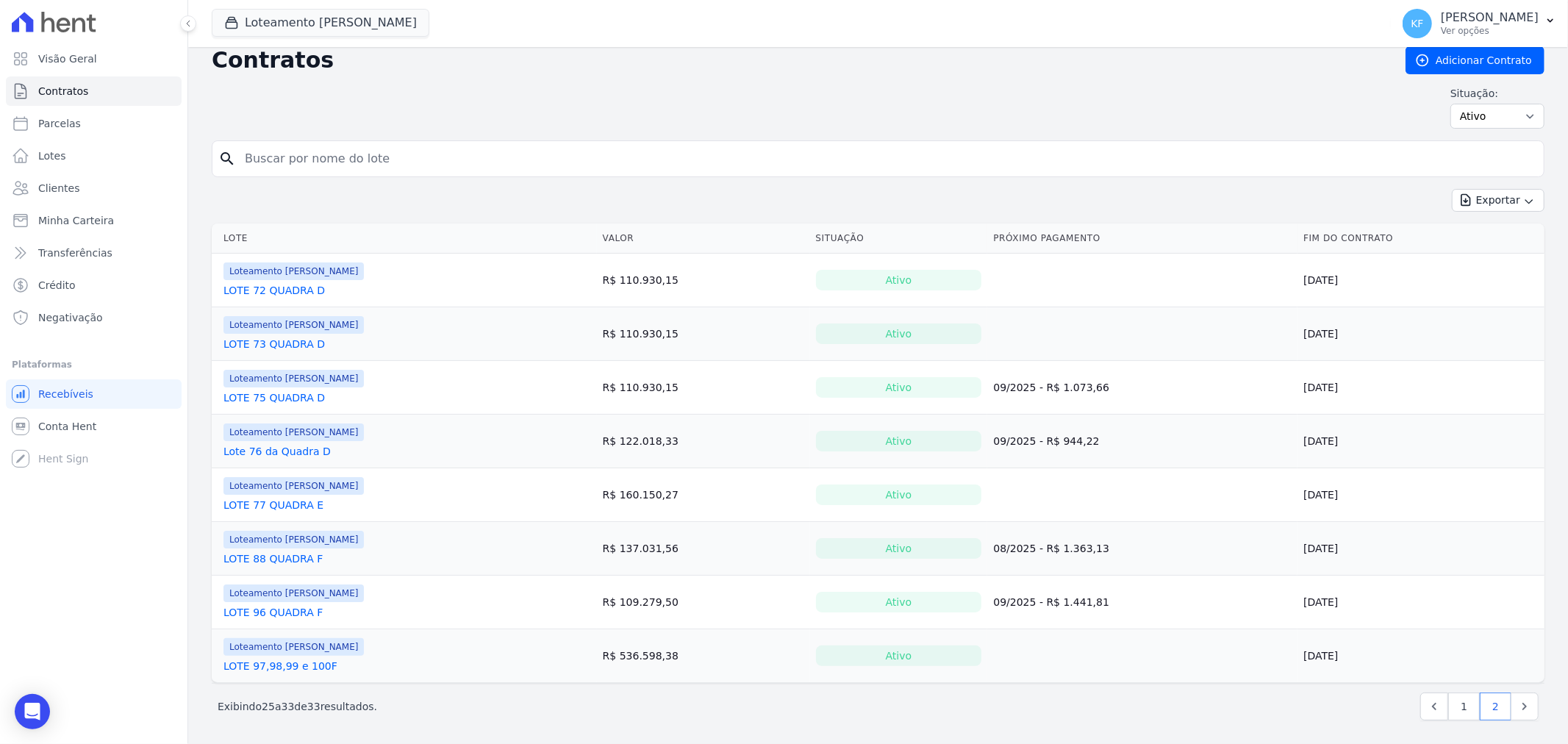
scroll to position [16, 0]
click at [276, 335] on link "LOTE 73 QUADRA D" at bounding box center [274, 341] width 101 height 14
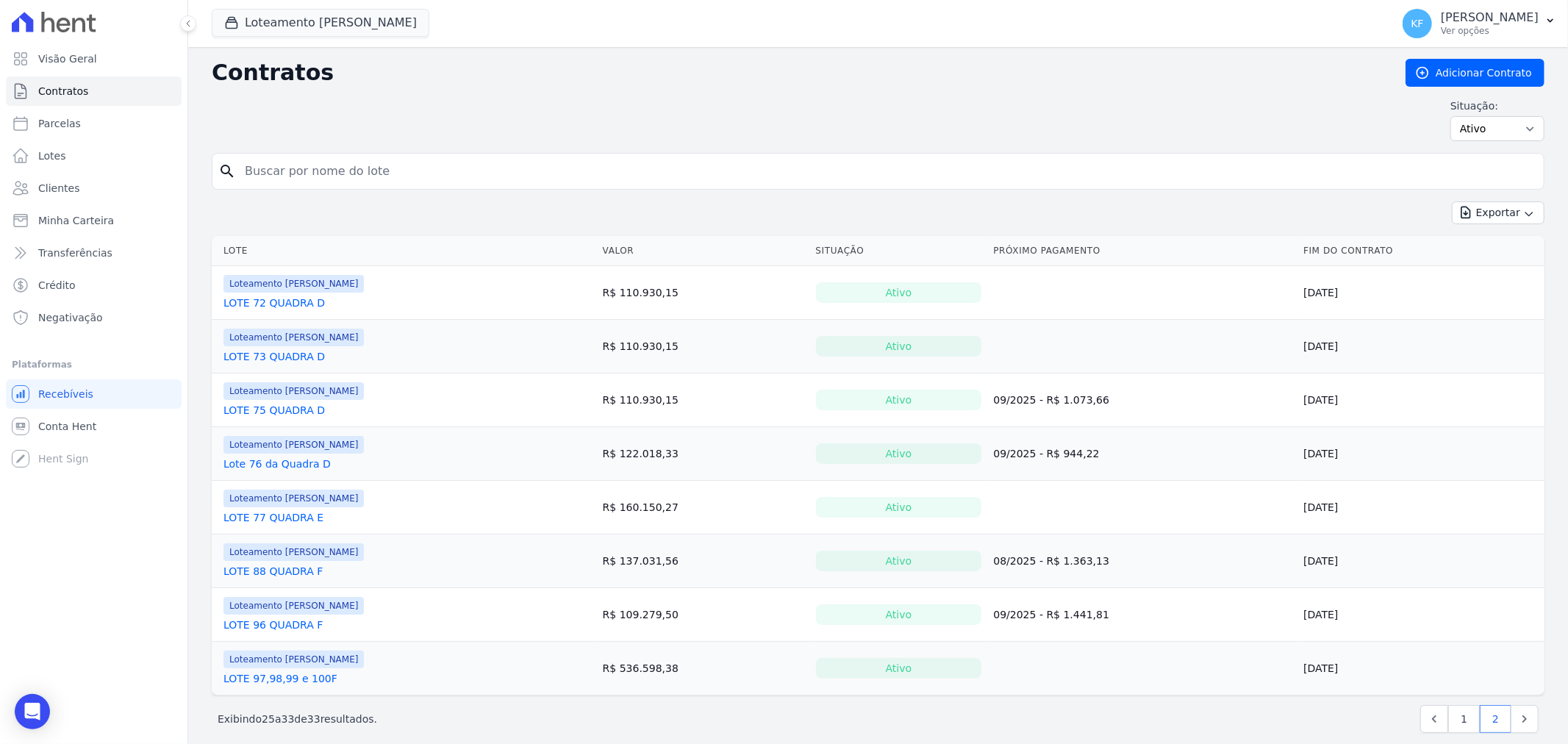
click at [288, 408] on link "LOTE 75 QUADRA D" at bounding box center [274, 410] width 101 height 14
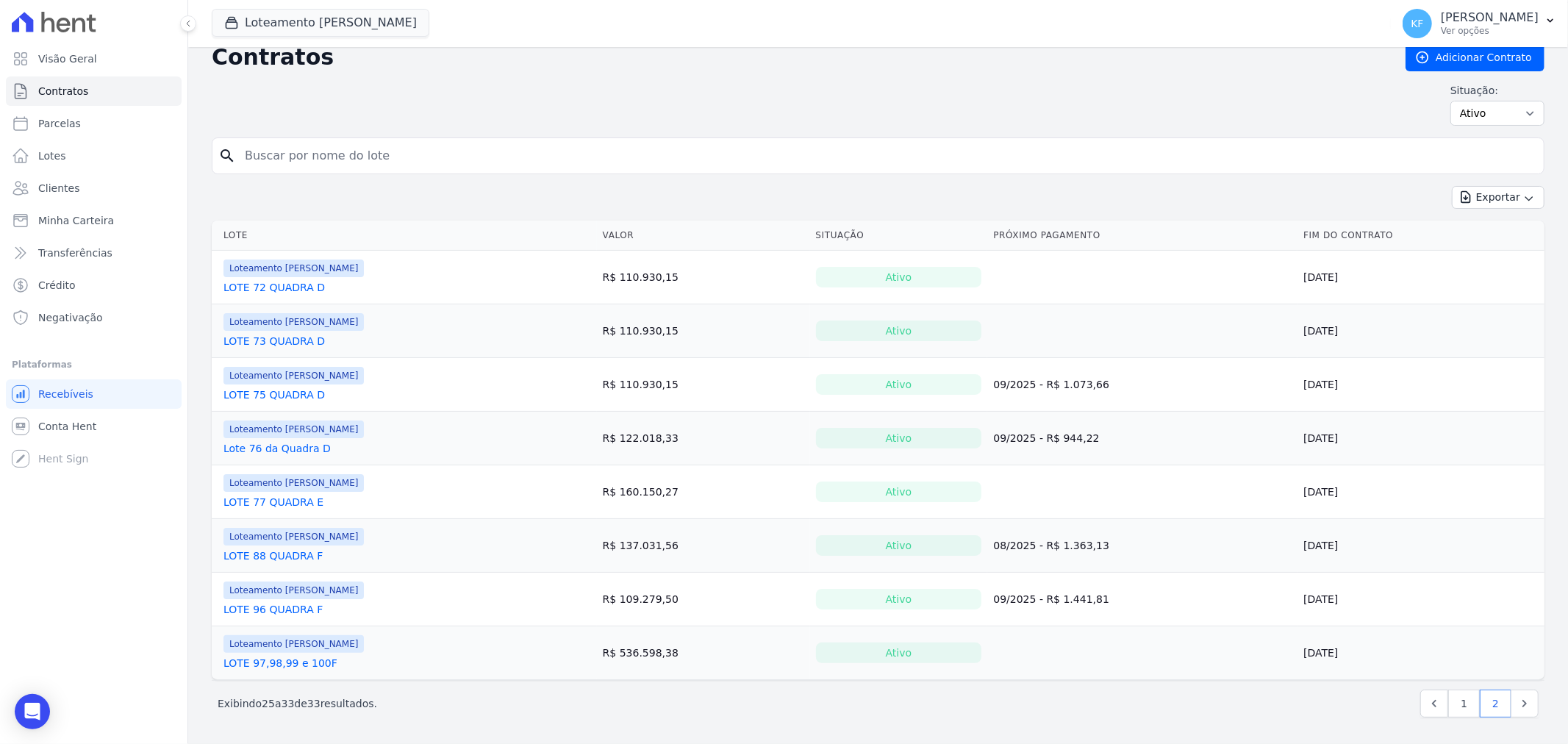
click at [281, 451] on link "Lote 76 da Quadra D" at bounding box center [277, 448] width 108 height 14
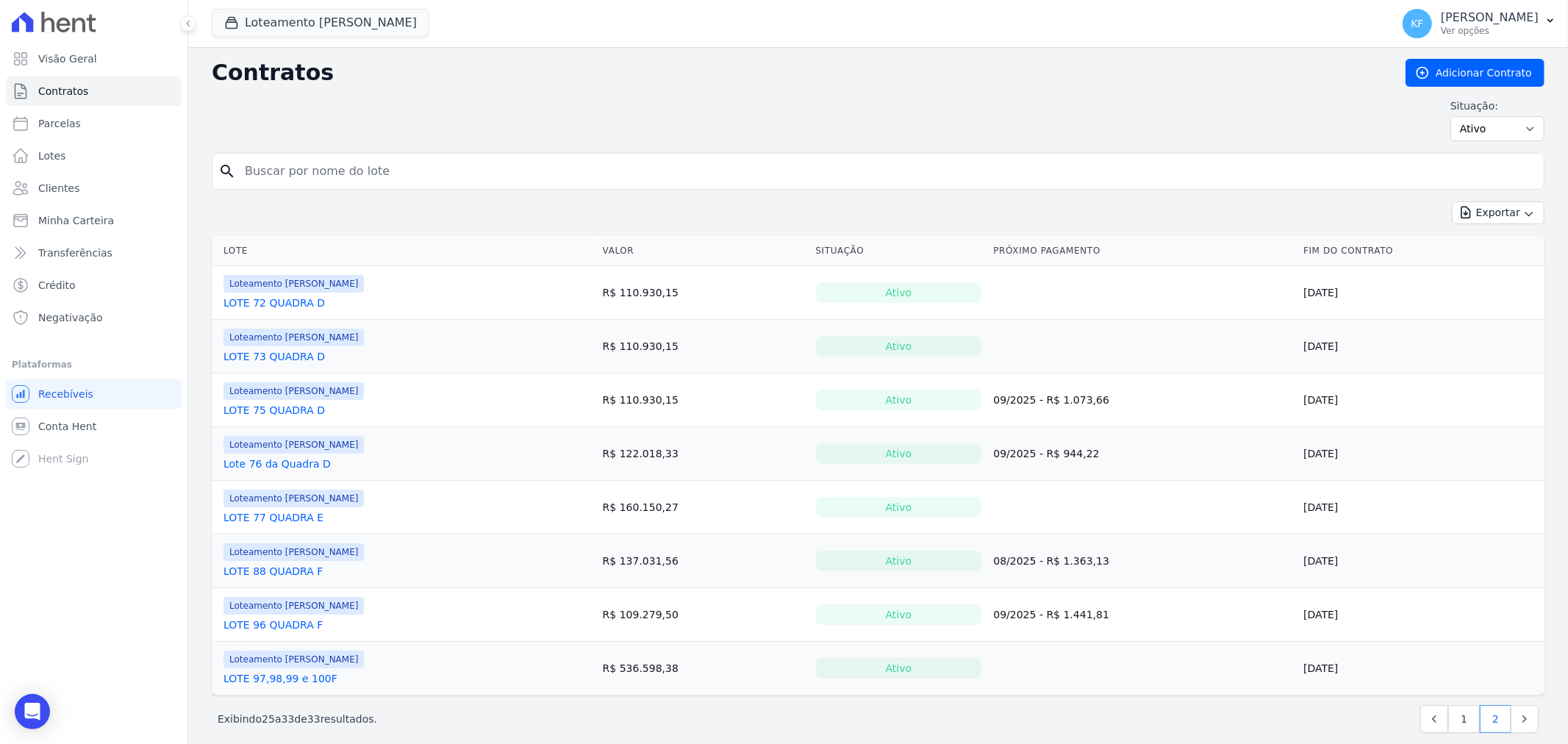
click at [284, 525] on link "LOTE 77 QUADRA E" at bounding box center [273, 517] width 100 height 14
click at [278, 631] on link "LOTE 96 QUADRA F" at bounding box center [273, 625] width 100 height 14
click at [282, 574] on link "LOTE 88 QUADRA F" at bounding box center [273, 571] width 100 height 14
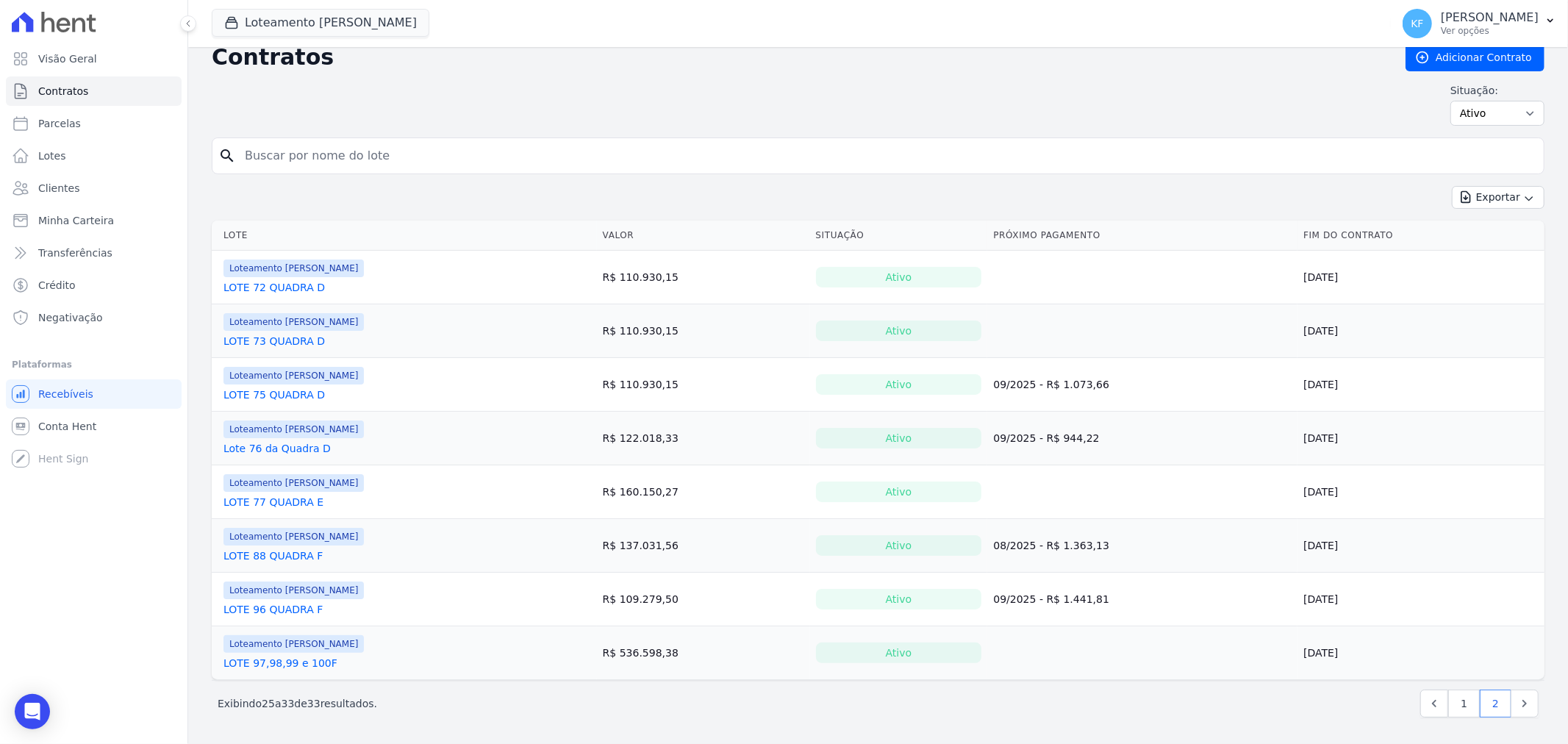
click at [295, 663] on link "LOTE 97,98,99 e 100F" at bounding box center [280, 662] width 114 height 14
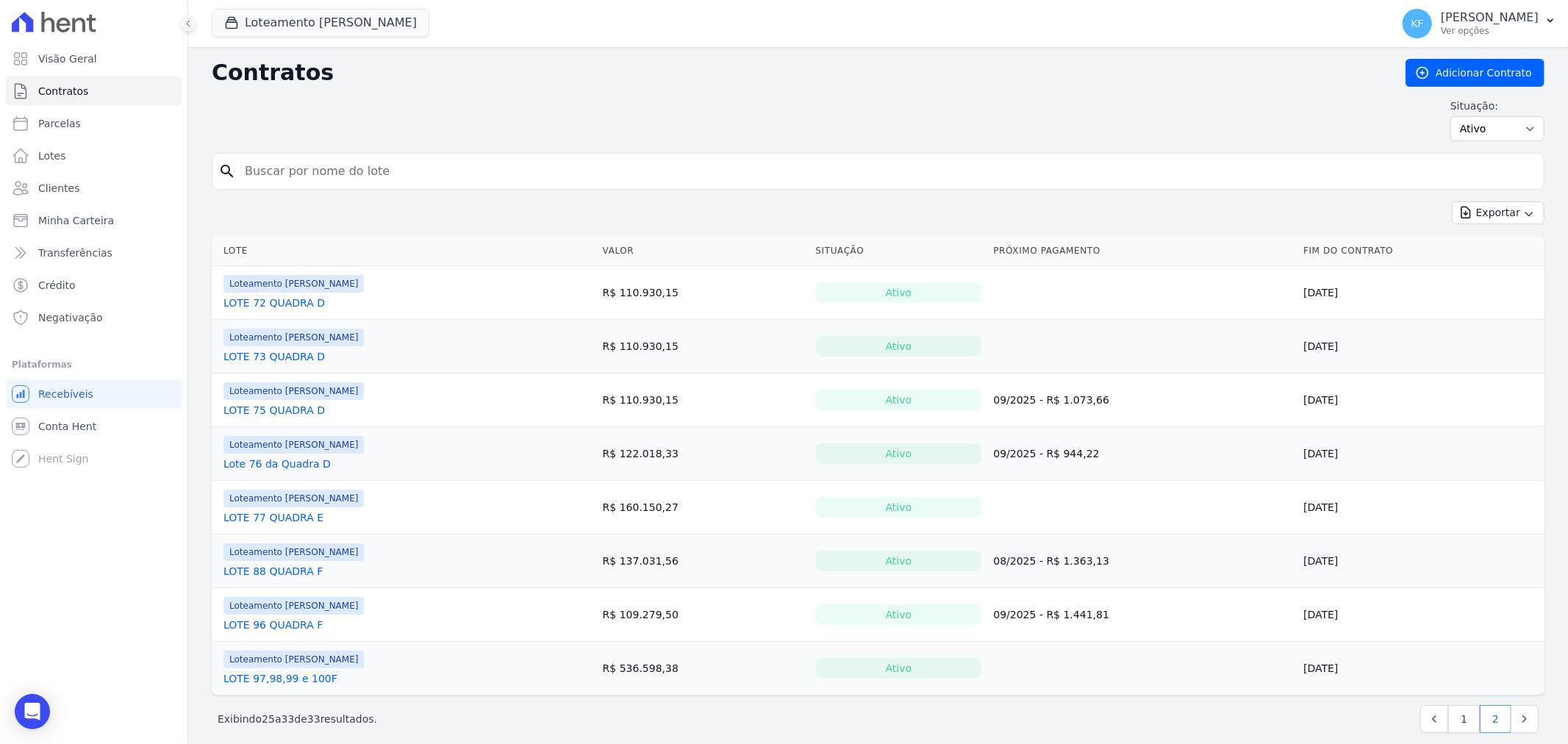
click at [285, 471] on link "Lote 76 da Quadra D" at bounding box center [277, 464] width 108 height 14
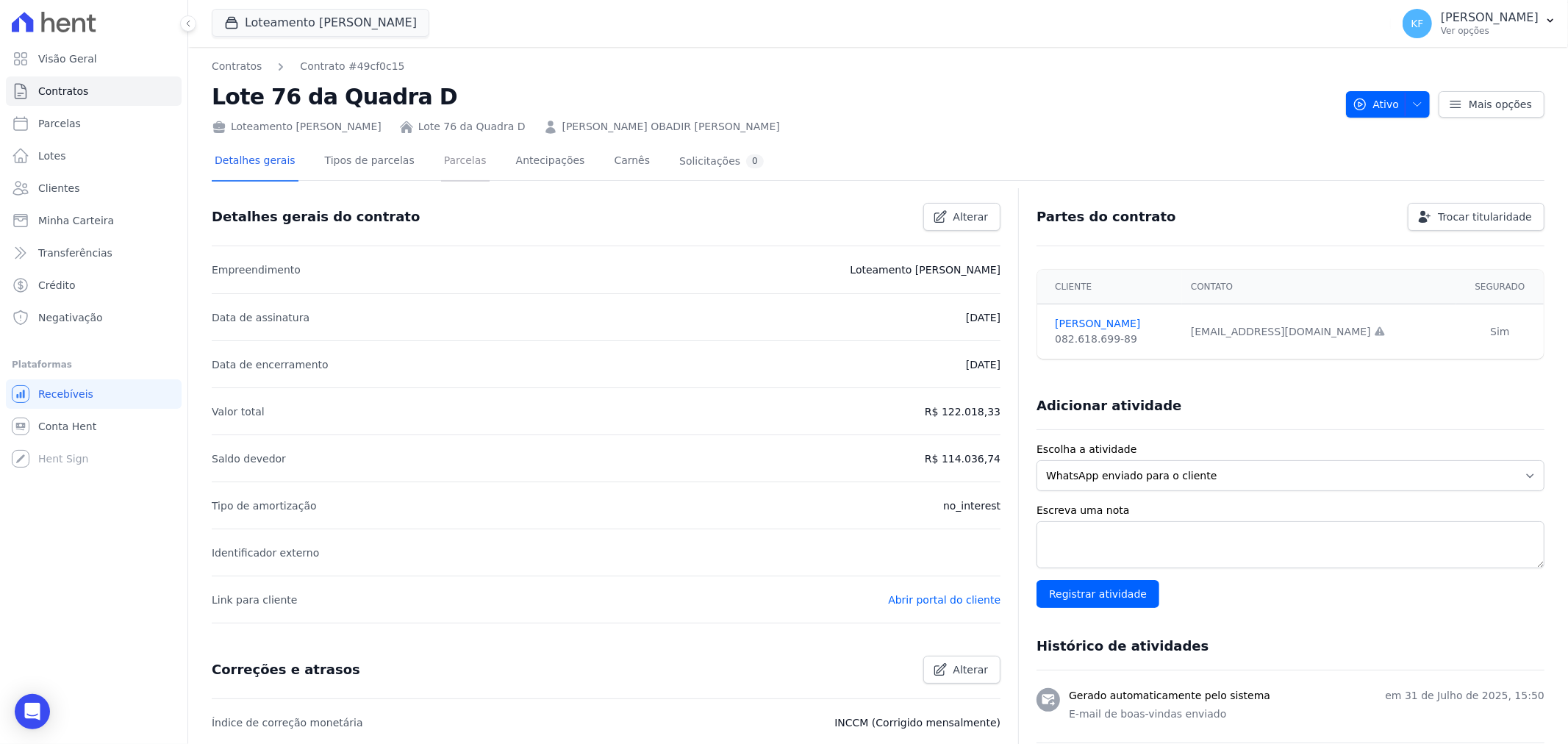
click at [441, 162] on link "Parcelas" at bounding box center [465, 162] width 48 height 39
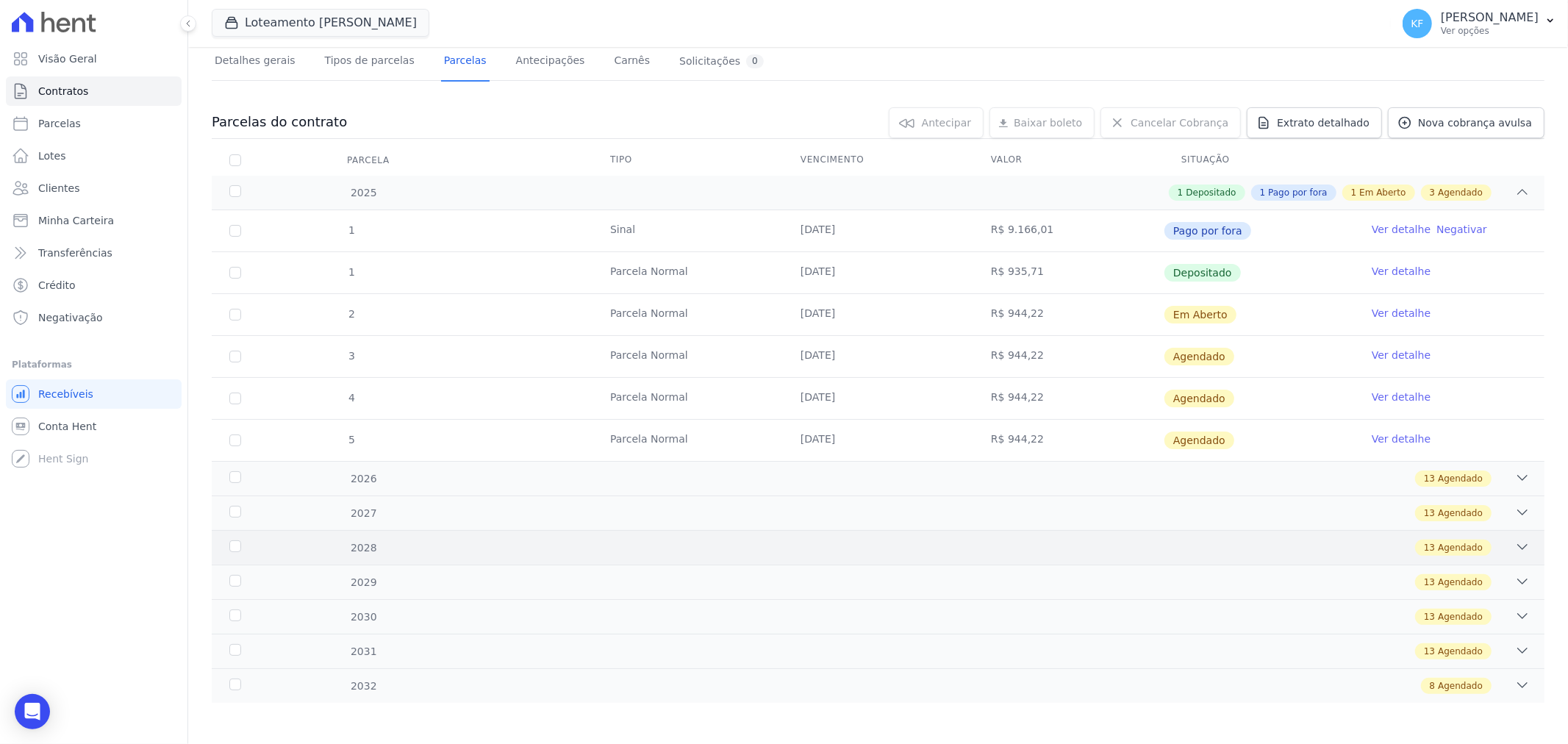
scroll to position [103, 0]
click at [1070, 692] on div "2032 8 Agendado" at bounding box center [878, 682] width 1333 height 34
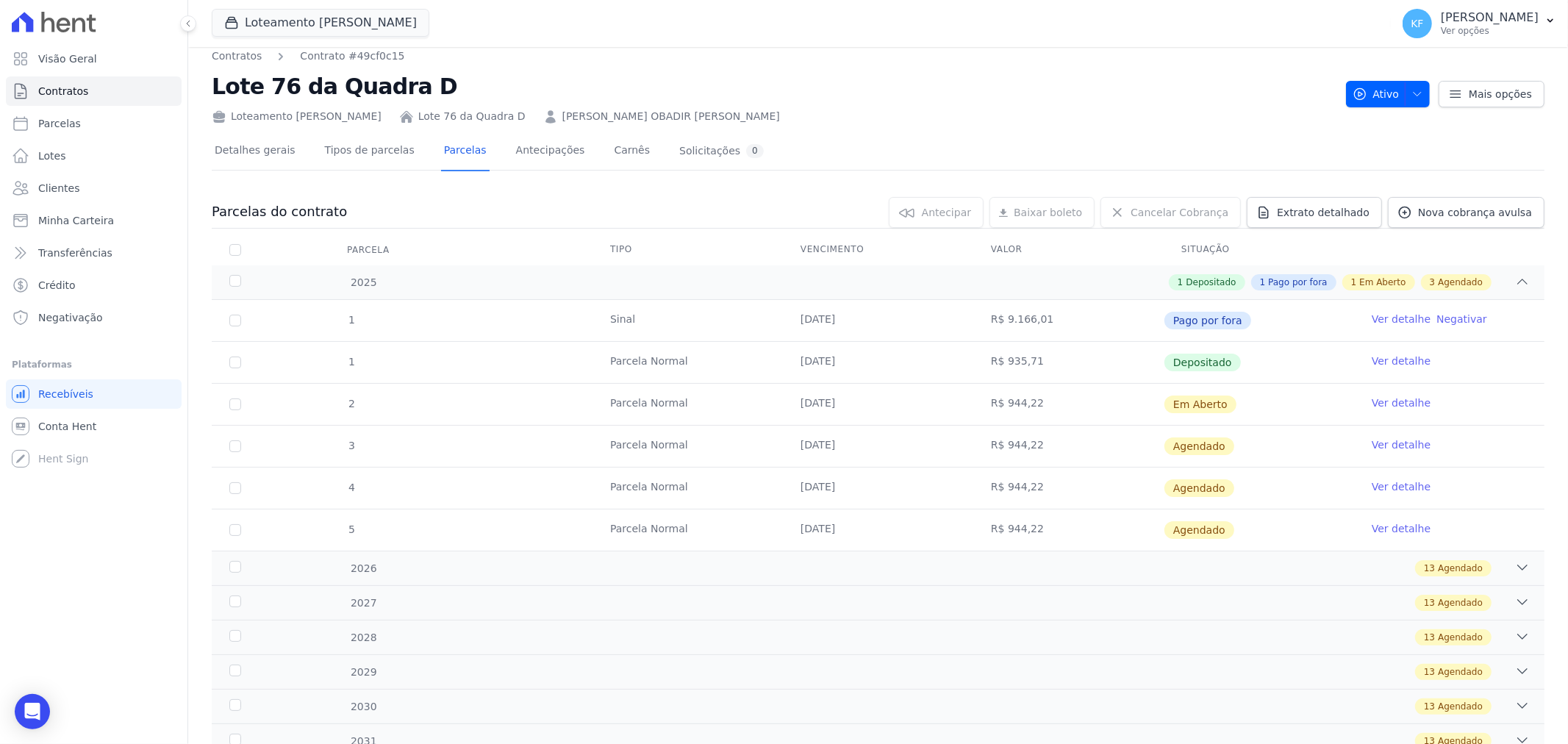
scroll to position [0, 0]
